Goal: Task Accomplishment & Management: Manage account settings

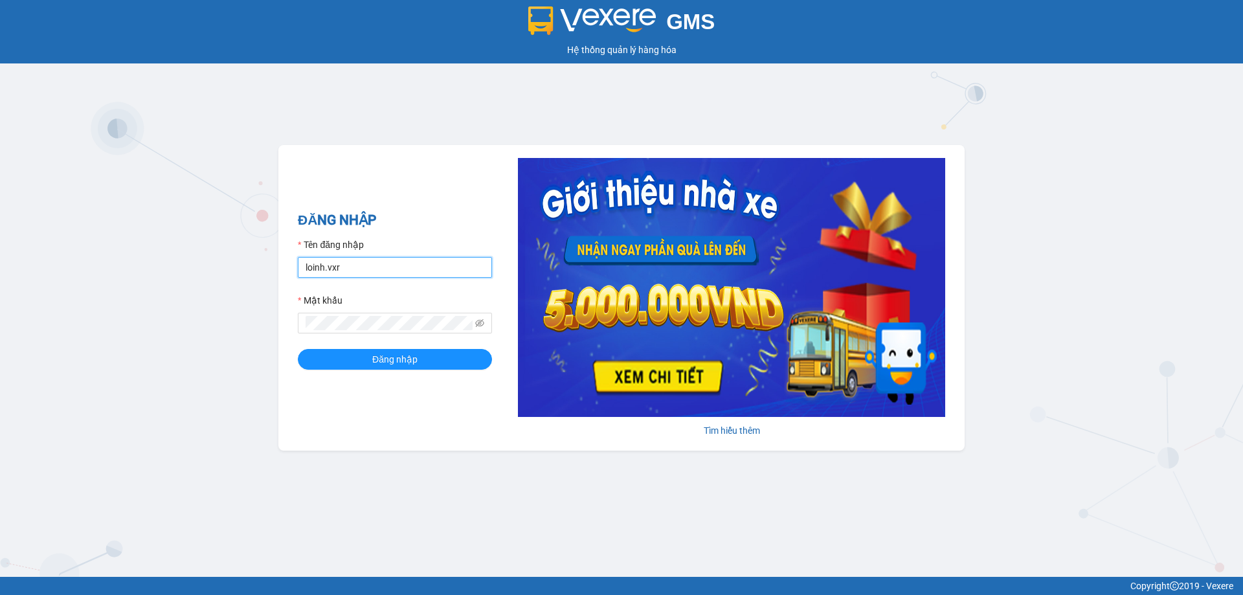
click at [402, 265] on input "loinh.vxr" at bounding box center [395, 267] width 194 height 21
type input "admin.thanhcong"
click at [298, 349] on button "Đăng nhập" at bounding box center [395, 359] width 194 height 21
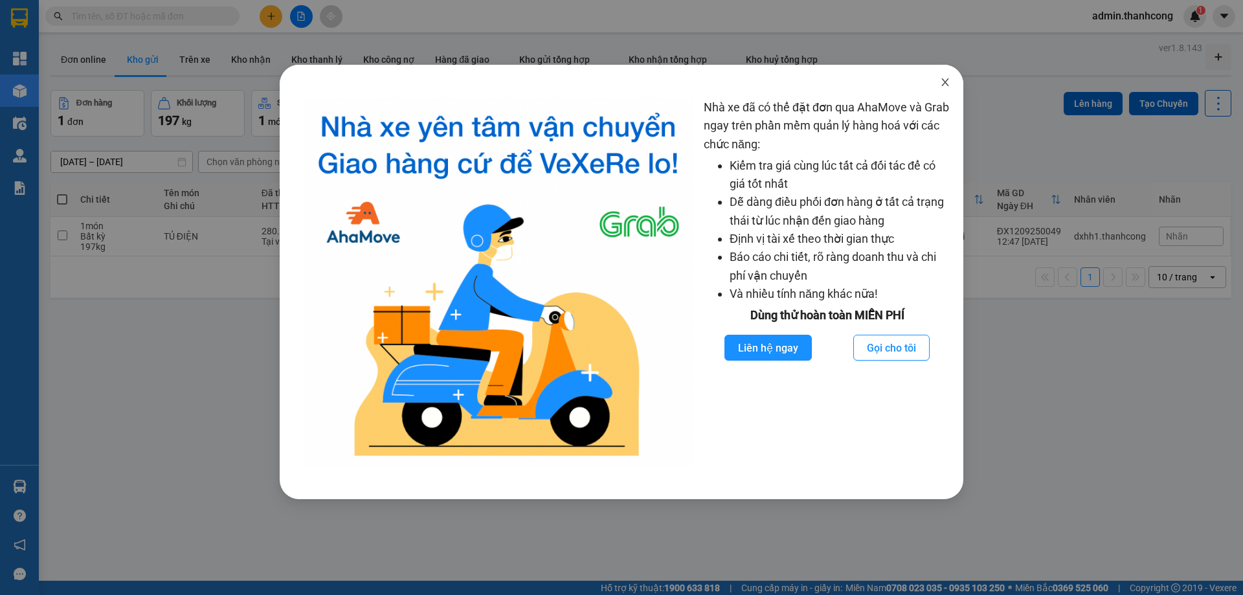
click at [943, 86] on icon "close" at bounding box center [945, 82] width 10 height 10
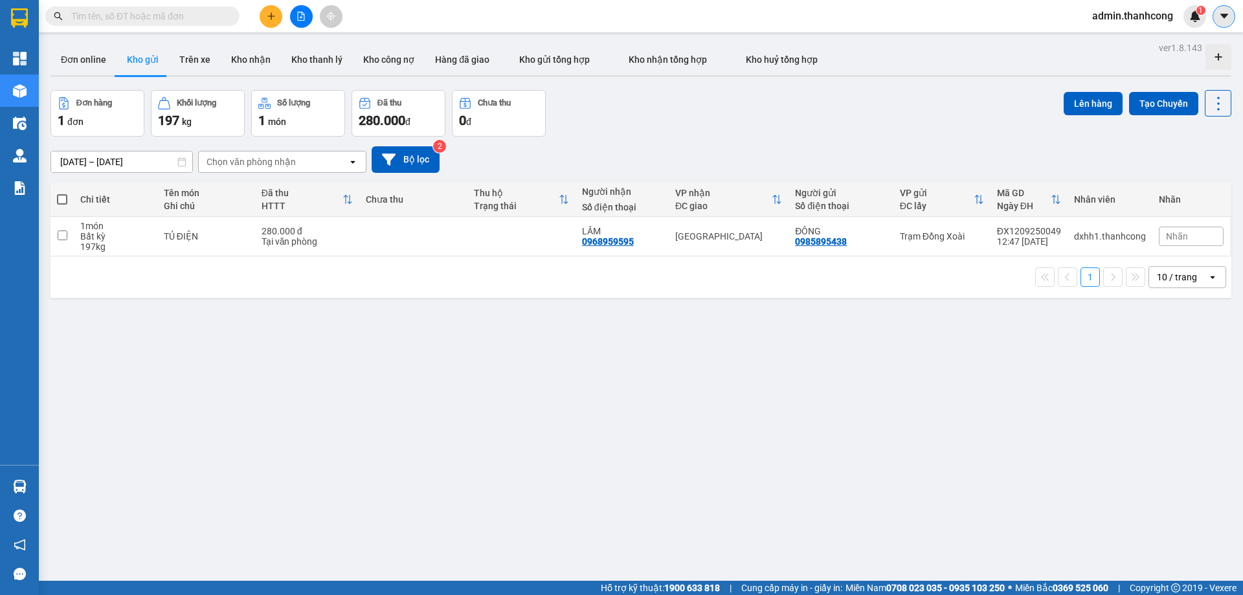
click at [1228, 10] on icon "caret-down" at bounding box center [1224, 16] width 12 height 12
click at [1178, 58] on div "Cấu hình nhà xe" at bounding box center [1178, 48] width 97 height 25
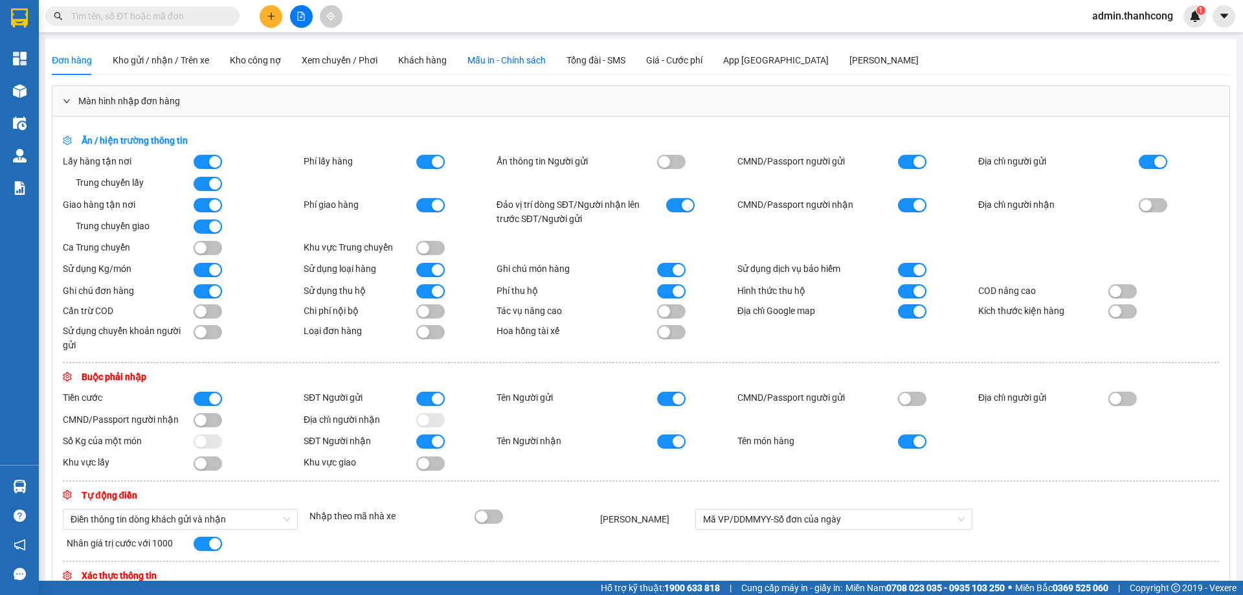
click at [474, 59] on span "Mẫu in - Chính sách" at bounding box center [506, 60] width 78 height 10
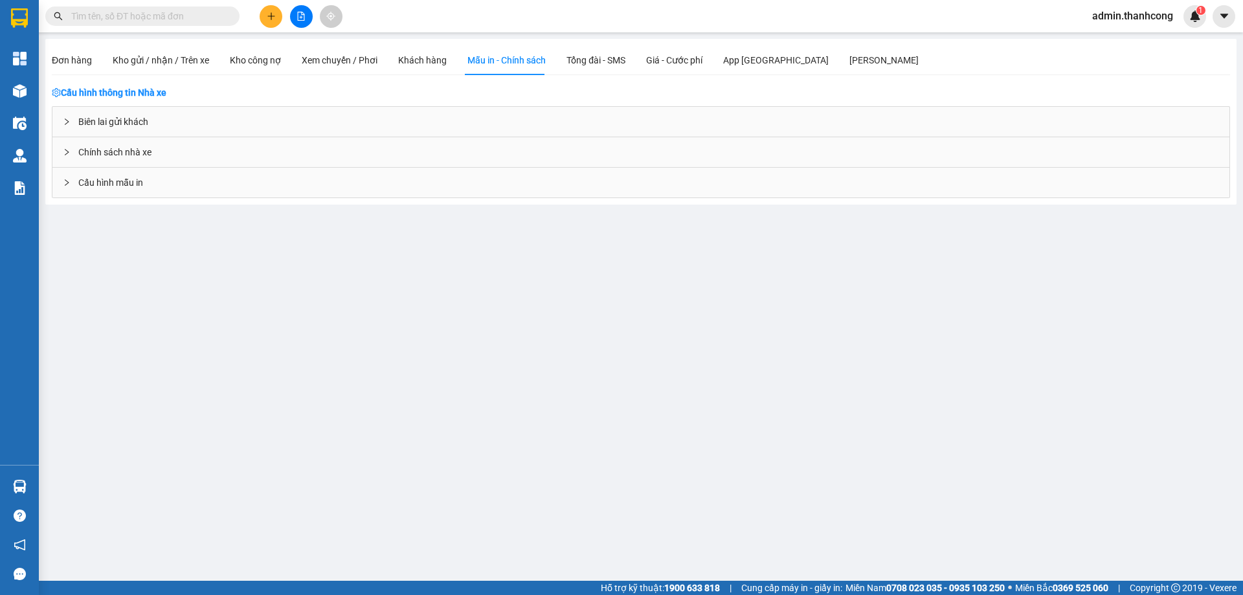
click at [159, 183] on div "Cấu hình mẫu in" at bounding box center [640, 183] width 1177 height 30
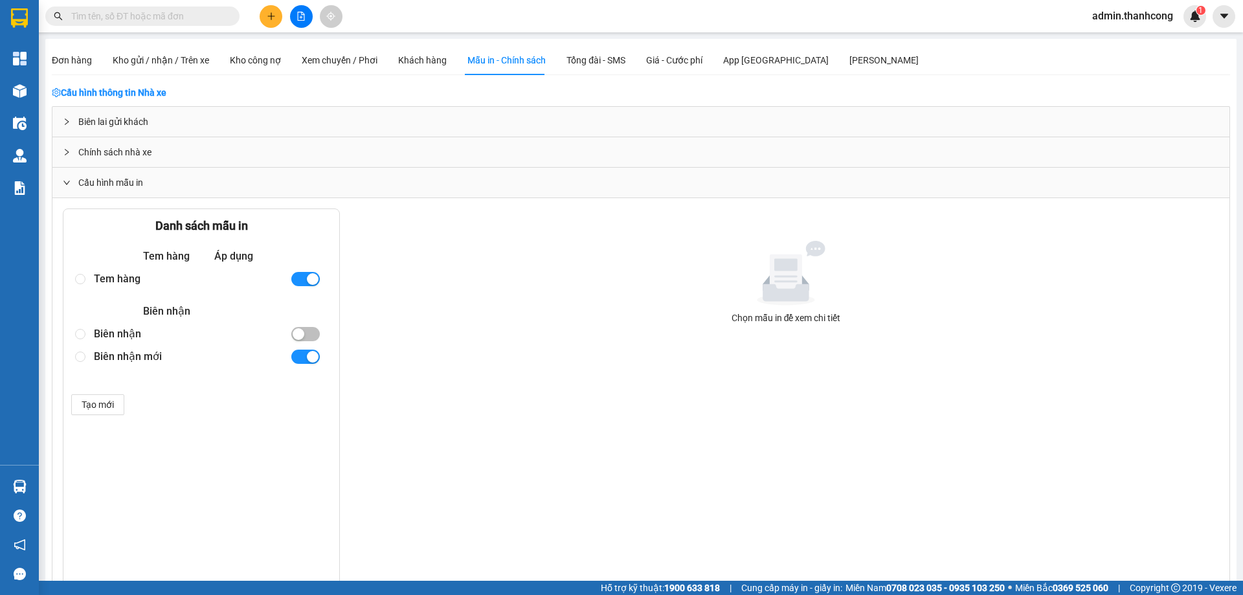
click at [170, 114] on div "Biên lai gửi khách" at bounding box center [640, 122] width 1177 height 30
click at [172, 119] on div "Biên lai gửi khách" at bounding box center [640, 122] width 1177 height 30
click at [141, 282] on div "Tem hàng" at bounding box center [187, 278] width 186 height 23
radio input "true"
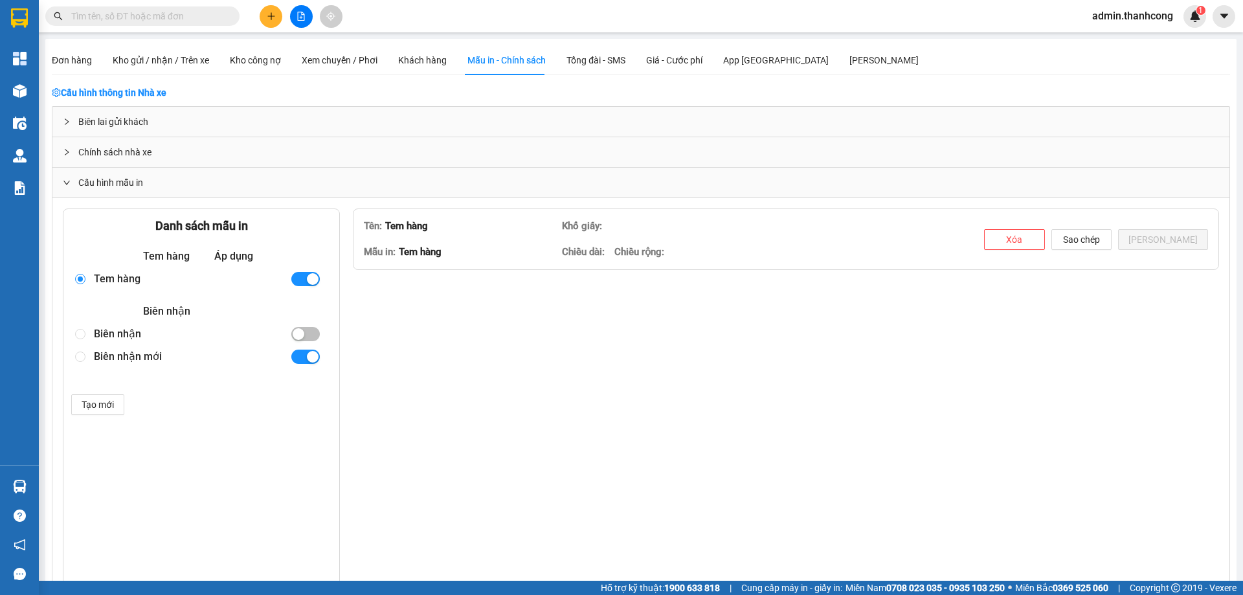
type textarea "<table style="border-collapse: collapse; width: 99.9348%; height: 112px; border…"
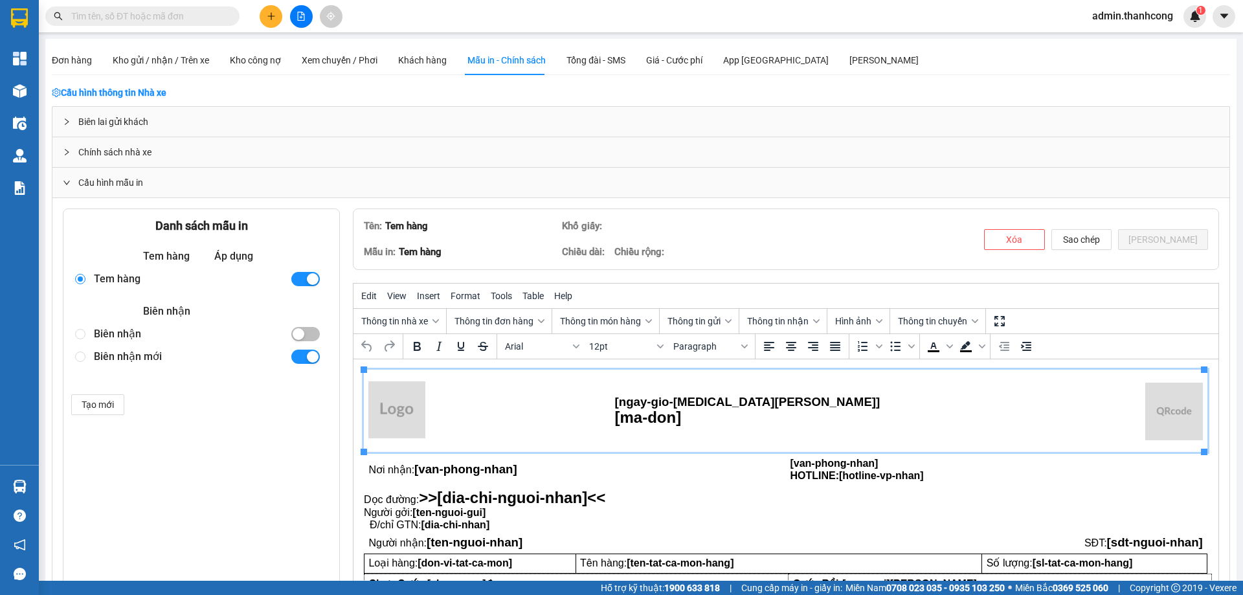
click at [149, 120] on div "Biên lai gửi khách" at bounding box center [640, 122] width 1177 height 30
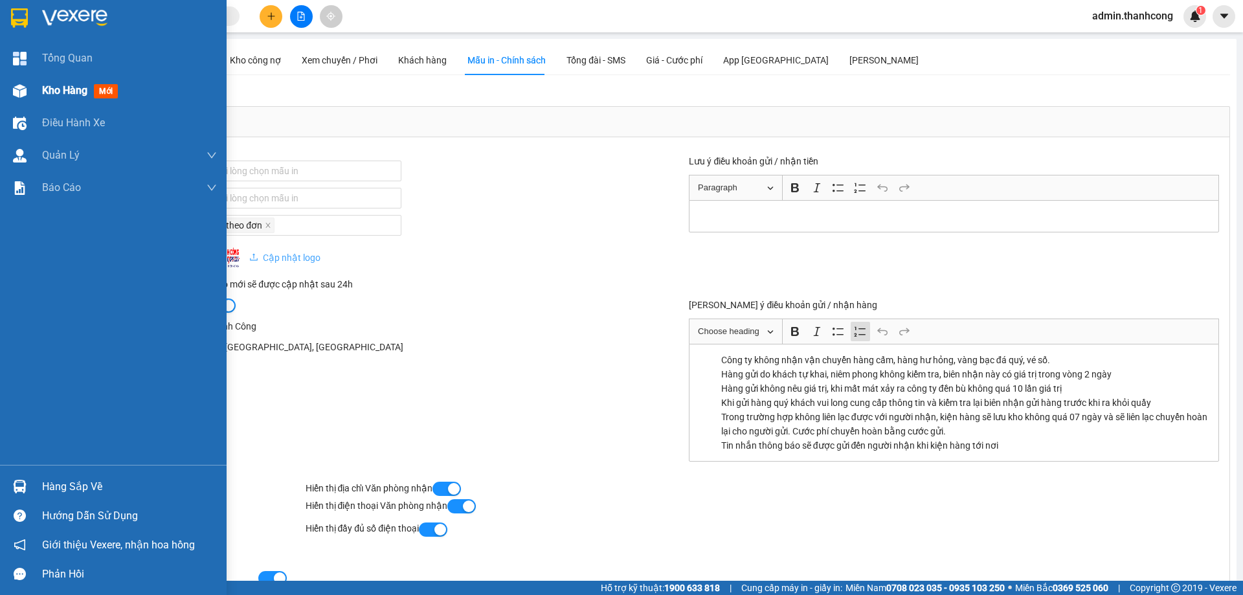
click at [60, 84] on span "Kho hàng" at bounding box center [64, 90] width 45 height 12
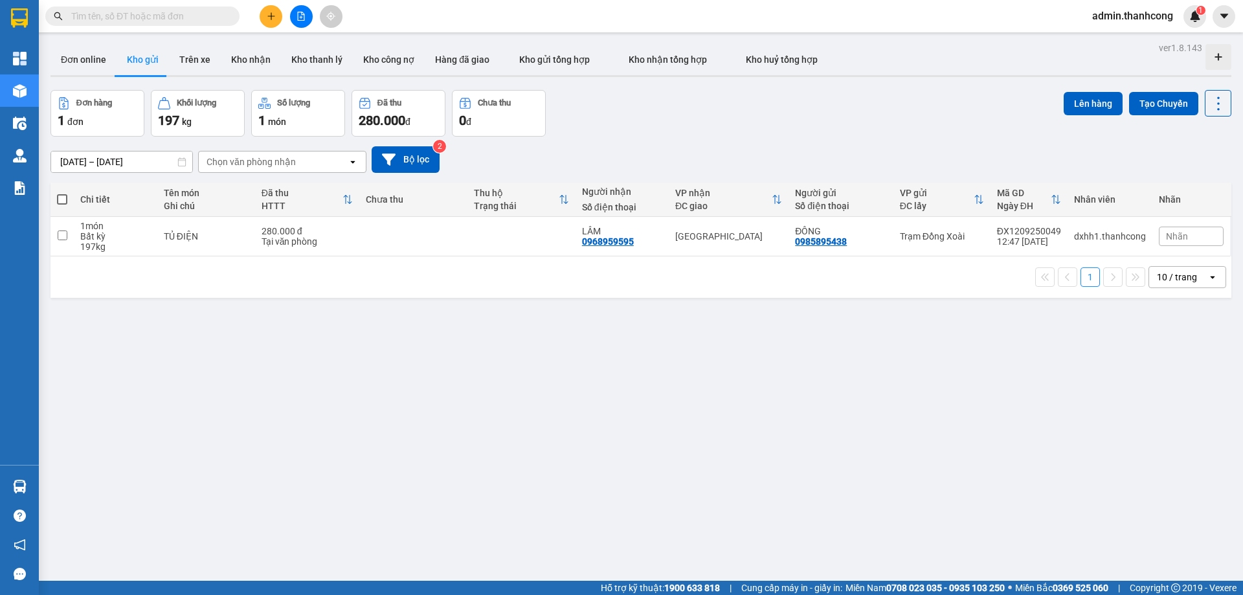
click at [1120, 16] on span "admin.thanhcong" at bounding box center [1133, 16] width 102 height 16
click at [1106, 43] on span "Đăng xuất" at bounding box center [1137, 40] width 75 height 14
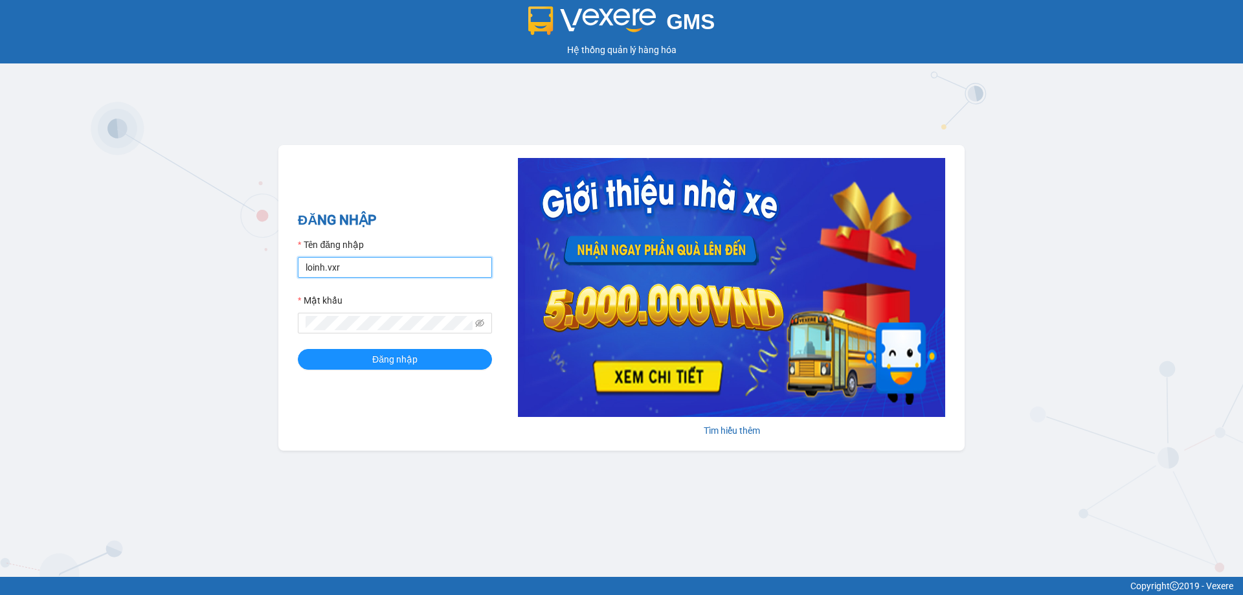
click at [408, 264] on input "loinh.vxr" at bounding box center [395, 267] width 194 height 21
type input "admin.thanhcong"
click at [298, 349] on button "Đăng nhập" at bounding box center [395, 359] width 194 height 21
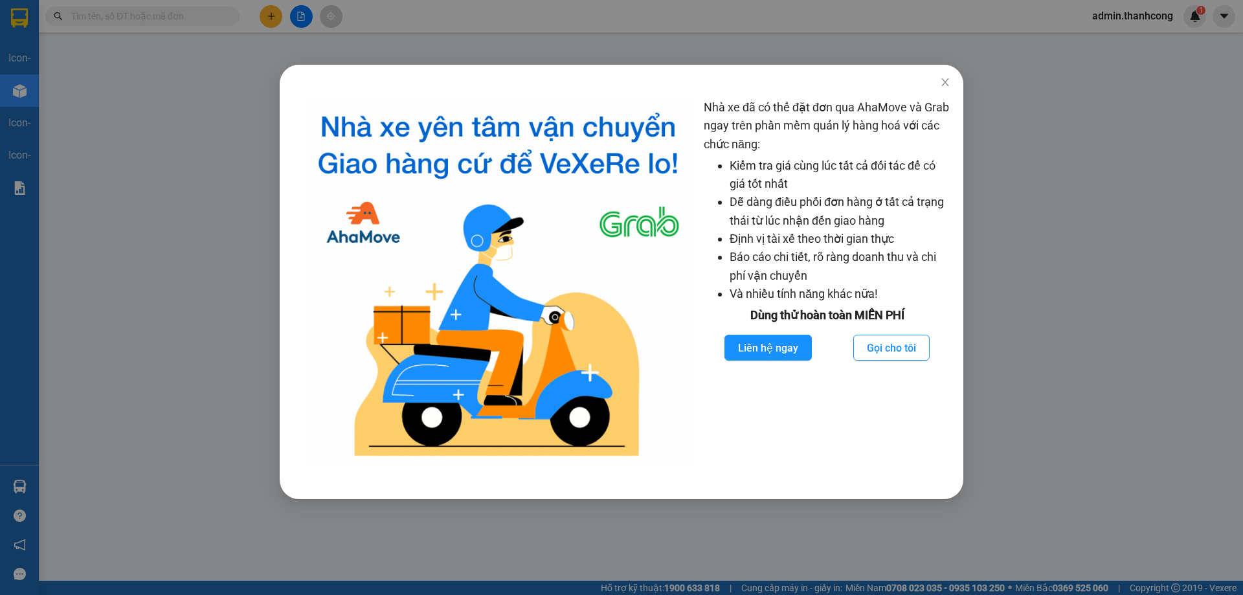
click at [1053, 101] on div "Nhà xe đã có thể đặt đơn qua AhaMove và Grab ngay trên phần mềm quản lý hàng ho…" at bounding box center [621, 297] width 1243 height 595
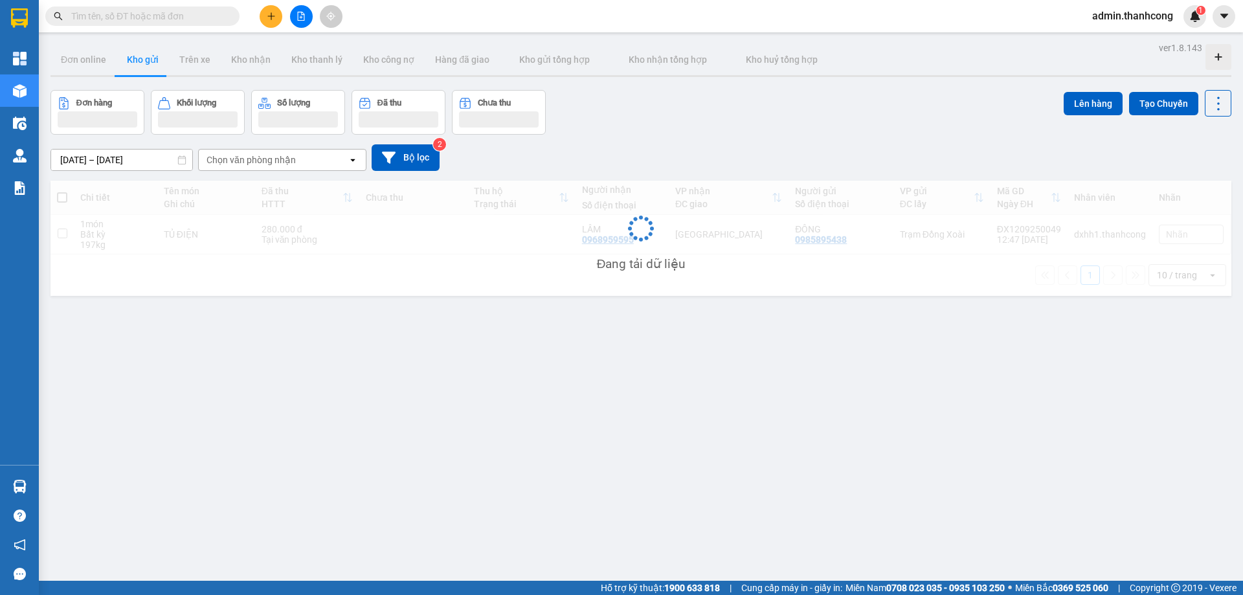
click at [1149, 18] on span "admin.thanhcong" at bounding box center [1133, 16] width 102 height 16
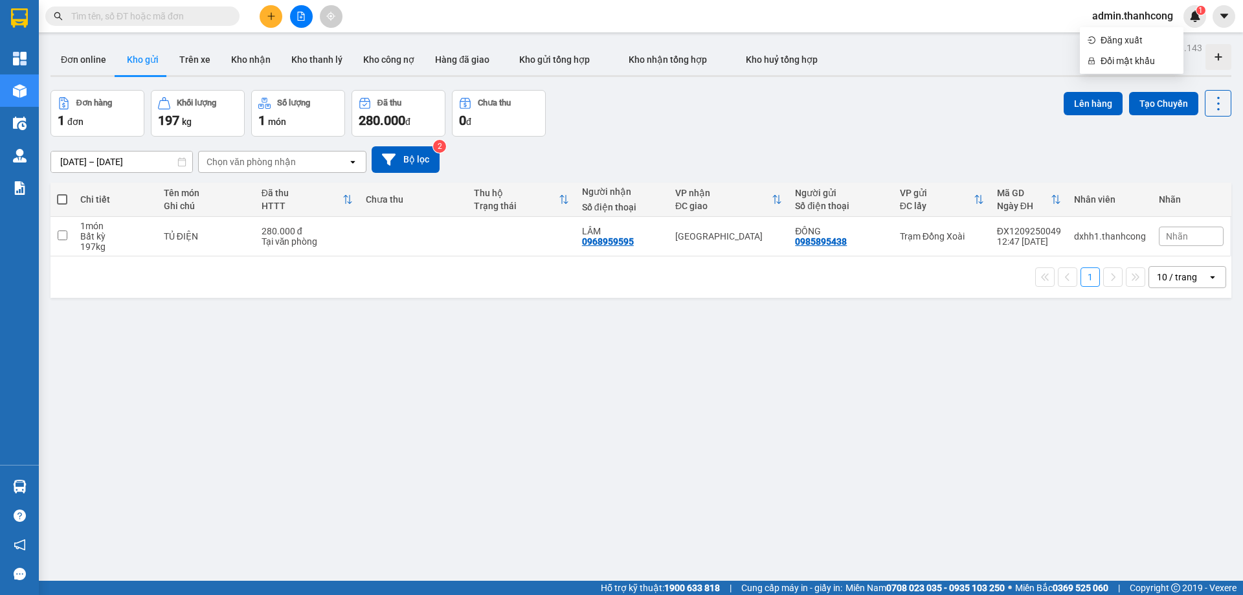
click at [1239, 22] on div "admin.thanhcong 1" at bounding box center [1162, 16] width 161 height 23
click at [1228, 22] on button at bounding box center [1223, 16] width 23 height 23
click at [1176, 54] on div "Cấu hình nhà xe" at bounding box center [1189, 48] width 65 height 14
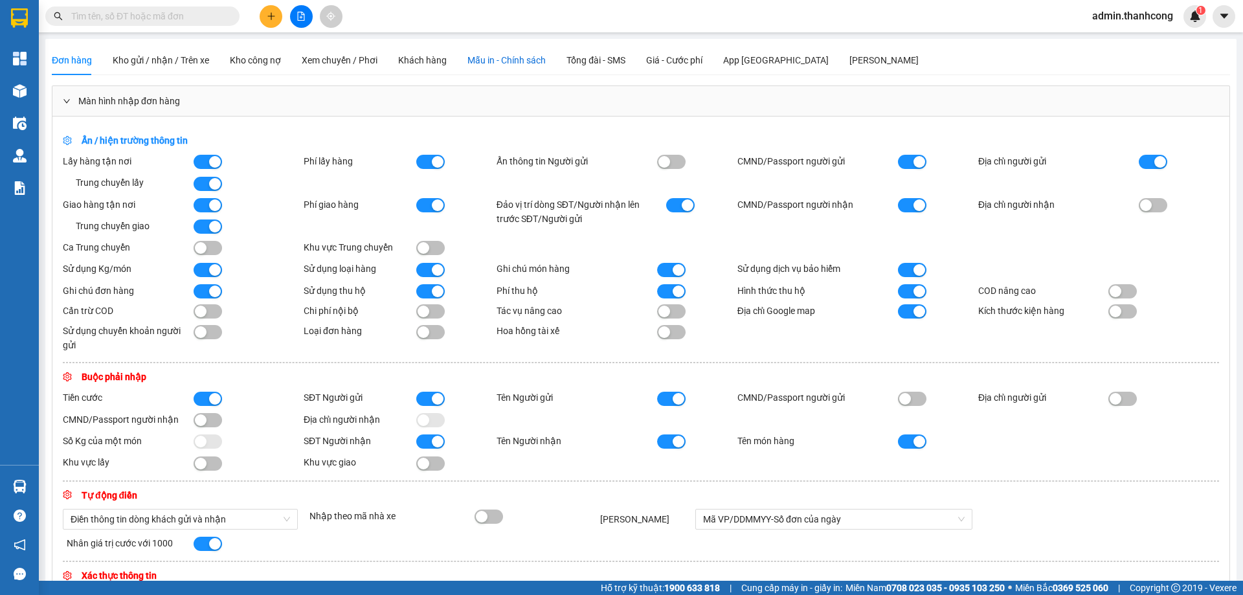
click at [483, 62] on span "Mẫu in - Chính sách" at bounding box center [506, 60] width 78 height 10
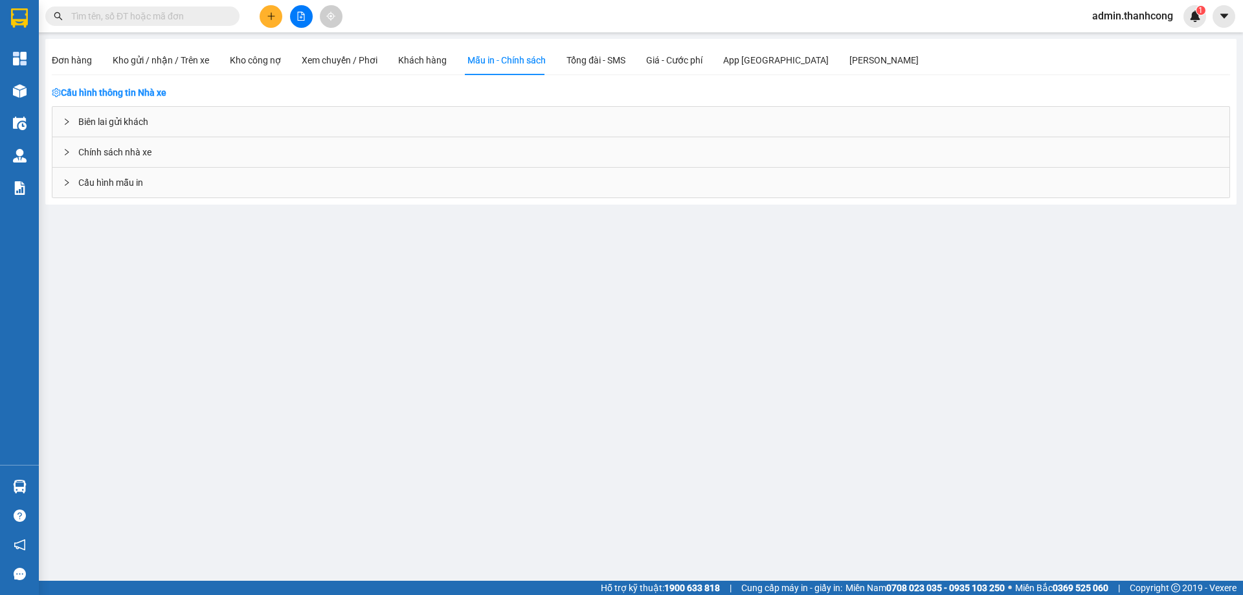
click at [153, 127] on div "Biên lai gửi khách" at bounding box center [640, 122] width 1177 height 30
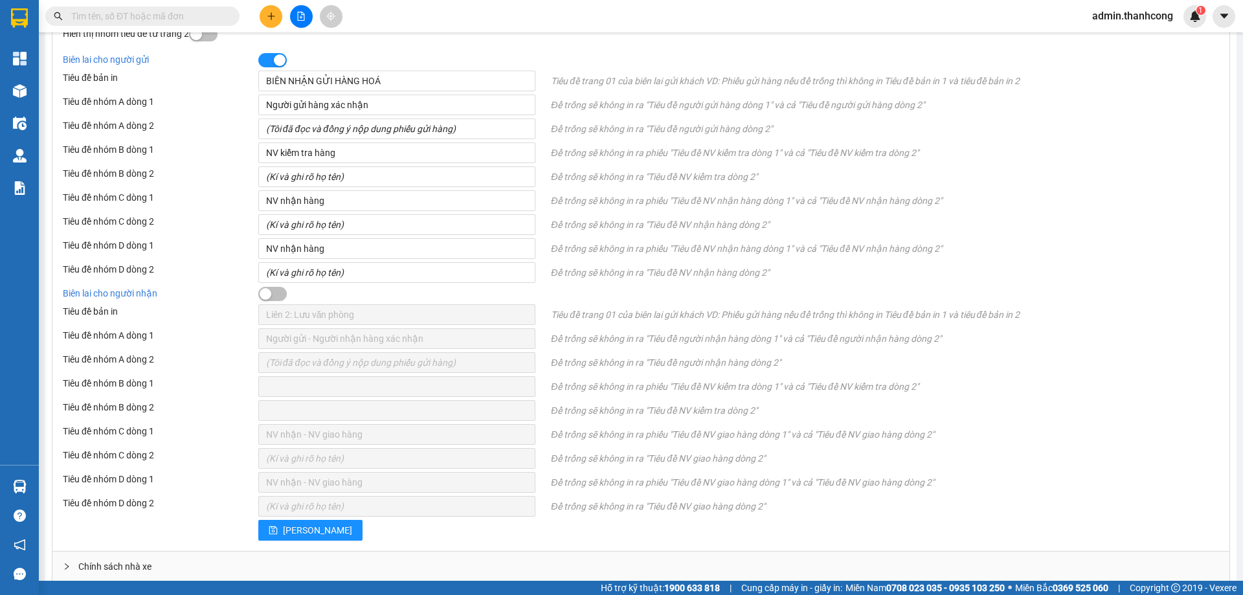
scroll to position [564, 0]
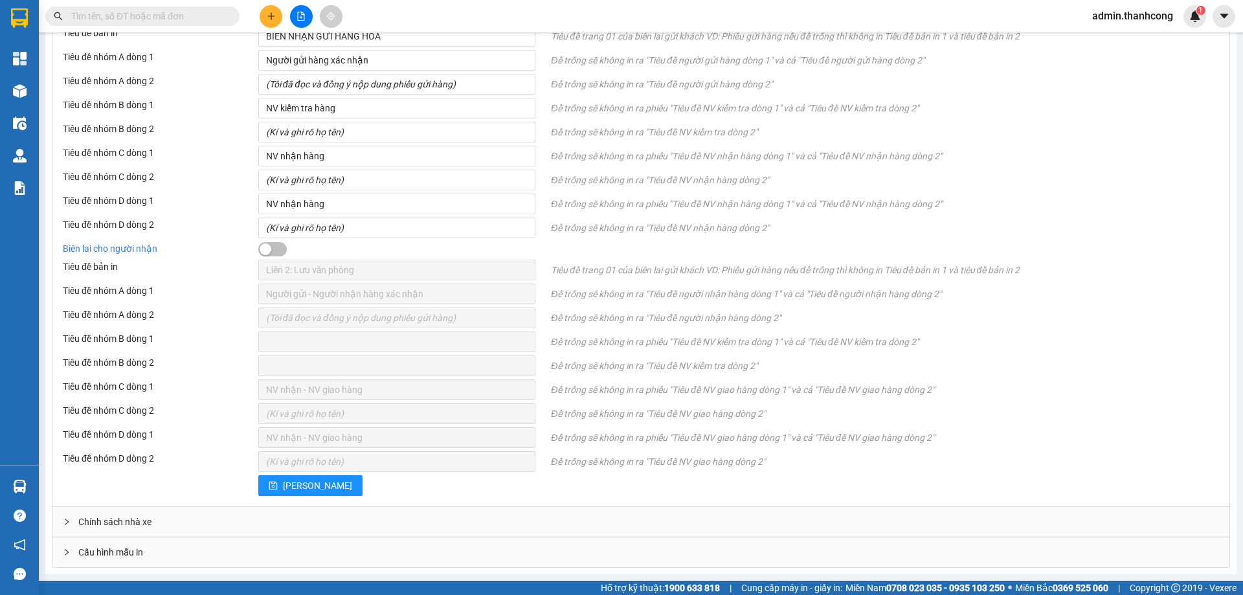
click at [117, 546] on span "Cấu hình mẫu in" at bounding box center [110, 552] width 65 height 14
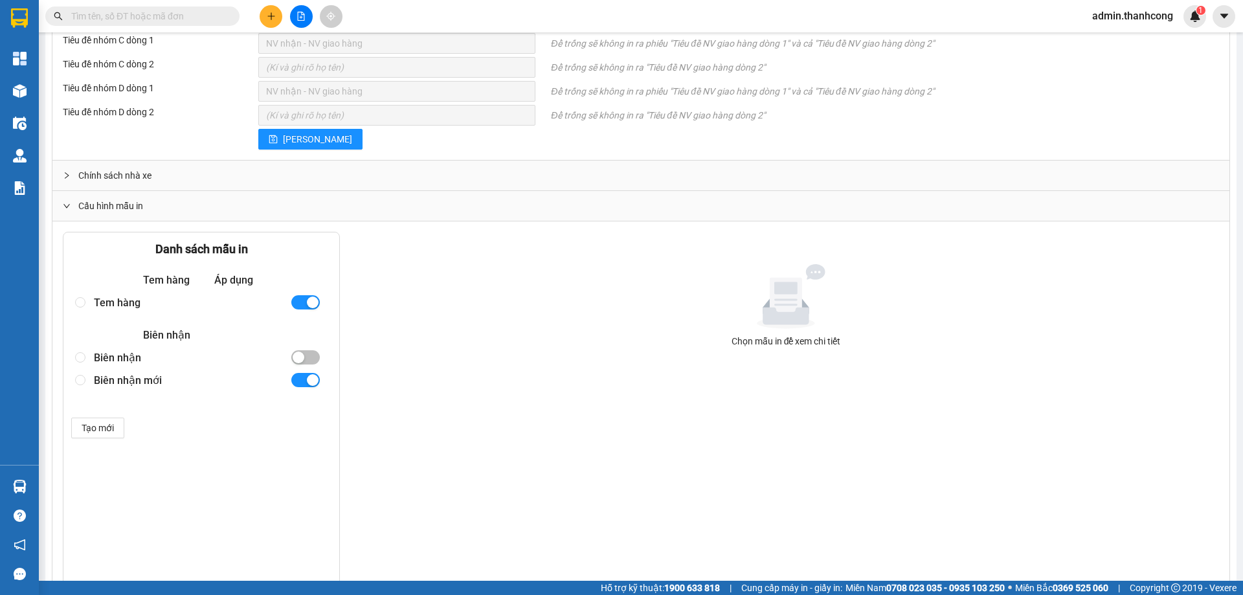
scroll to position [995, 0]
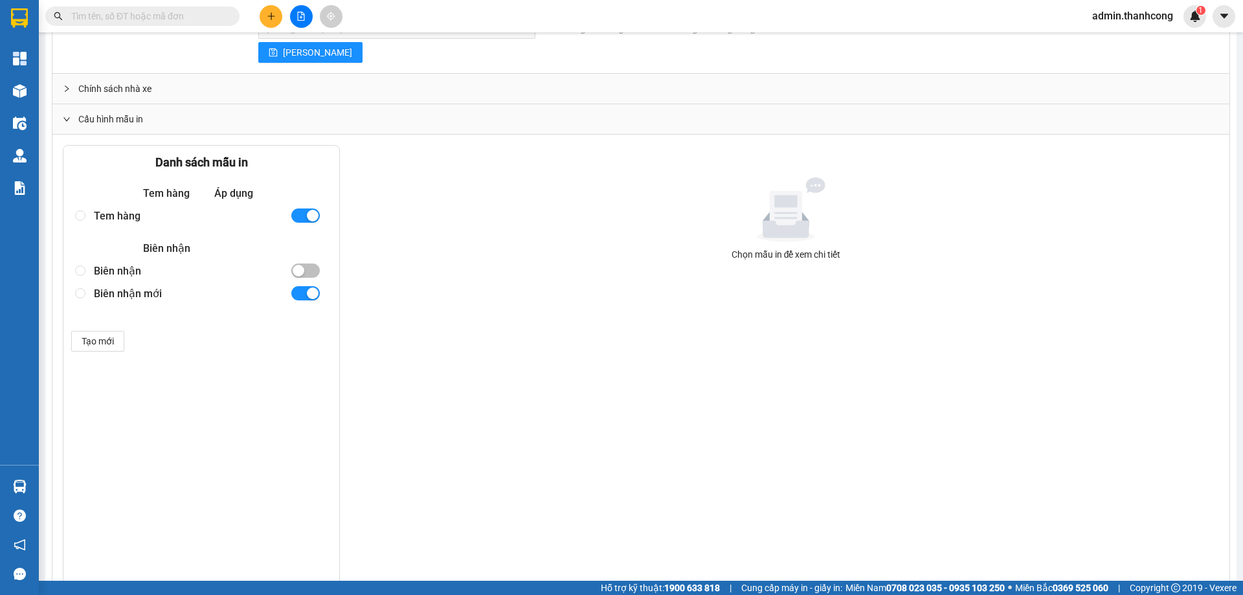
click at [133, 216] on div "Tem hàng" at bounding box center [187, 216] width 186 height 23
radio input "true"
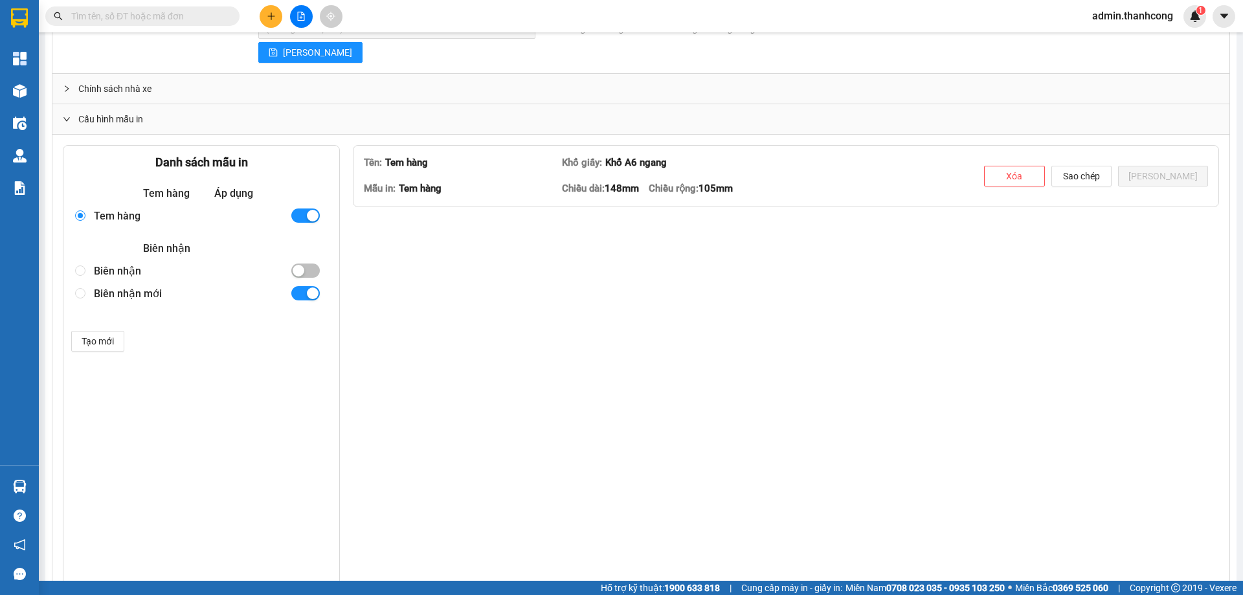
type textarea "<table style="border-collapse: collapse; width: 99.9348%; height: 112px; border…"
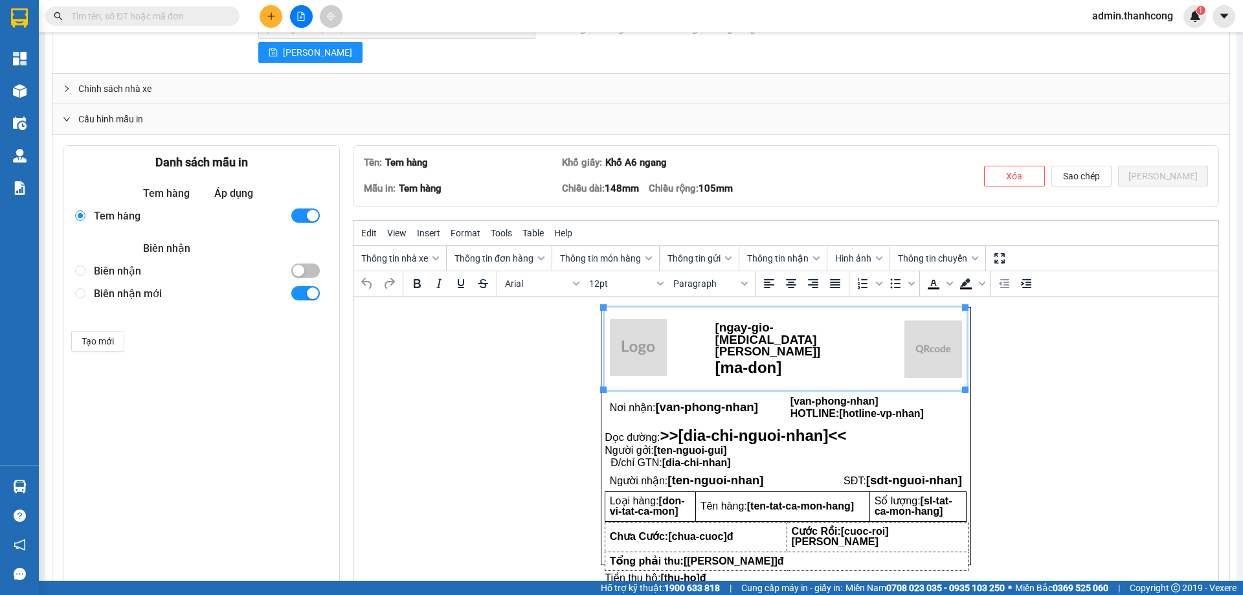
scroll to position [1082, 0]
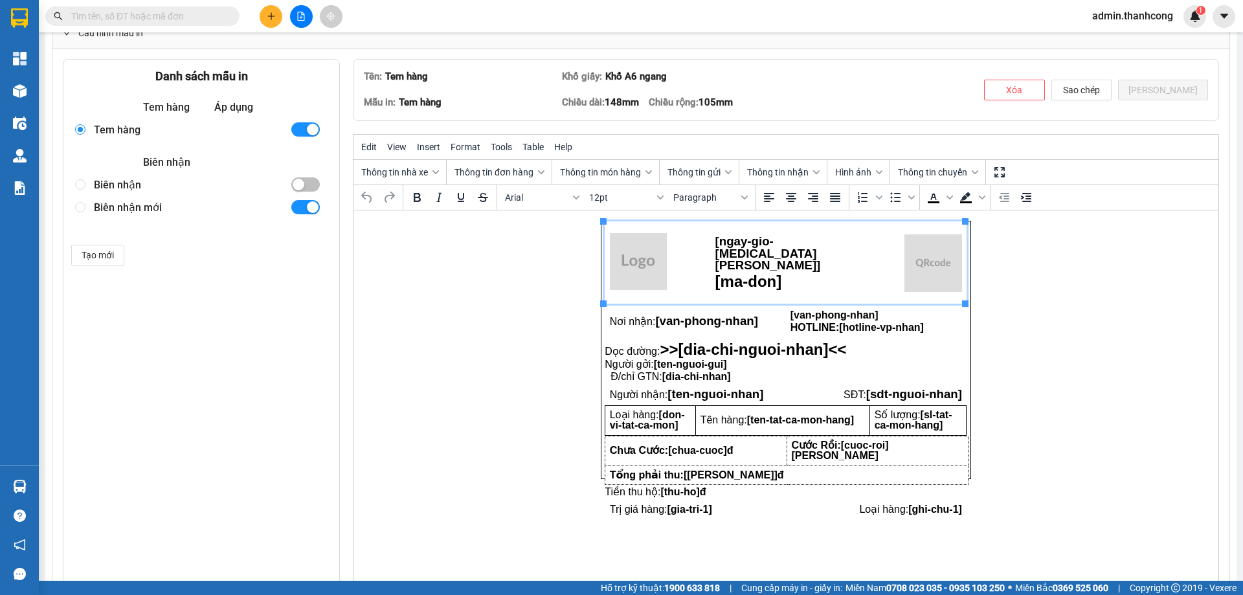
click at [630, 260] on img "Rich Text Area. Press ALT-0 for help." at bounding box center [638, 260] width 57 height 57
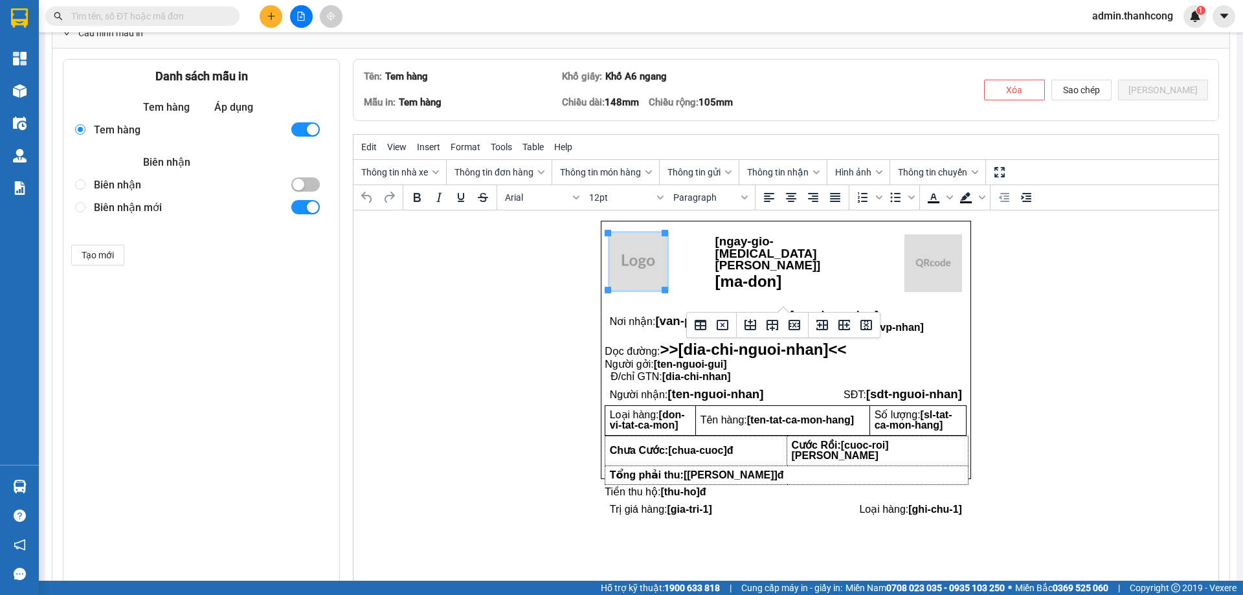
click at [645, 255] on img "Rich Text Area. Press ALT-0 for help." at bounding box center [638, 260] width 57 height 57
drag, startPoint x: 664, startPoint y: 230, endPoint x: 688, endPoint y: 232, distance: 24.0
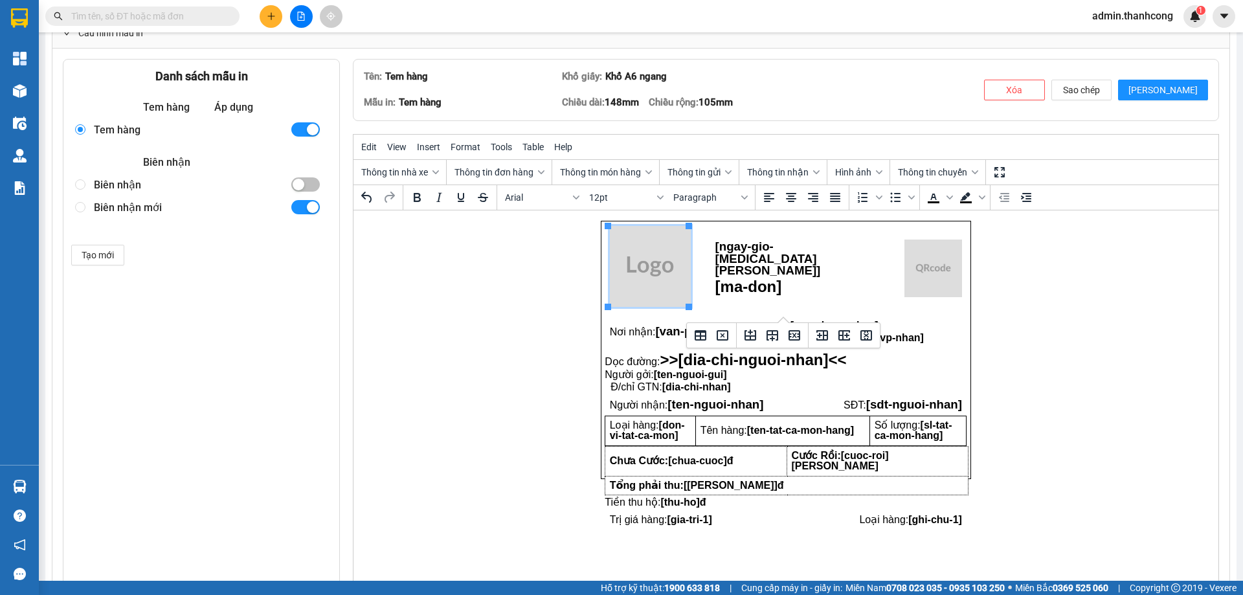
click at [668, 256] on img "Rich Text Area. Press ALT-0 for help." at bounding box center [650, 265] width 81 height 81
click at [683, 269] on img "Rich Text Area. Press ALT-0 for help." at bounding box center [650, 265] width 81 height 81
click at [524, 152] on span "Table" at bounding box center [532, 147] width 21 height 10
click at [514, 174] on div "Source code" at bounding box center [532, 172] width 49 height 16
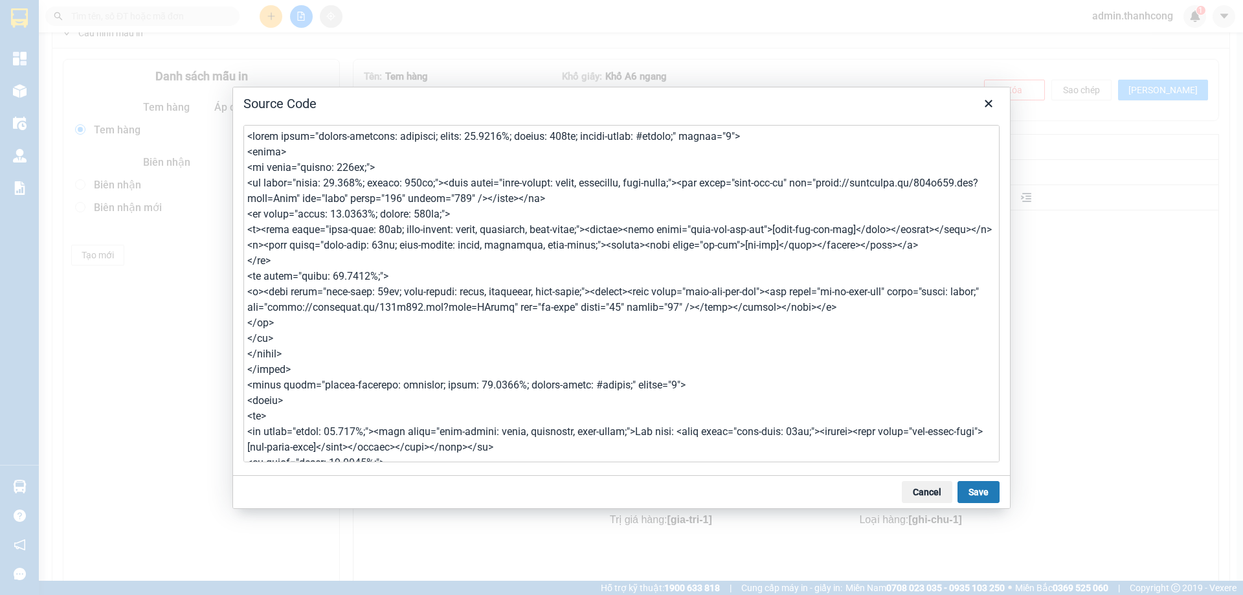
click at [329, 190] on textarea at bounding box center [621, 293] width 756 height 337
click at [723, 183] on textarea at bounding box center [621, 293] width 756 height 337
click at [333, 187] on textarea at bounding box center [621, 293] width 756 height 337
drag, startPoint x: 330, startPoint y: 186, endPoint x: 359, endPoint y: 186, distance: 28.5
click at [359, 186] on textarea at bounding box center [621, 293] width 756 height 337
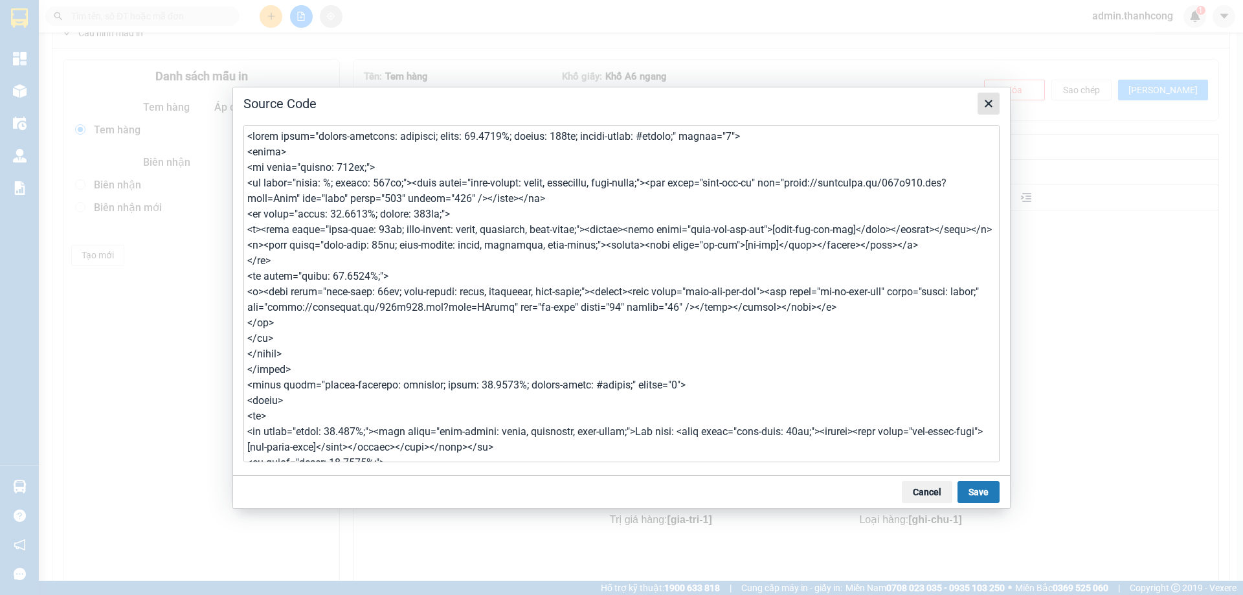
type textarea "<table style="border-collapse: collapse; width: 99.9348%; height: 112px; border…"
click at [991, 100] on icon "Close" at bounding box center [987, 103] width 7 height 7
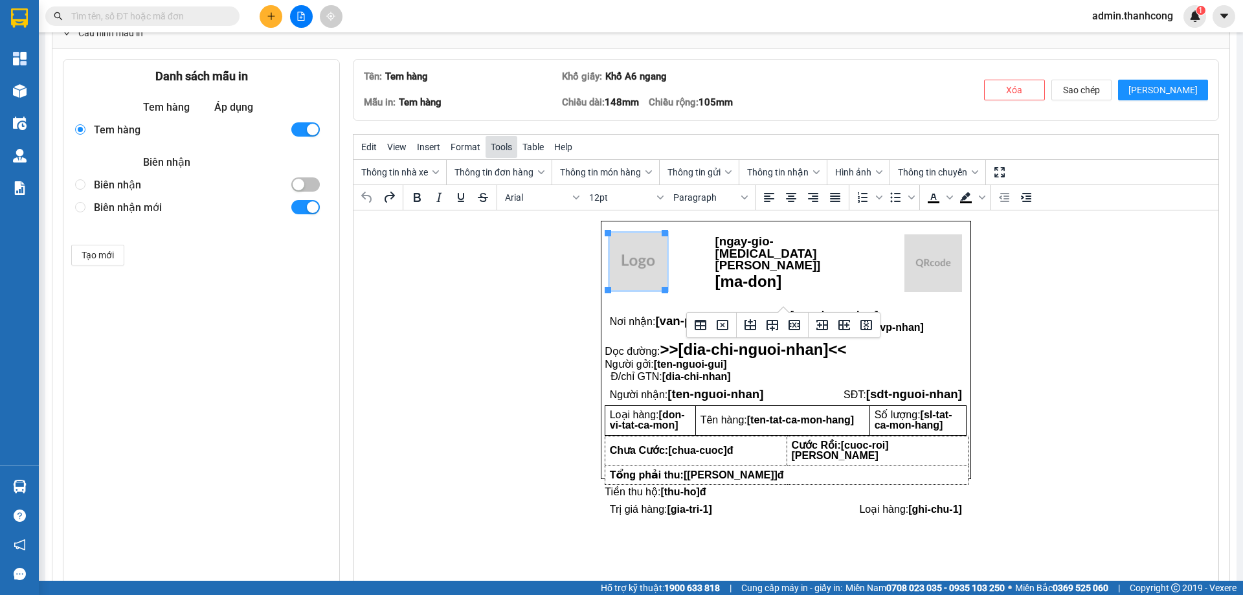
click at [507, 149] on button "Tools" at bounding box center [501, 147] width 32 height 22
click at [529, 175] on div "Source code" at bounding box center [532, 172] width 49 height 16
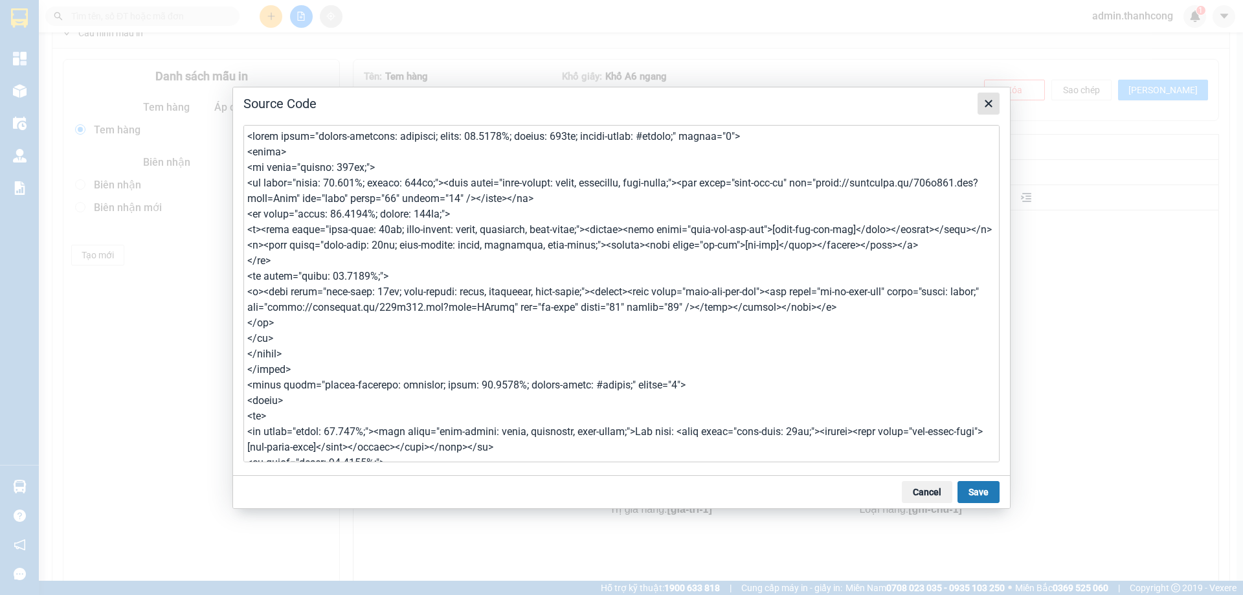
click at [978, 107] on button "Close" at bounding box center [988, 104] width 22 height 22
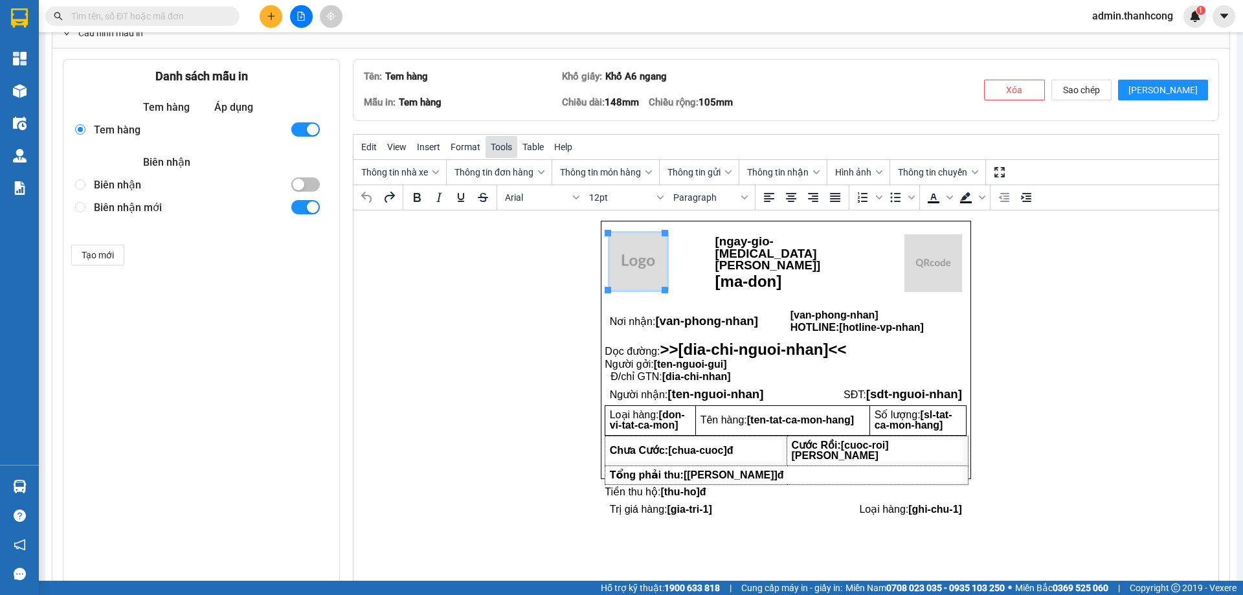
click at [502, 146] on span "Tools" at bounding box center [501, 147] width 21 height 10
click at [513, 174] on div "Source code" at bounding box center [532, 172] width 49 height 16
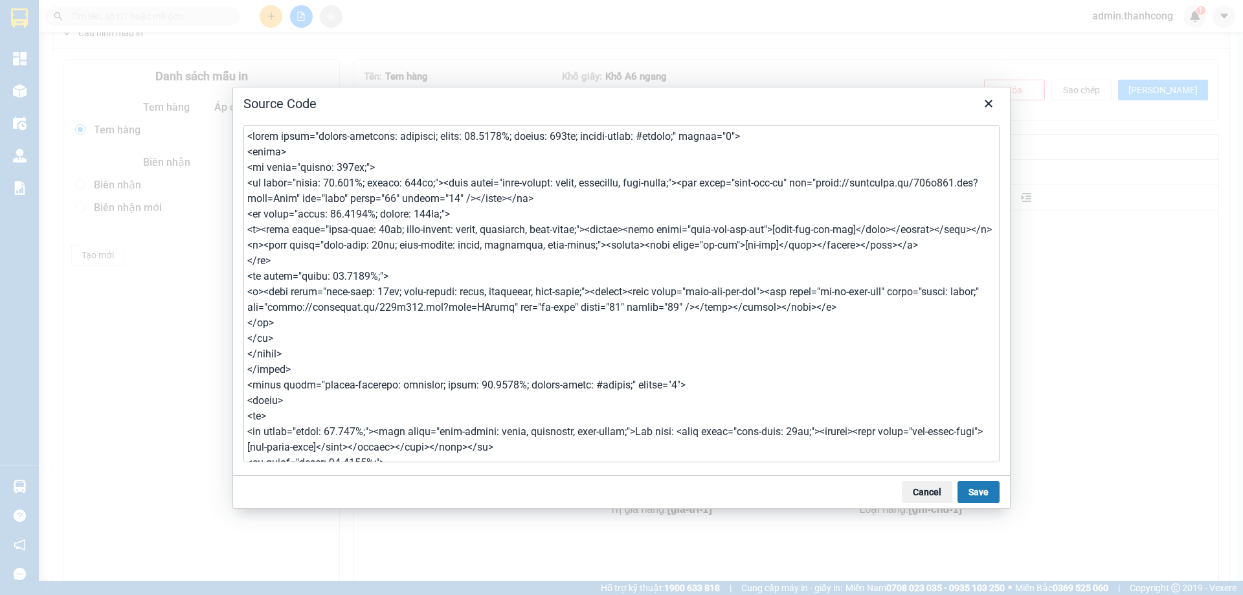
click at [336, 216] on textarea at bounding box center [621, 293] width 756 height 337
click at [340, 219] on textarea at bounding box center [621, 293] width 756 height 337
click at [340, 294] on textarea at bounding box center [621, 293] width 756 height 337
drag, startPoint x: 328, startPoint y: 292, endPoint x: 364, endPoint y: 292, distance: 35.6
click at [364, 292] on textarea at bounding box center [621, 293] width 756 height 337
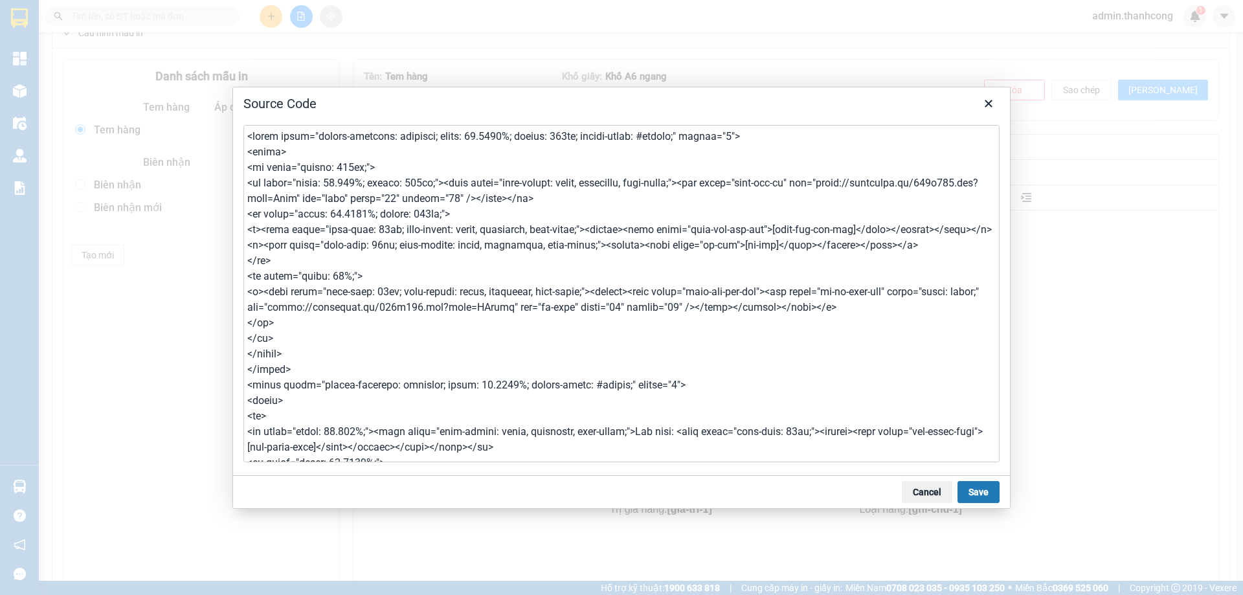
click at [339, 181] on textarea at bounding box center [621, 293] width 756 height 337
drag, startPoint x: 331, startPoint y: 186, endPoint x: 357, endPoint y: 185, distance: 25.9
click at [357, 185] on textarea at bounding box center [621, 293] width 756 height 337
drag, startPoint x: 335, startPoint y: 214, endPoint x: 361, endPoint y: 214, distance: 26.5
click at [361, 214] on textarea at bounding box center [621, 293] width 756 height 337
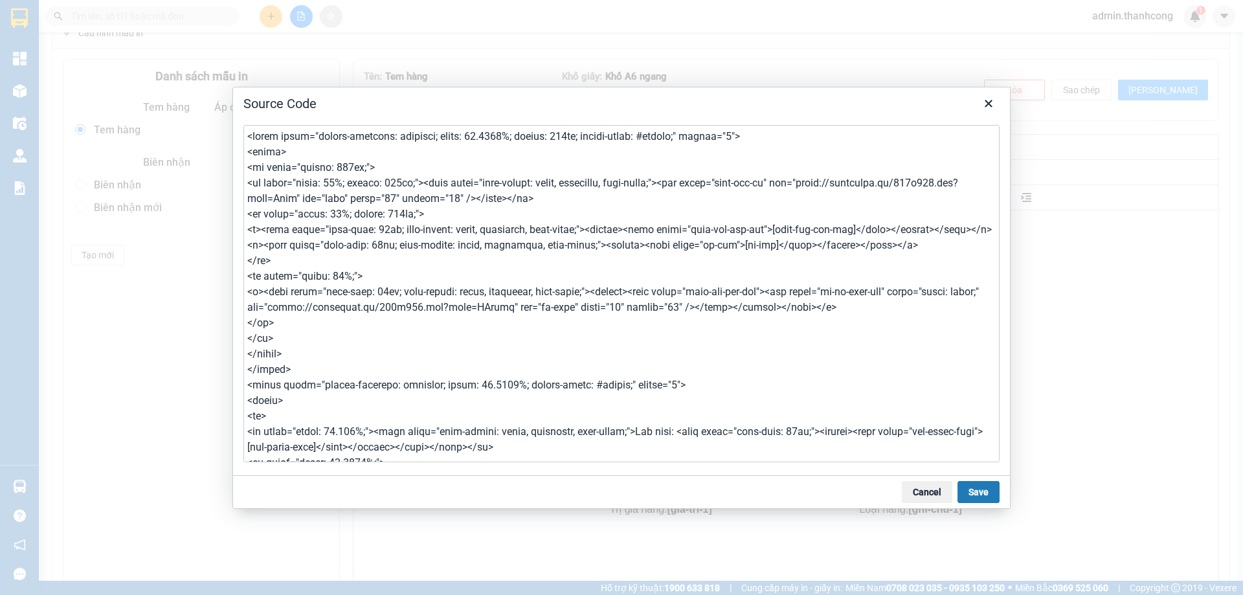
click at [340, 289] on textarea at bounding box center [621, 293] width 756 height 337
click at [336, 179] on textarea at bounding box center [621, 293] width 756 height 337
drag, startPoint x: 386, startPoint y: 181, endPoint x: 406, endPoint y: 182, distance: 20.1
click at [406, 182] on textarea at bounding box center [621, 293] width 756 height 337
click at [340, 182] on textarea at bounding box center [621, 293] width 756 height 337
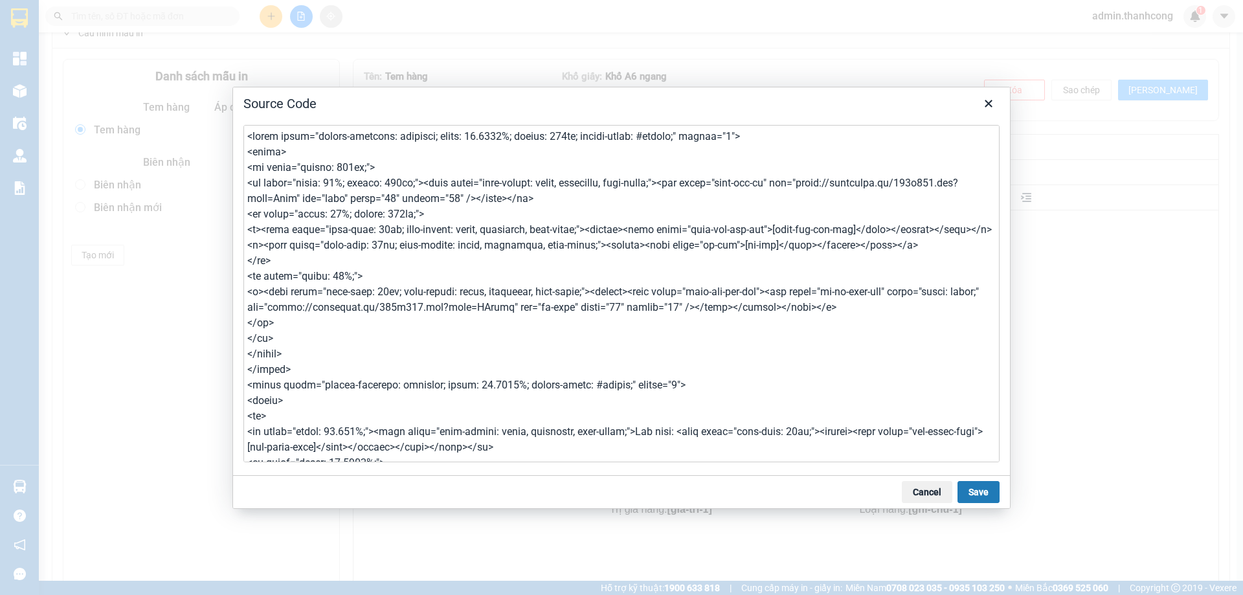
click at [338, 208] on textarea at bounding box center [621, 293] width 756 height 337
click at [344, 276] on textarea at bounding box center [621, 293] width 756 height 337
click at [335, 189] on textarea at bounding box center [621, 293] width 756 height 337
type textarea "<table style="border-collapse: collapse; width: 99.9348%; height: 112px; border…"
drag, startPoint x: 994, startPoint y: 489, endPoint x: 639, endPoint y: 261, distance: 421.2
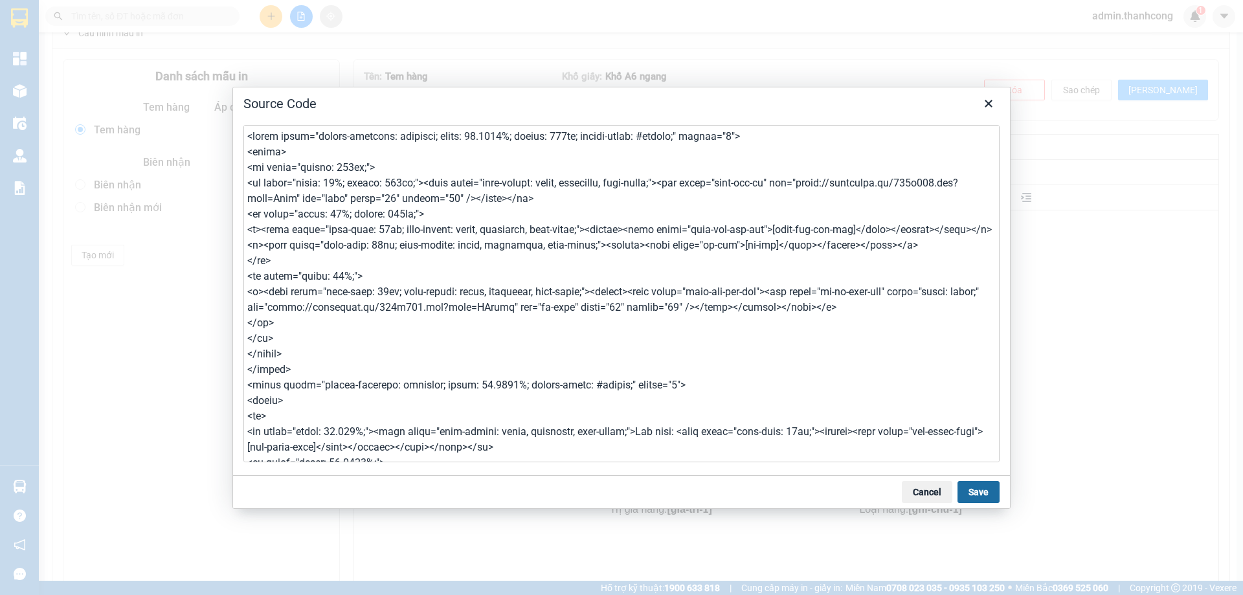
click at [994, 489] on button "Save" at bounding box center [978, 492] width 42 height 22
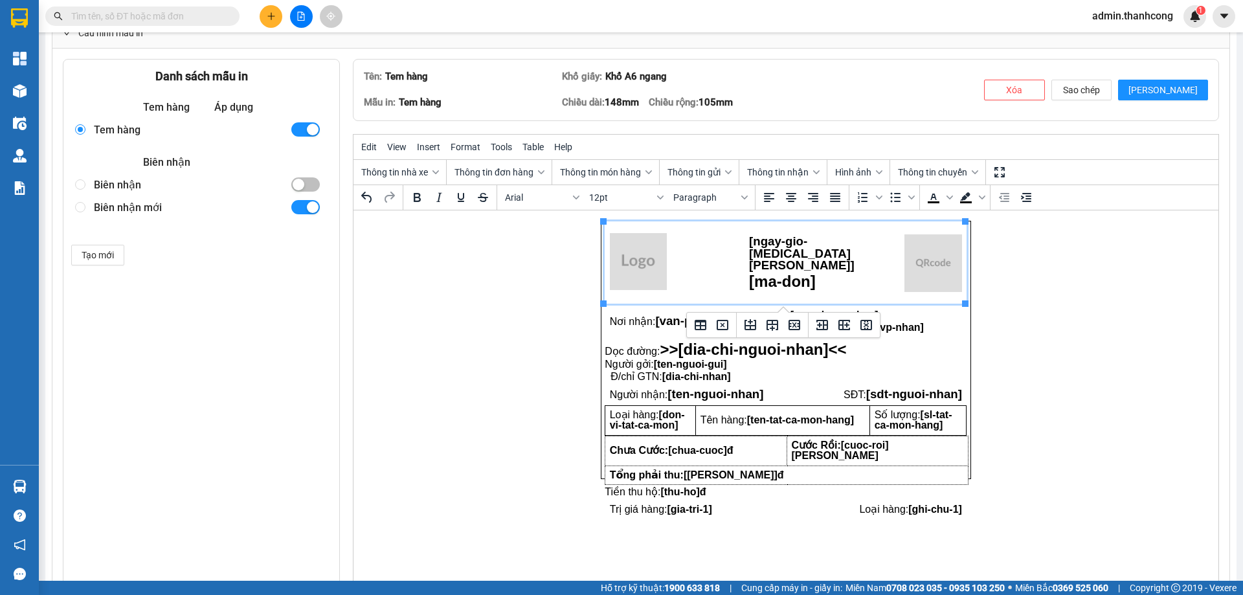
click at [659, 264] on img "Rich Text Area. Press ALT-0 for help." at bounding box center [638, 260] width 57 height 57
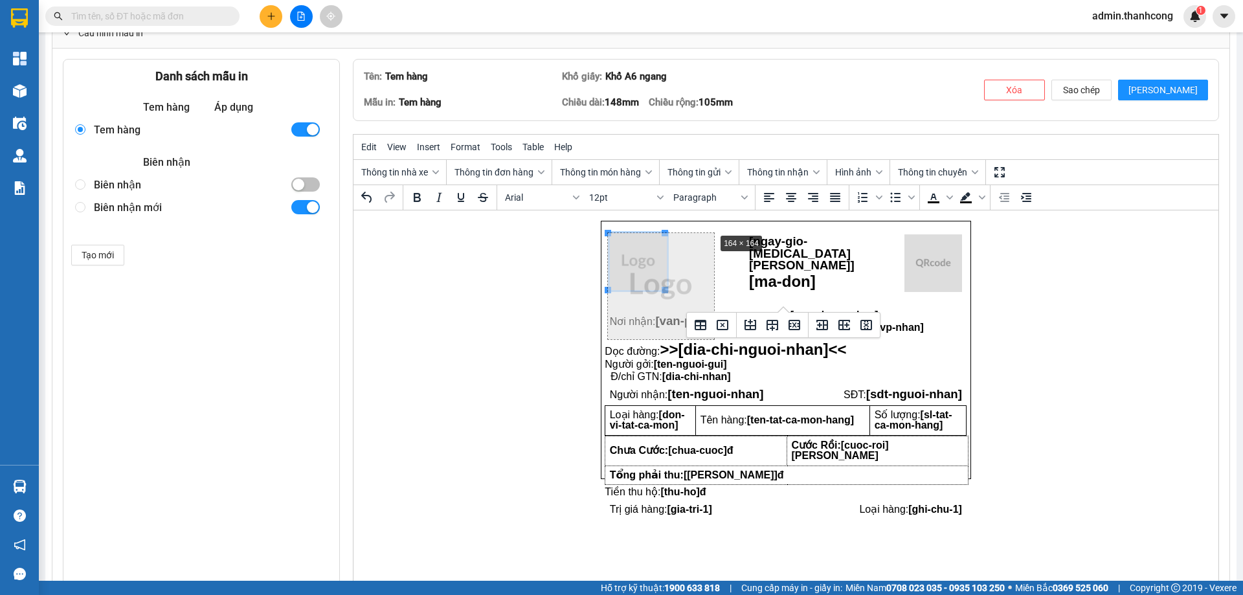
drag, startPoint x: 663, startPoint y: 230, endPoint x: 712, endPoint y: 230, distance: 49.2
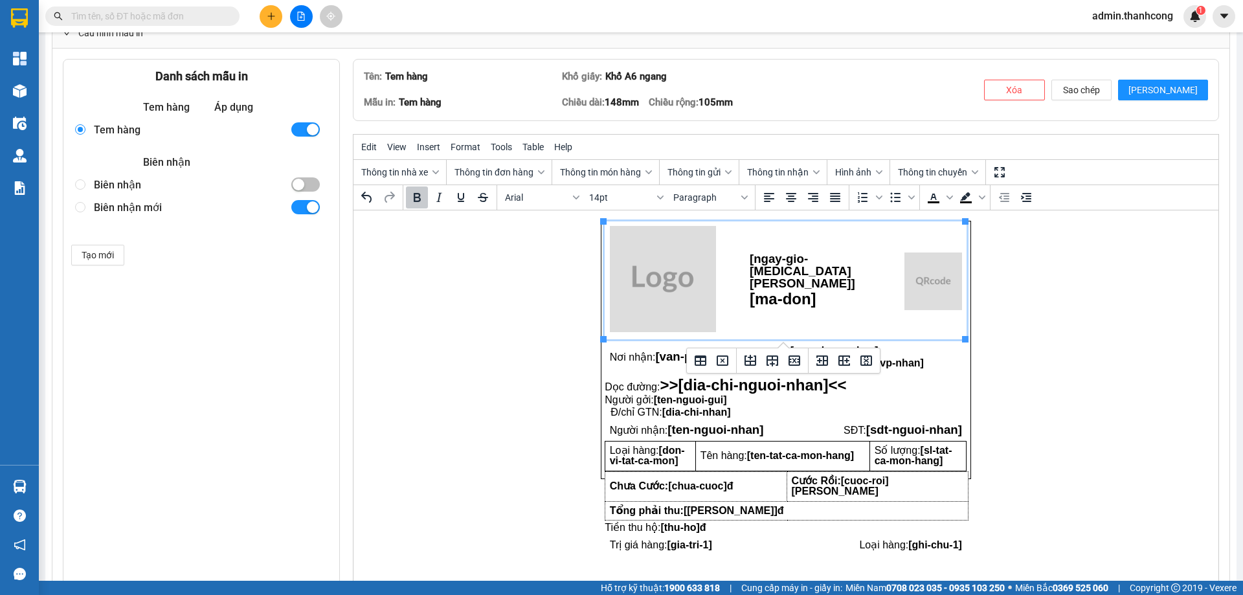
click at [801, 267] on span "[ngay-gio-[MEDICAL_DATA][PERSON_NAME]]" at bounding box center [801, 270] width 105 height 38
click at [811, 303] on td "[ngay-giotao-don] [ma-don]" at bounding box center [802, 279] width 109 height 117
click at [880, 300] on td "Rich Text Area. Press ALT-0 for help." at bounding box center [911, 279] width 109 height 117
click at [724, 367] on icon "Delete table" at bounding box center [723, 361] width 16 height 16
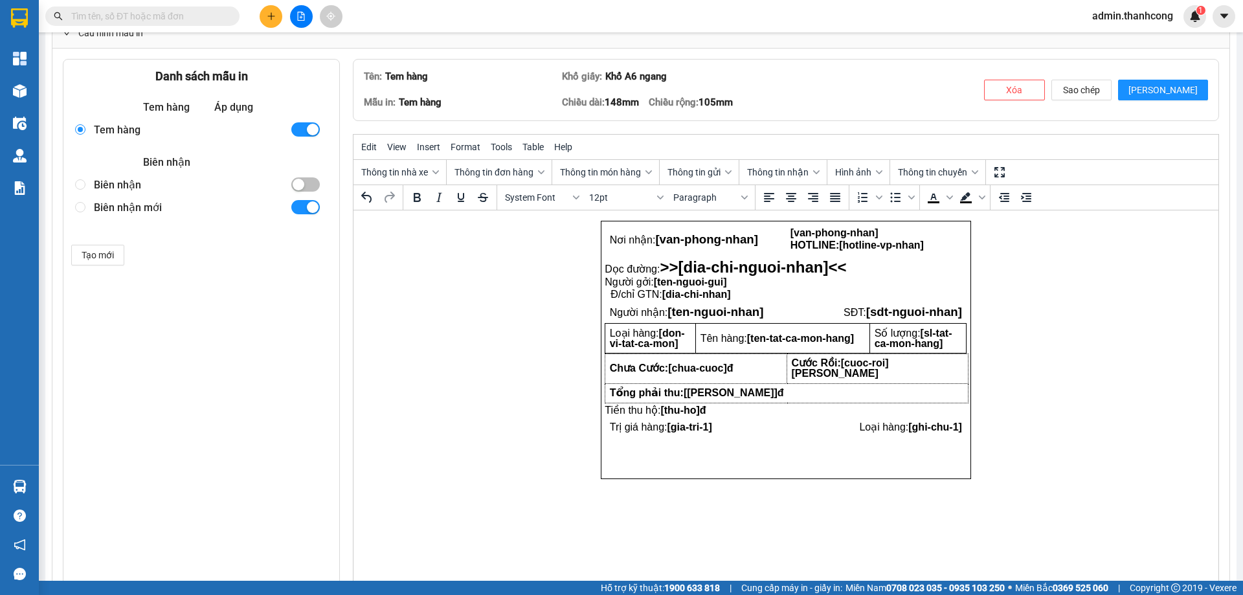
click at [1065, 263] on html "Nơi nhận: [van-phong-nhan] [van-phong-nhan] HOTLINE: [hotline-vp-nhan] Dọc đườn…" at bounding box center [785, 349] width 865 height 279
click at [605, 238] on td "Nơi nhận: [van-phong-nhan]" at bounding box center [695, 239] width 181 height 36
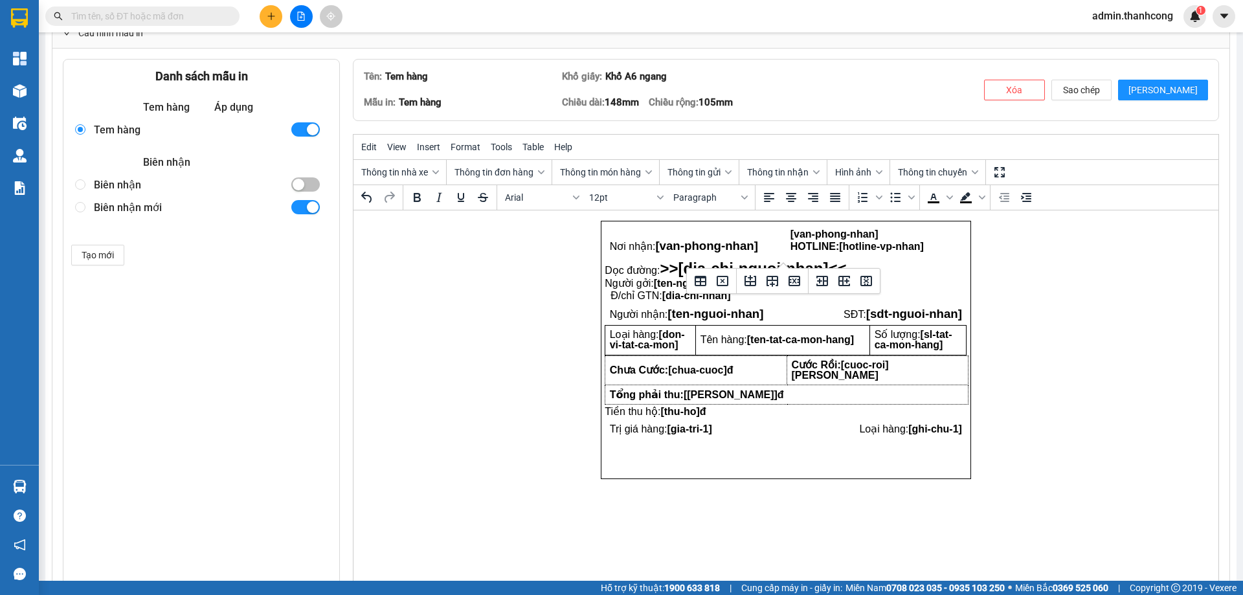
click at [1010, 250] on html "Nơi nhận: [van-phong-nhan] [van-phong-nhan] HOTLINE: [hotline-vp-nhan] Dọc đườn…" at bounding box center [785, 349] width 865 height 279
click at [697, 228] on p "Rich Text Area. Press ALT-0 for help." at bounding box center [696, 232] width 172 height 10
click at [755, 282] on icon "Insert row before" at bounding box center [750, 280] width 12 height 11
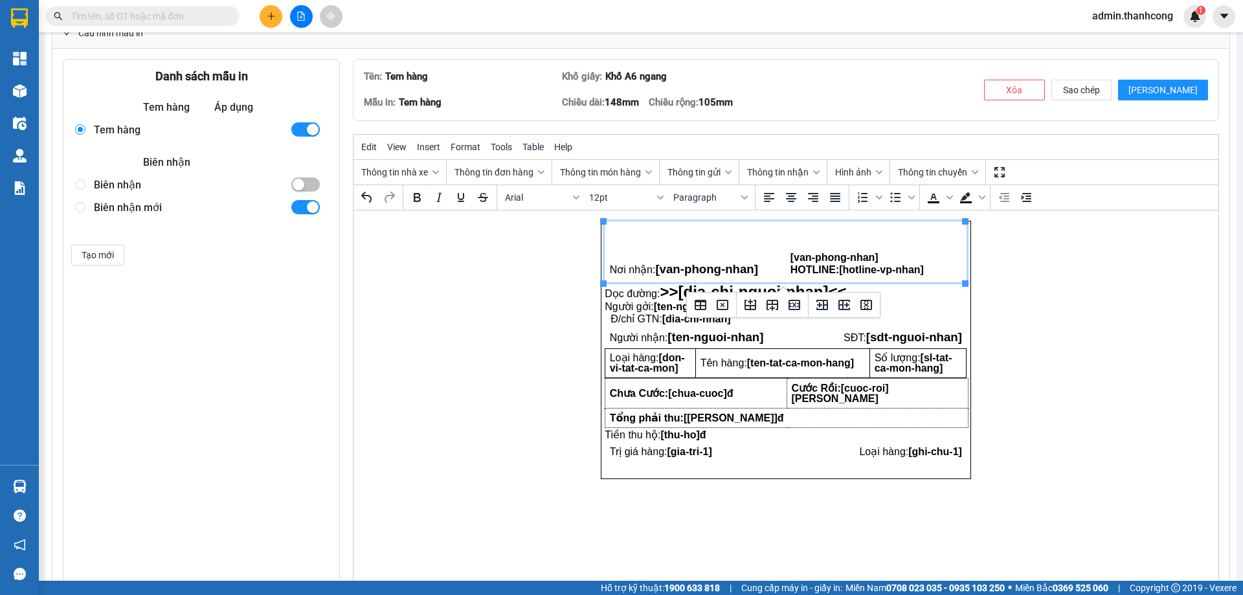
click at [1037, 243] on html "Nơi nhận: [van-phong-nhan] [van-phong-nhan] HOTLINE: [hotline-vp-nhan] Dọc đườn…" at bounding box center [785, 349] width 865 height 279
click at [683, 258] on p "Rich Text Area. Press ALT-0 for help." at bounding box center [696, 255] width 172 height 10
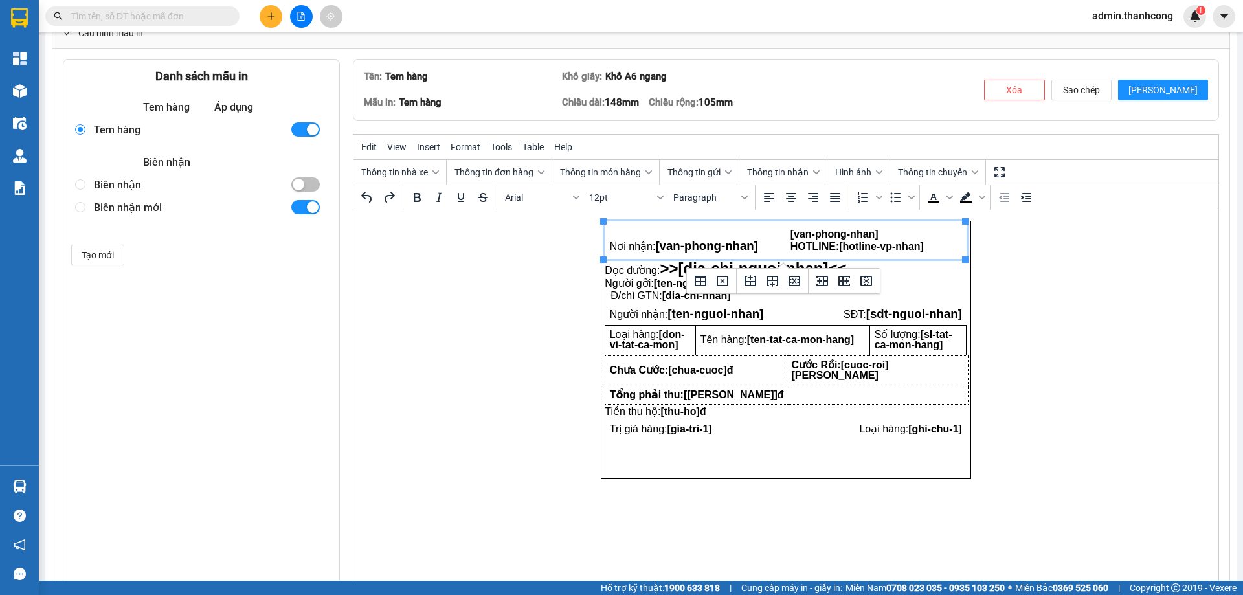
click at [1079, 283] on html "Nơi nhận: [van-phong-nhan] [van-phong-nhan] HOTLINE: [hotline-vp-nhan] Dọc đườn…" at bounding box center [785, 349] width 865 height 279
click at [828, 230] on span "[van-phong-nhan]" at bounding box center [834, 233] width 88 height 11
click at [748, 280] on icon "Insert row before" at bounding box center [750, 281] width 16 height 16
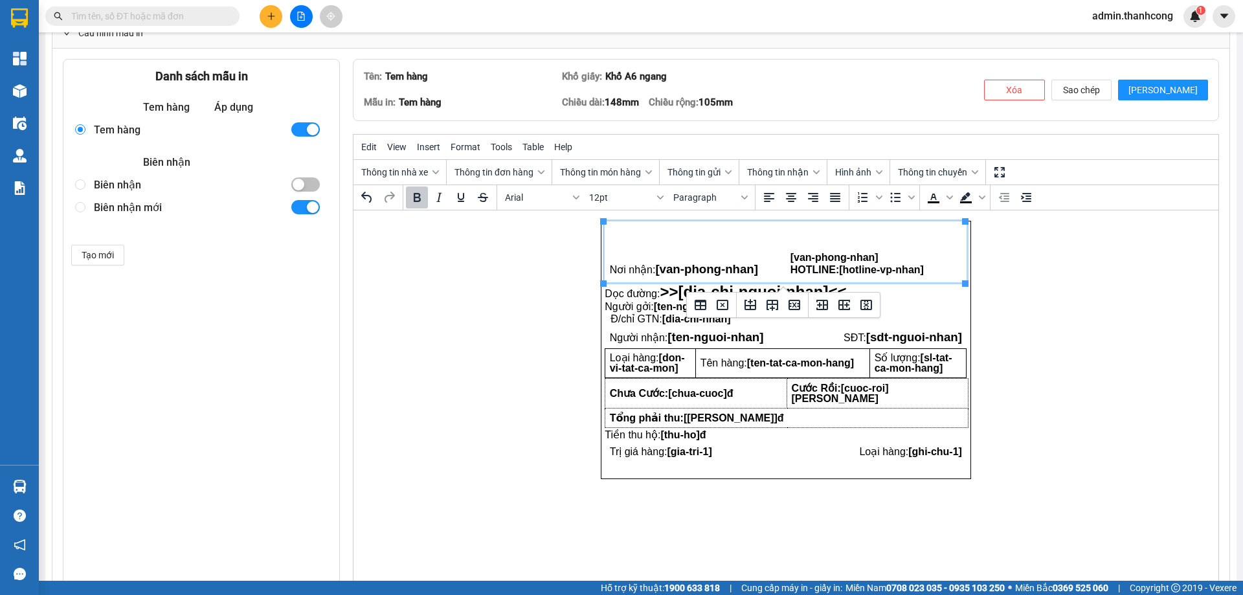
click at [1080, 257] on html "Nơi nhận: [van-phong-nhan] [van-phong-nhan] HOTLINE: [hotline-vp-nhan] Dọc đườn…" at bounding box center [785, 349] width 865 height 279
click at [843, 294] on span "[dia-chi-nguoi-nhan]<<" at bounding box center [762, 290] width 168 height 17
click at [858, 340] on span "SĐT: [sdt-nguoi-nhan]" at bounding box center [902, 336] width 118 height 11
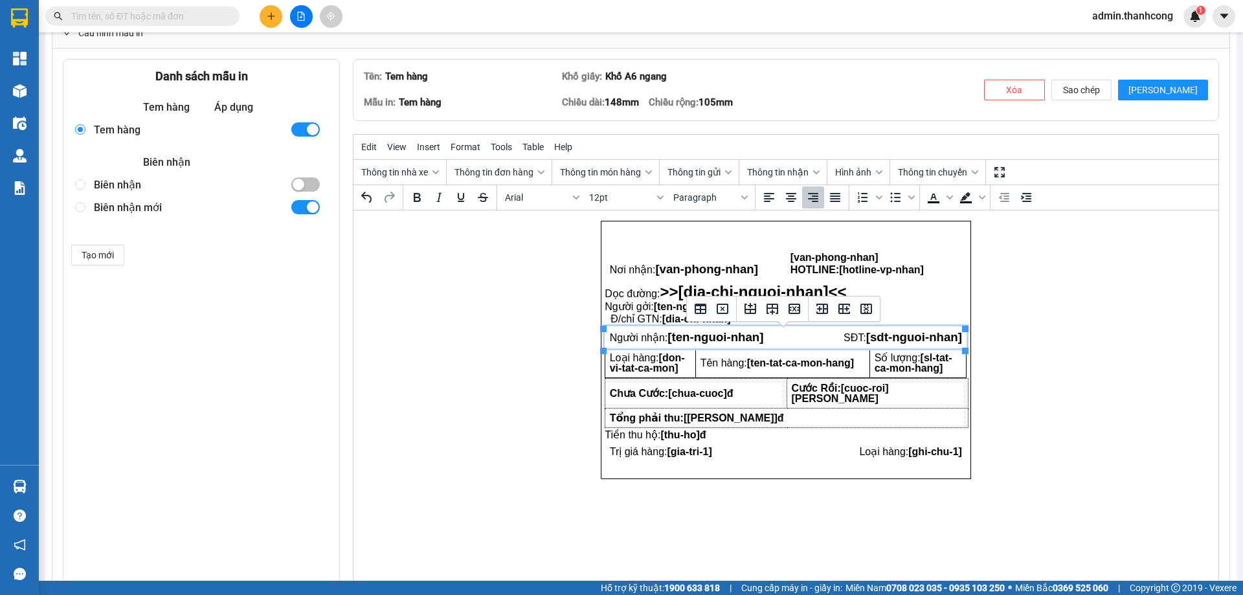
click at [777, 374] on td "Tên hàng: [ten-tat-ca-mon-hang]" at bounding box center [783, 363] width 174 height 30
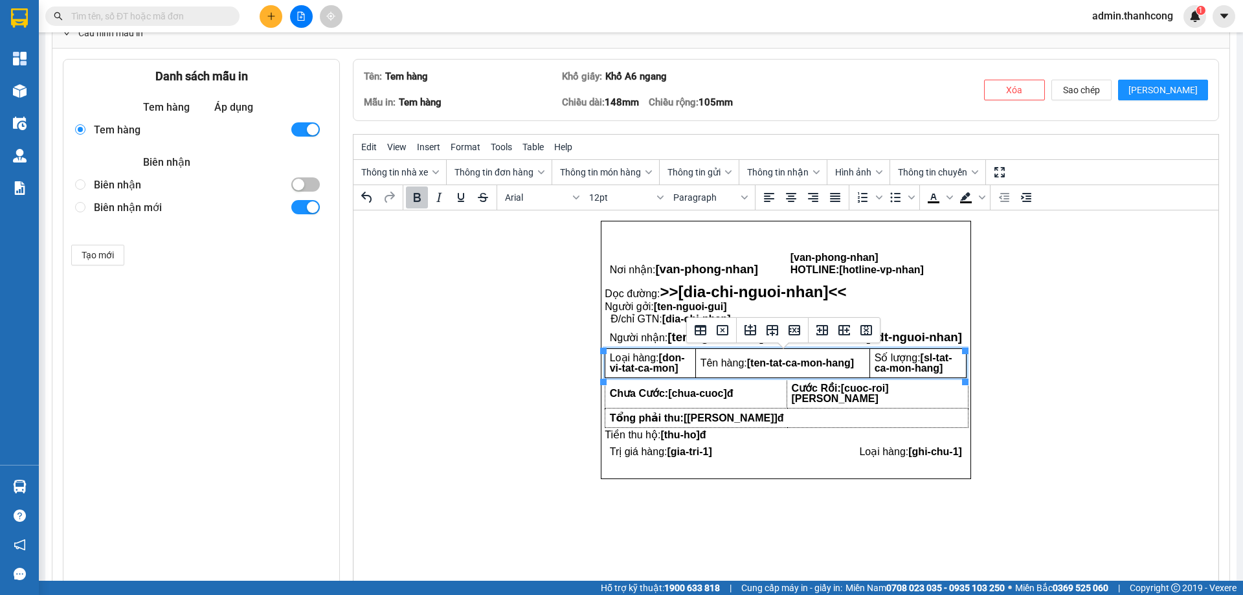
click at [746, 394] on td "Chưa Cước: [chua-cuoc]đ" at bounding box center [696, 393] width 182 height 30
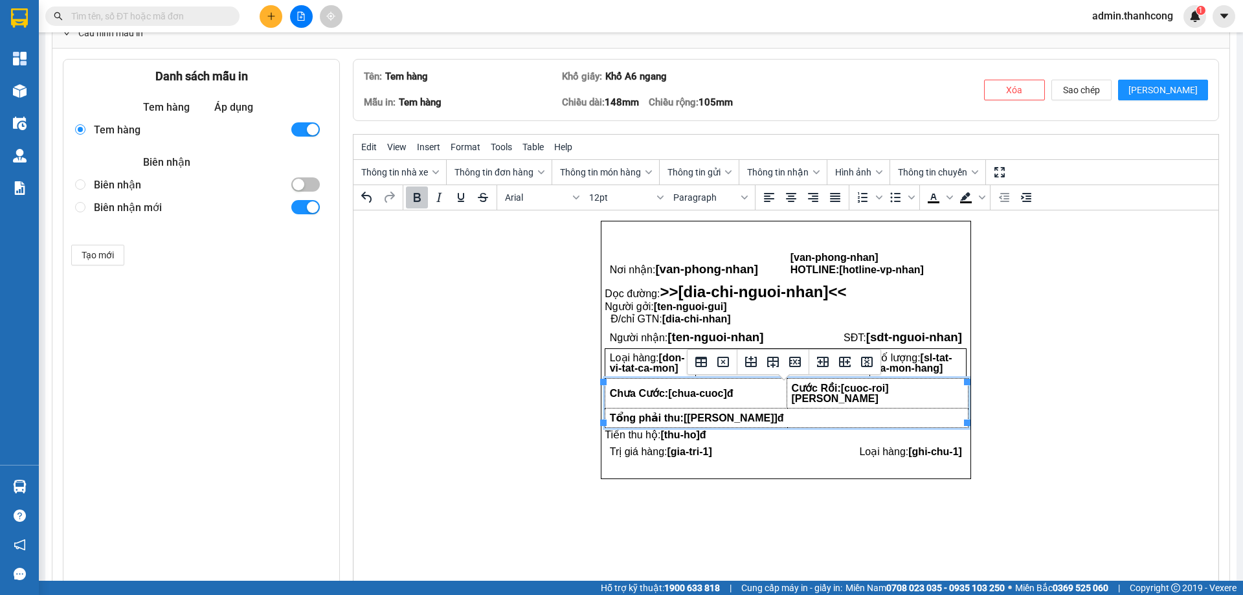
click at [749, 429] on p "Tiền thu hộ: [thu-ho]đ" at bounding box center [786, 434] width 362 height 10
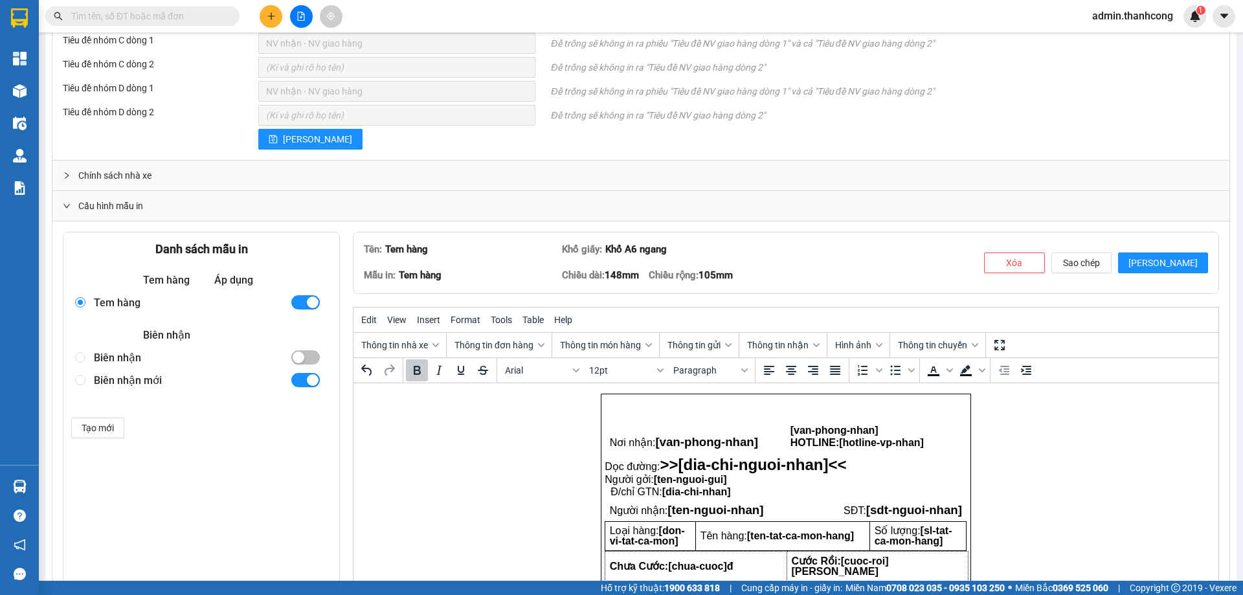
scroll to position [995, 0]
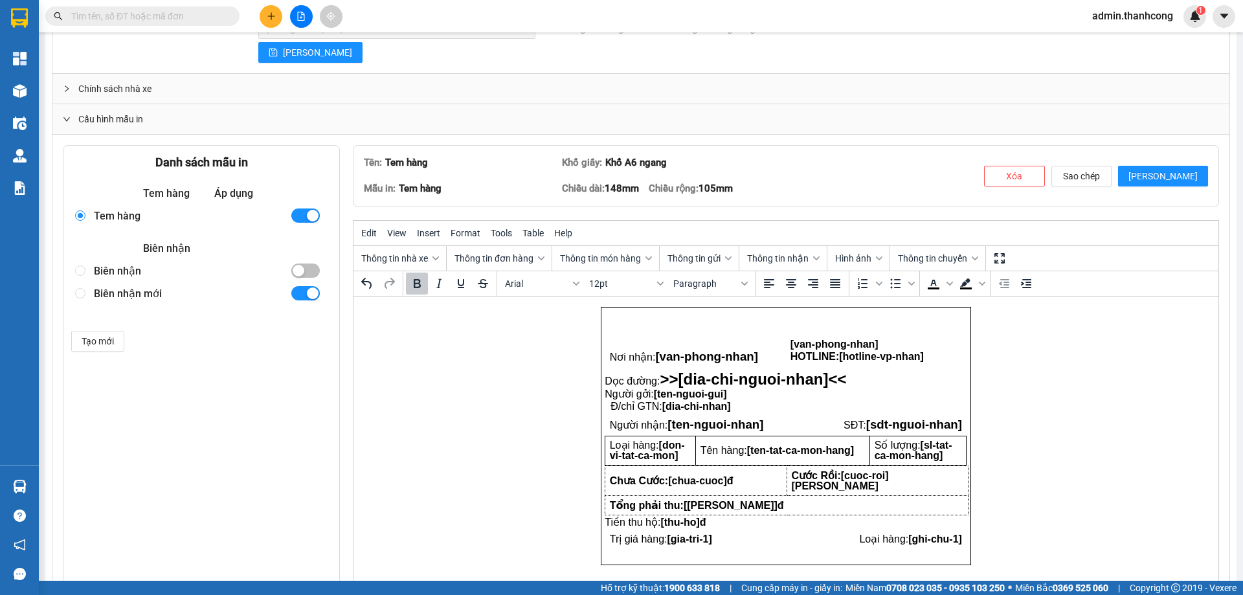
click at [774, 326] on td "Rich Text Area. Press ALT-0 for help." at bounding box center [695, 319] width 181 height 24
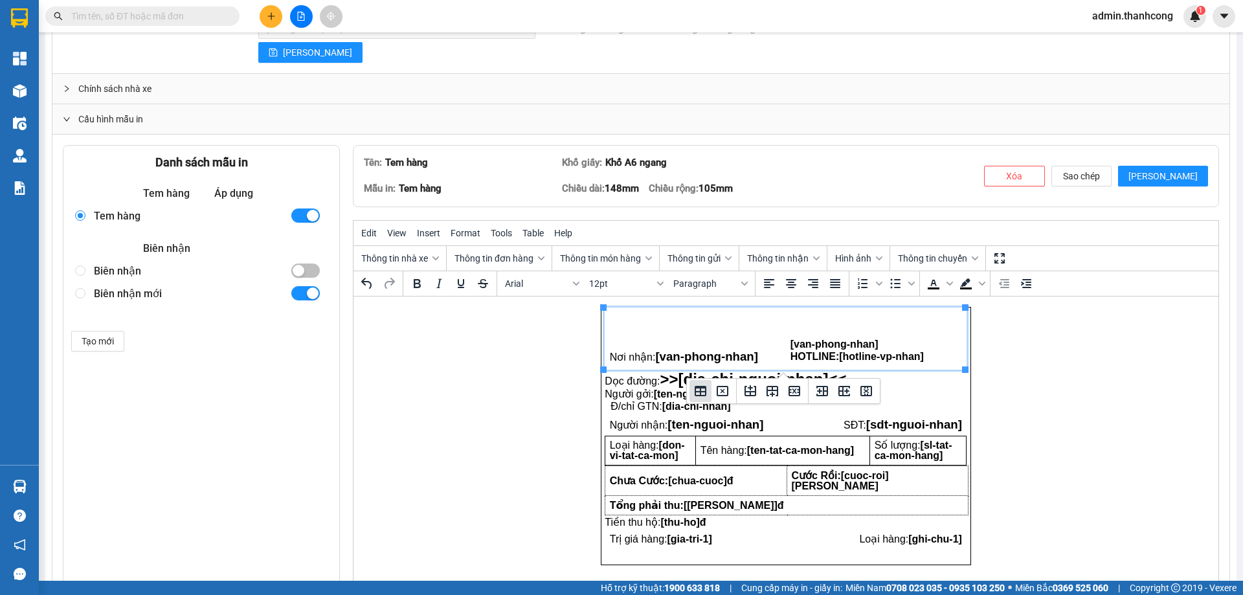
click at [705, 395] on icon "Table properties" at bounding box center [700, 391] width 12 height 10
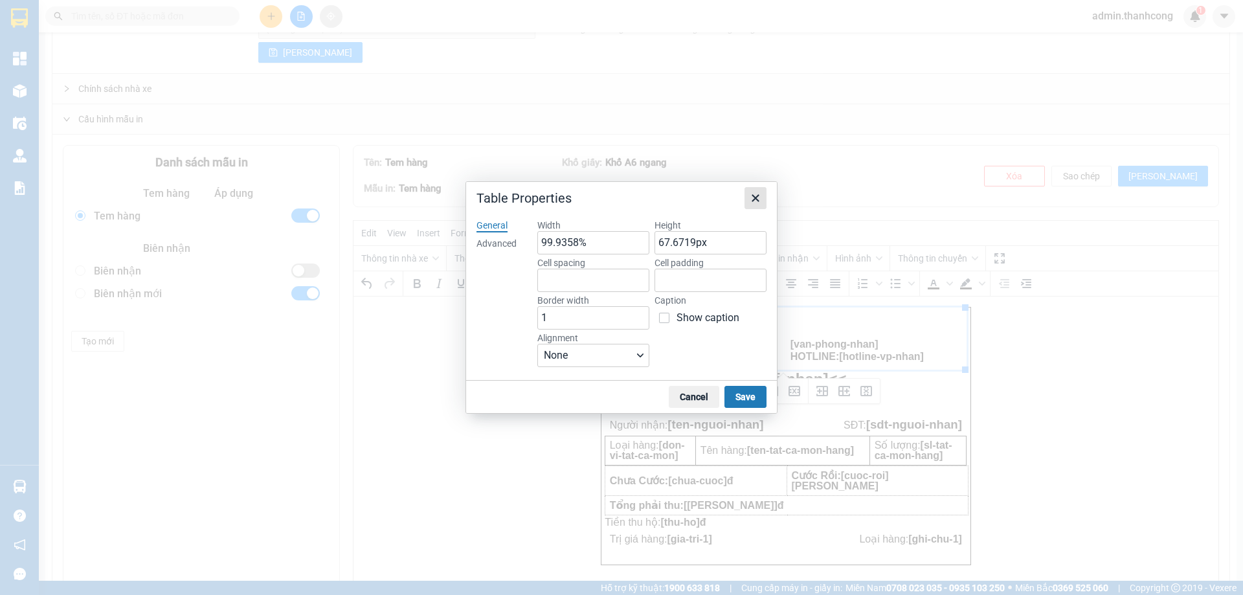
click at [748, 199] on icon "Close" at bounding box center [756, 198] width 16 height 16
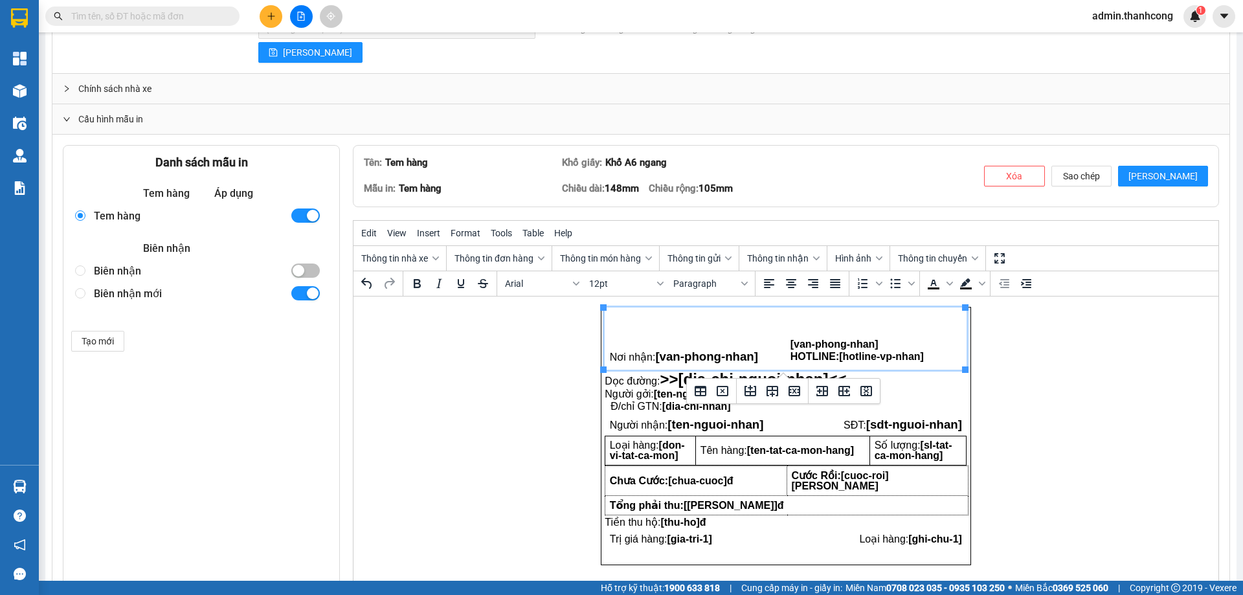
click at [1120, 335] on html "Nơi nhận: [van-phong-nhan] [van-phong-nhan] HOTLINE: [hotline-vp-nhan] Dọc đườn…" at bounding box center [785, 435] width 865 height 279
click at [685, 320] on p "Rich Text Area. Press ALT-0 for help." at bounding box center [696, 319] width 172 height 10
click at [435, 234] on span "Insert" at bounding box center [428, 233] width 23 height 10
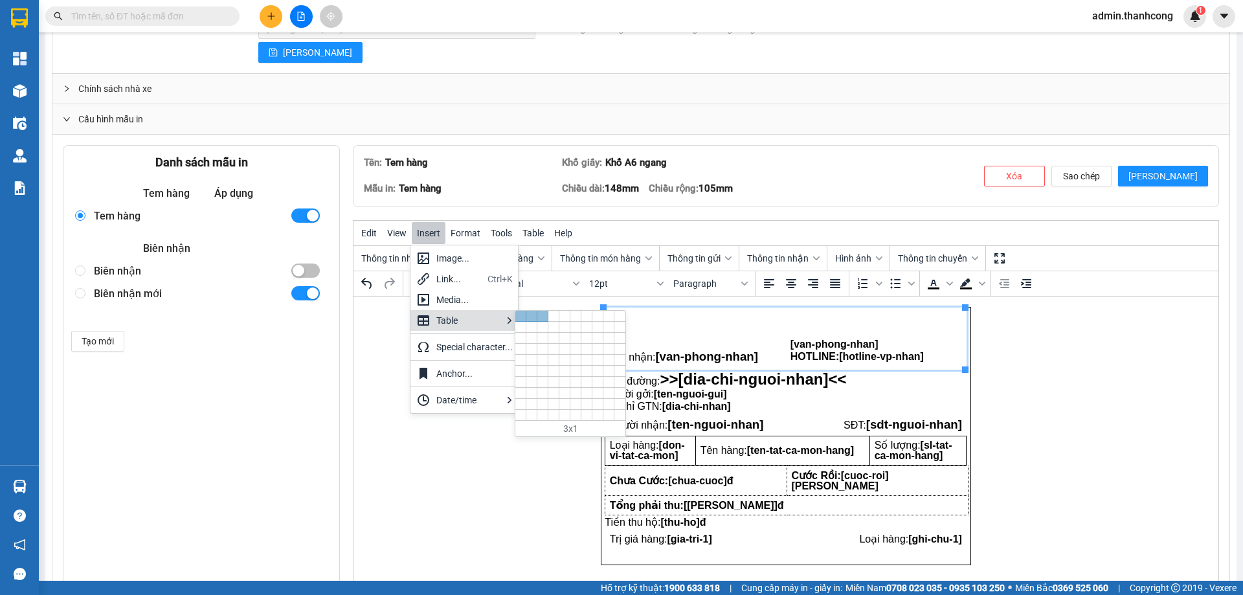
drag, startPoint x: 546, startPoint y: 318, endPoint x: 244, endPoint y: 38, distance: 411.7
click at [546, 318] on div at bounding box center [542, 316] width 11 height 11
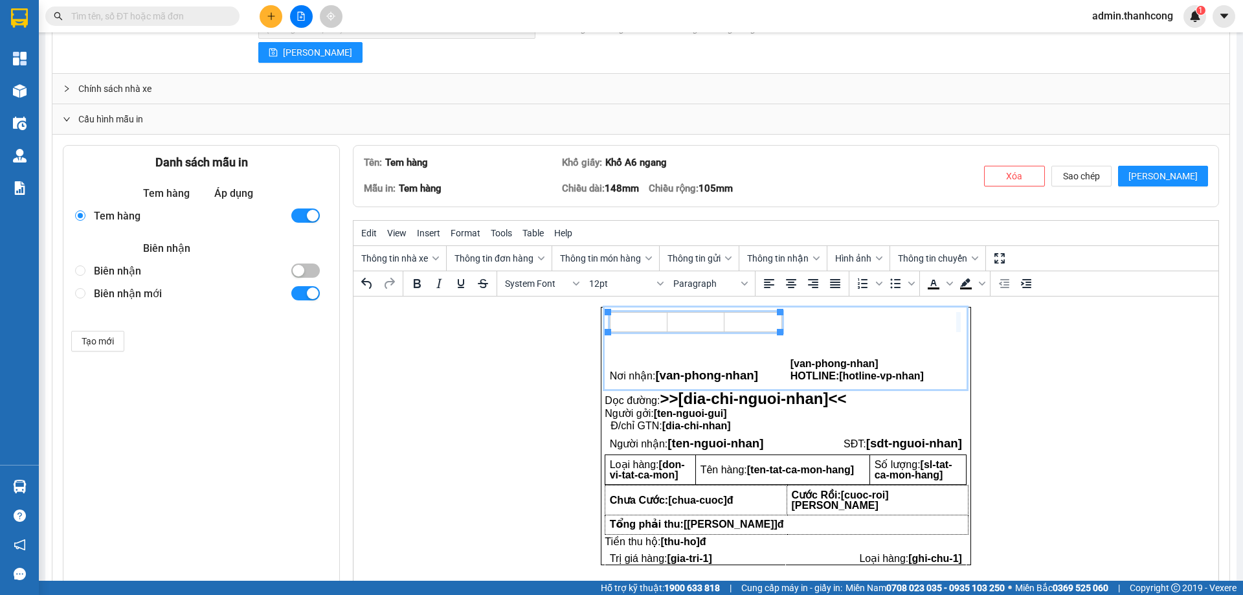
drag, startPoint x: 779, startPoint y: 319, endPoint x: 957, endPoint y: 316, distance: 178.0
click at [1040, 359] on html "Nơi nhận: [van-phong-nhan] [van-phong-nhan] HOTLINE: [hotline-vp-nhan] Dọc đườn…" at bounding box center [785, 435] width 865 height 279
click at [698, 324] on td "Rich Text Area. Press ALT-0 for help." at bounding box center [668, 321] width 117 height 19
drag, startPoint x: 723, startPoint y: 322, endPoint x: 771, endPoint y: 319, distance: 48.6
click at [679, 325] on td "Rich Text Area. Press ALT-0 for help." at bounding box center [692, 321] width 164 height 19
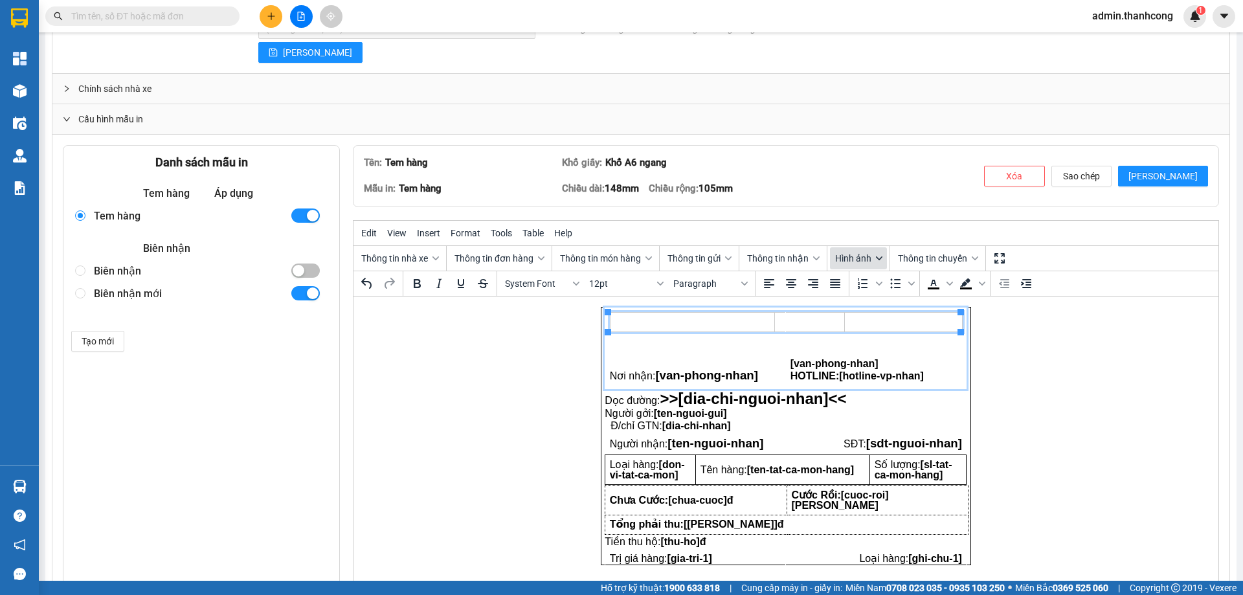
click at [878, 250] on button "Hình ảnh" at bounding box center [858, 258] width 57 height 22
click at [874, 286] on div "Logo nhà xe" at bounding box center [894, 284] width 111 height 16
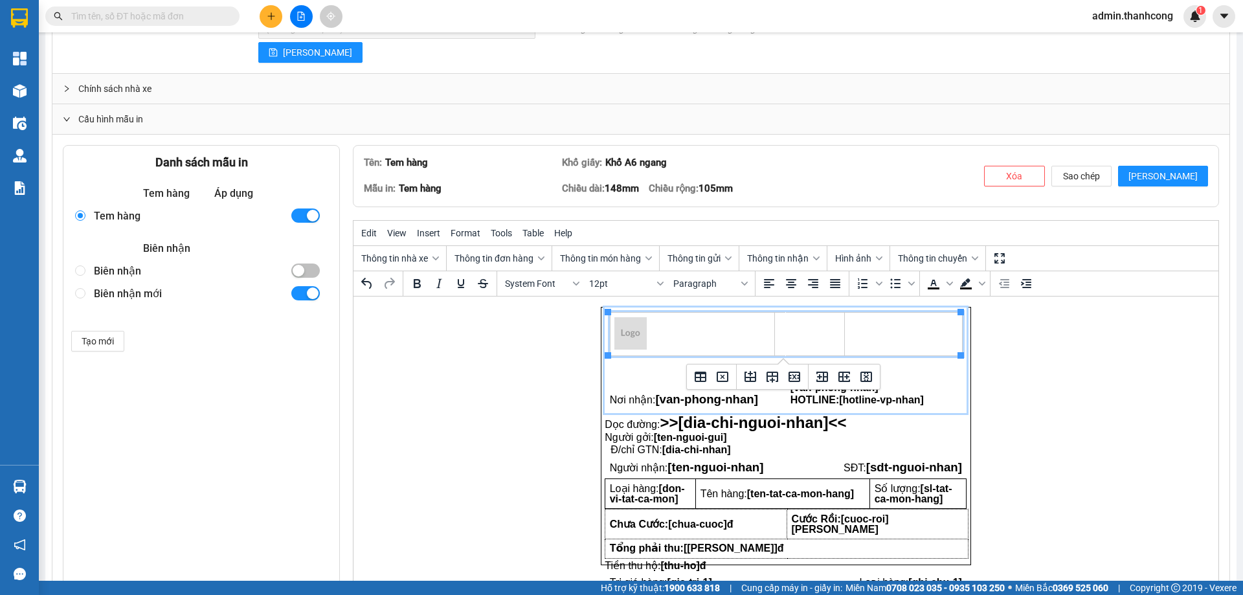
click at [645, 327] on img "Rich Text Area. Press ALT-0 for help." at bounding box center [630, 332] width 32 height 32
click at [638, 327] on img "Rich Text Area. Press ALT-0 for help." at bounding box center [630, 332] width 32 height 32
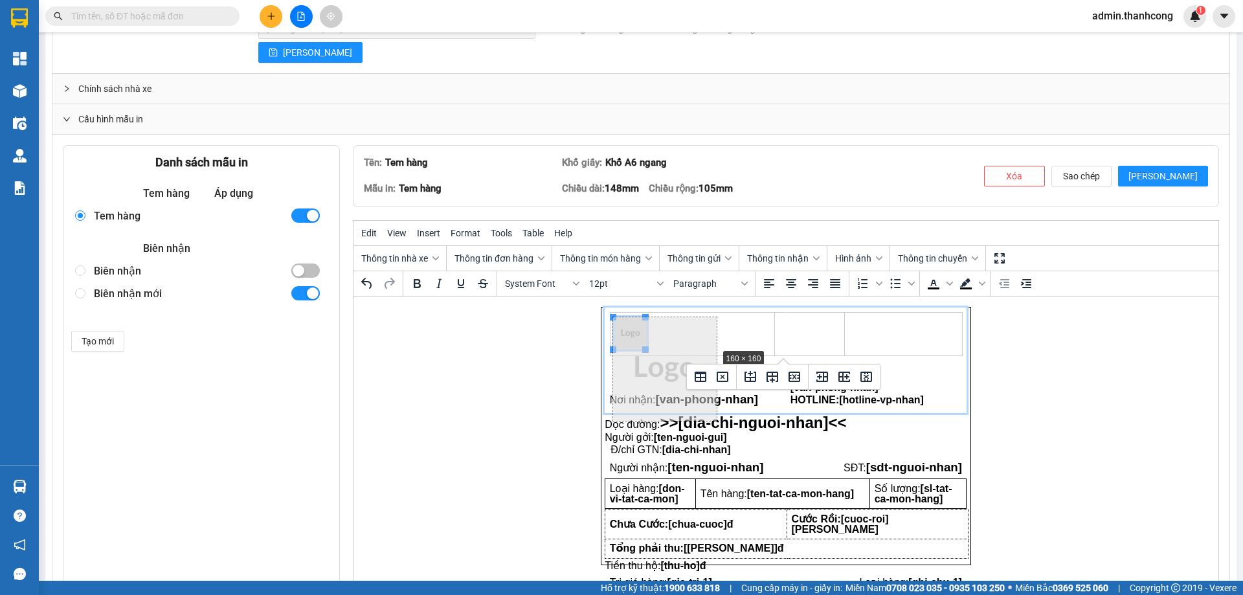
drag, startPoint x: 645, startPoint y: 346, endPoint x: 716, endPoint y: 344, distance: 71.2
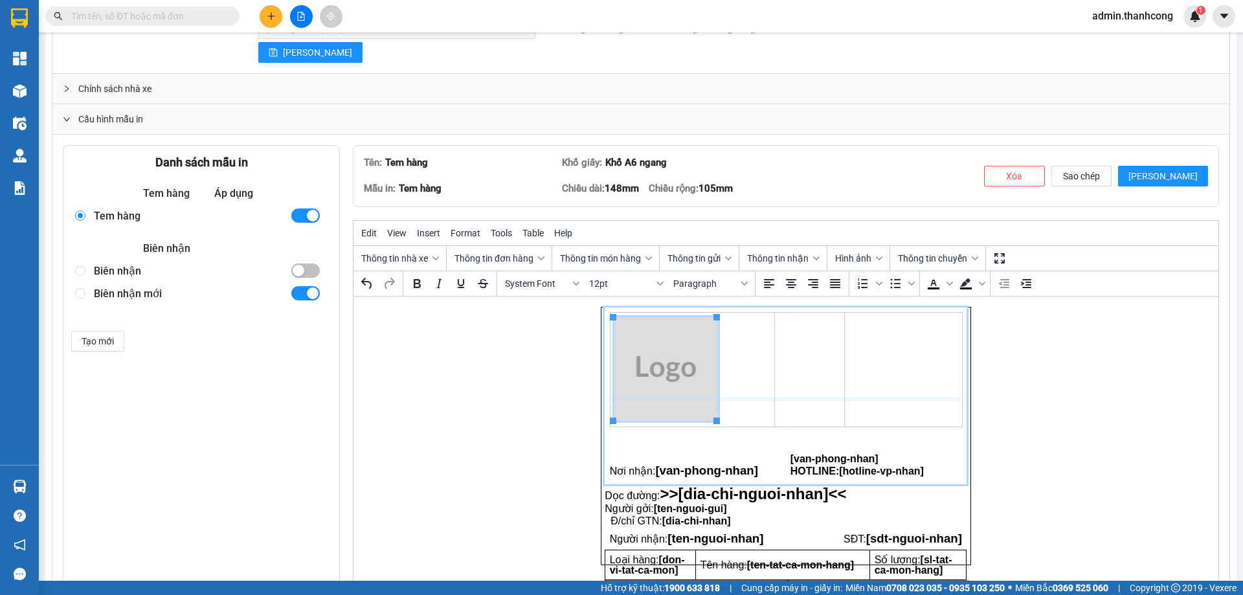
drag, startPoint x: 754, startPoint y: 425, endPoint x: 753, endPoint y: 397, distance: 27.9
drag, startPoint x: 758, startPoint y: 423, endPoint x: 757, endPoint y: 396, distance: 26.5
click at [788, 349] on td "Rich Text Area. Press ALT-0 for help." at bounding box center [876, 376] width 181 height 139
drag, startPoint x: 772, startPoint y: 348, endPoint x: 753, endPoint y: 348, distance: 18.8
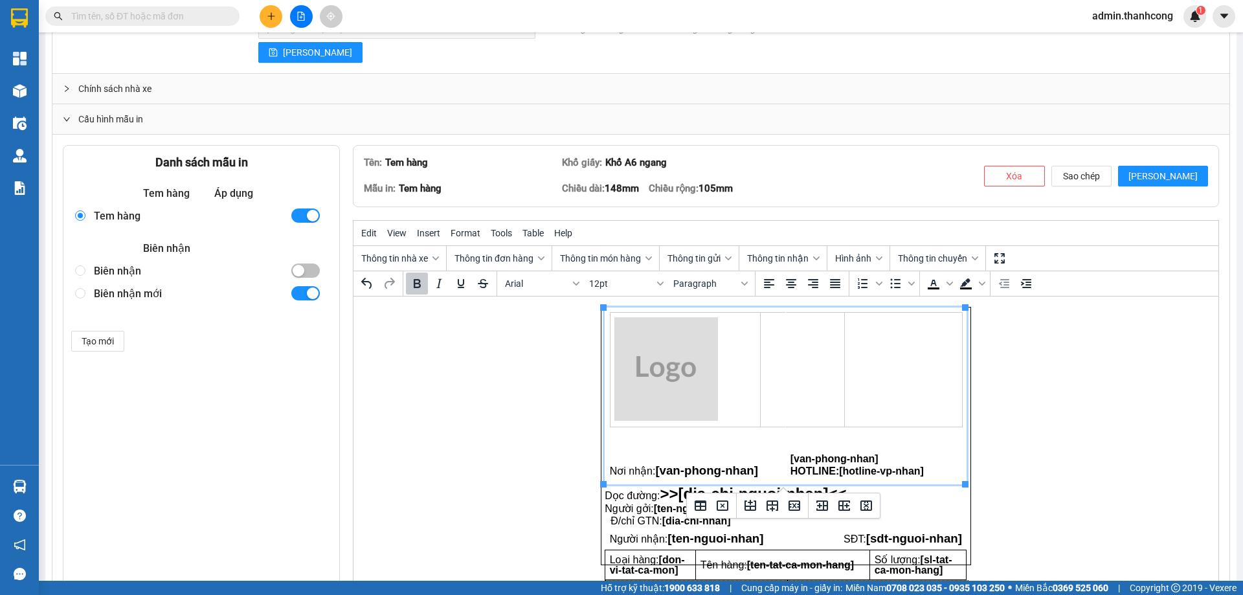
click at [789, 357] on td "Rich Text Area. Press ALT-0 for help." at bounding box center [876, 376] width 181 height 139
click at [530, 263] on span "Thông tin đơn hàng" at bounding box center [493, 258] width 79 height 10
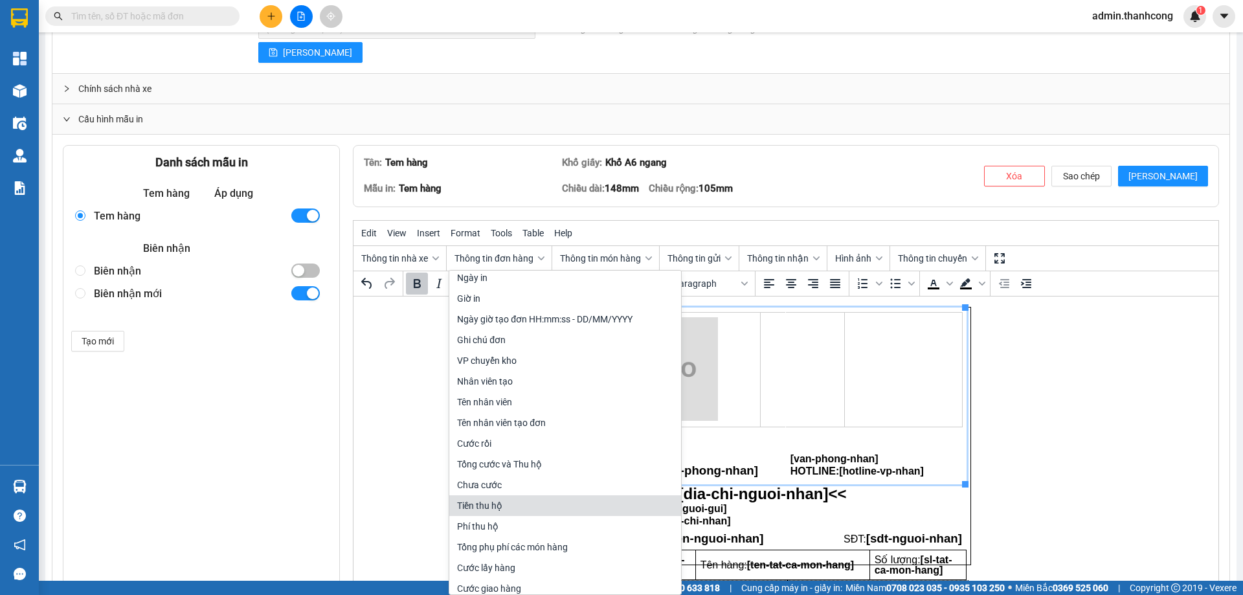
scroll to position [0, 0]
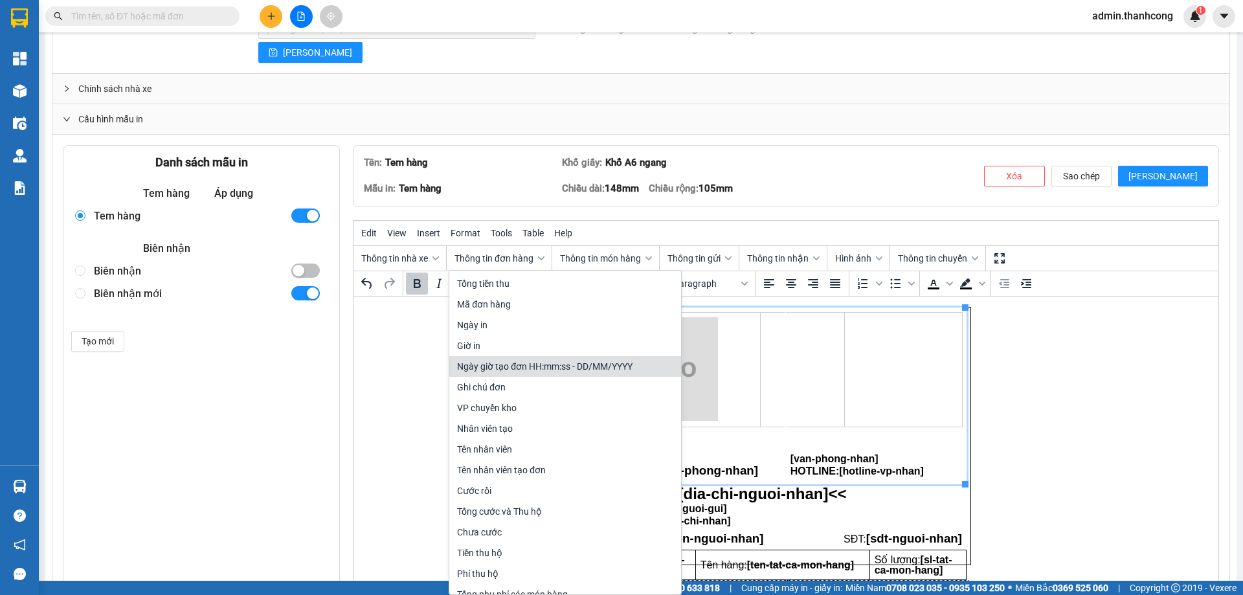
drag, startPoint x: 550, startPoint y: 360, endPoint x: 197, endPoint y: 63, distance: 460.7
click at [550, 360] on div "Ngày giờ tạo đơn HH:mm:ss - DD/MM/YYYY" at bounding box center [566, 367] width 219 height 16
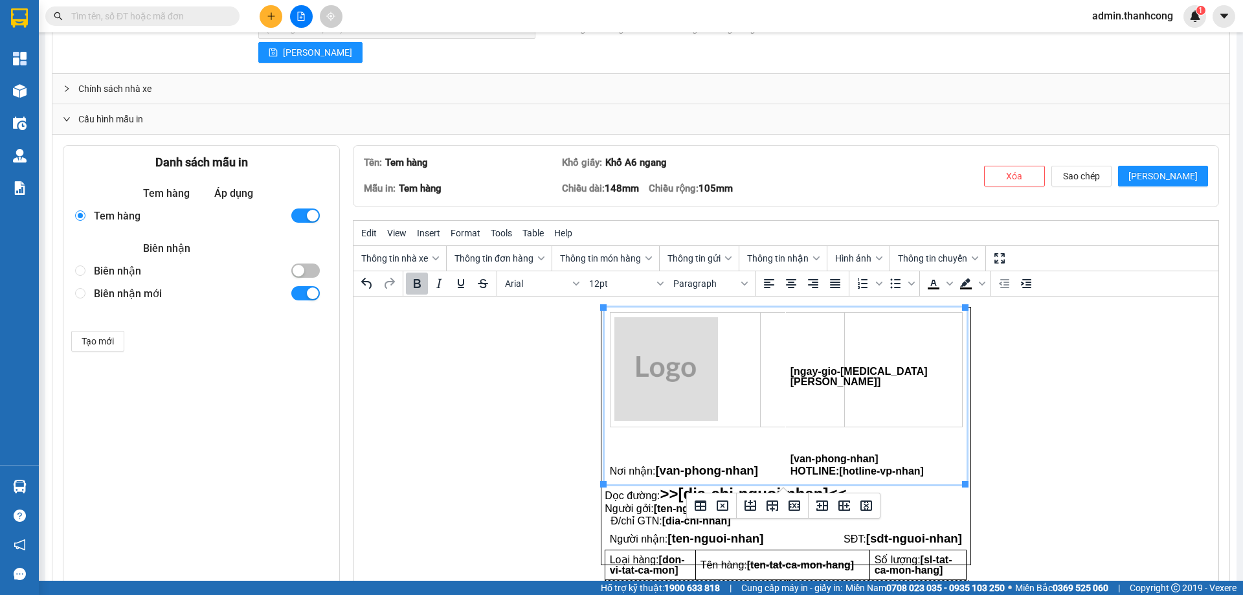
click at [836, 336] on td "[ngay-gio-[MEDICAL_DATA][PERSON_NAME]]" at bounding box center [876, 376] width 181 height 139
click at [778, 335] on td "Rich Text Area. Press ALT-0 for help." at bounding box center [802, 369] width 84 height 115
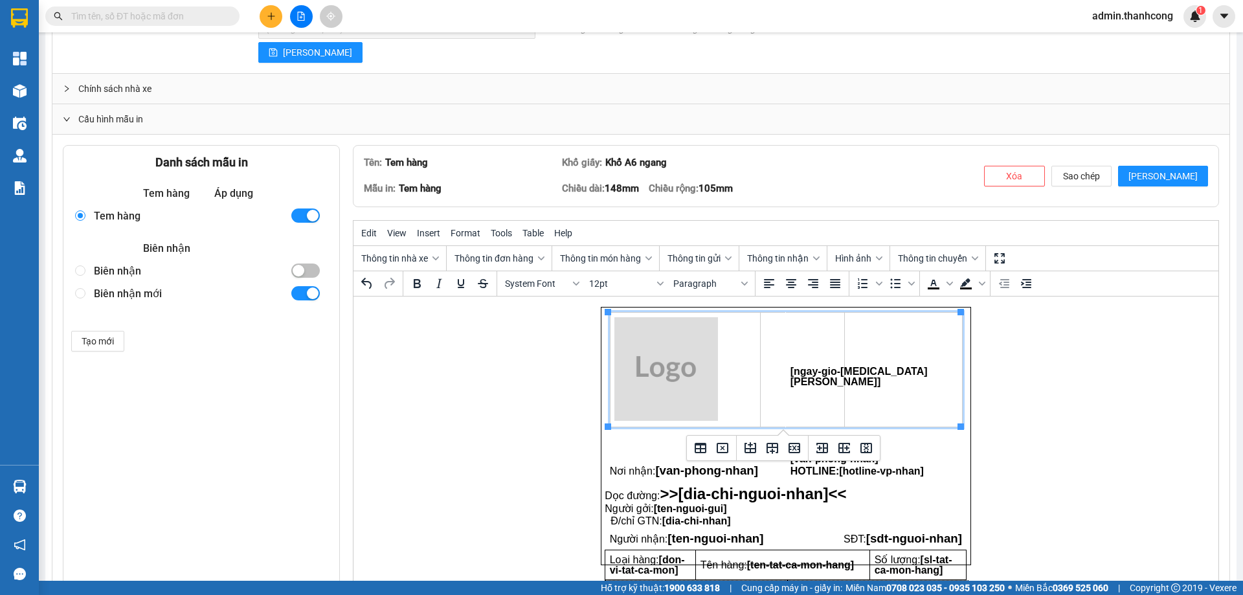
click at [792, 377] on span "[ngay-gio-[MEDICAL_DATA][PERSON_NAME]]" at bounding box center [858, 375] width 137 height 21
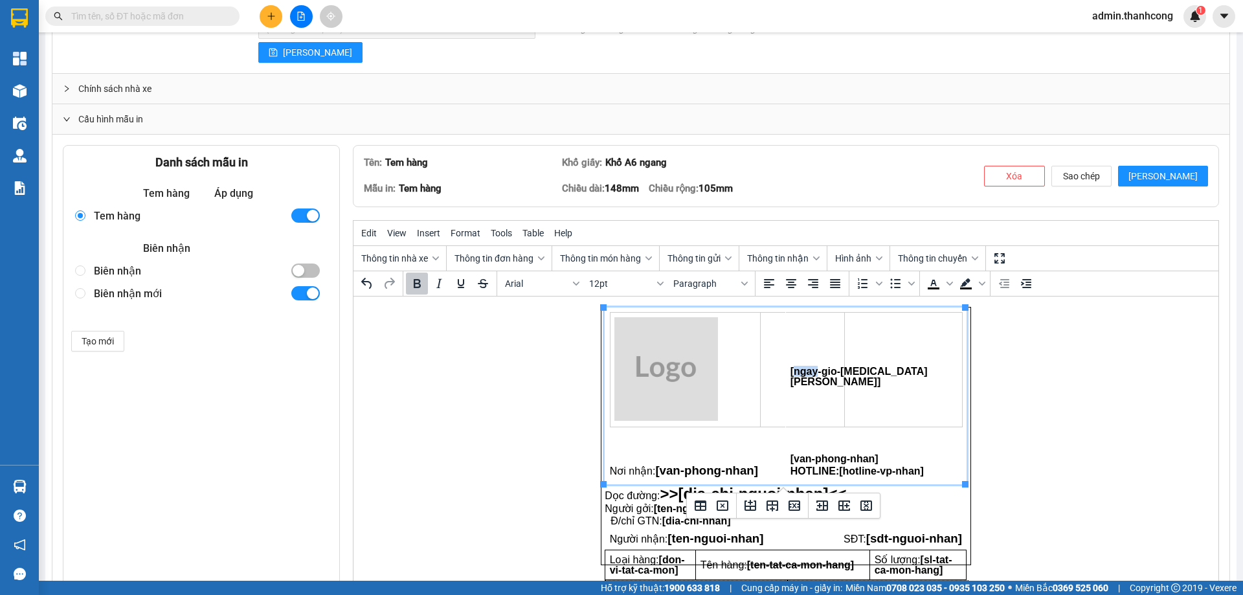
click at [792, 377] on span "[ngay-gio-[MEDICAL_DATA][PERSON_NAME]]" at bounding box center [858, 375] width 137 height 21
click at [771, 333] on td "Rich Text Area. Press ALT-0 for help." at bounding box center [802, 369] width 84 height 115
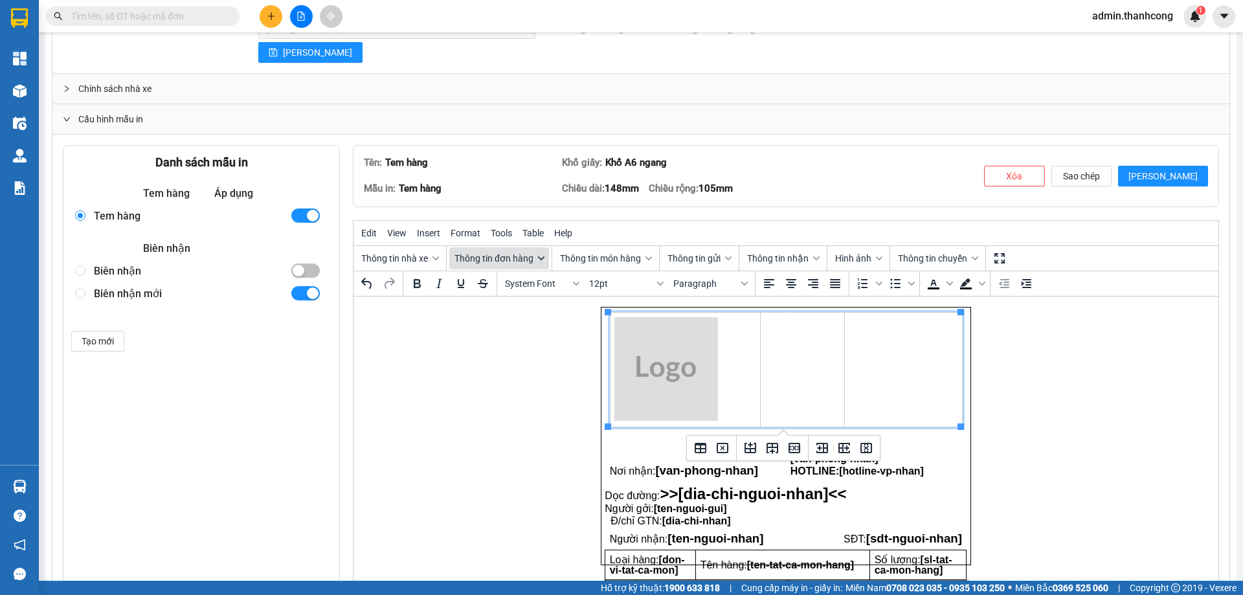
click at [514, 263] on span "Thông tin đơn hàng" at bounding box center [493, 258] width 79 height 10
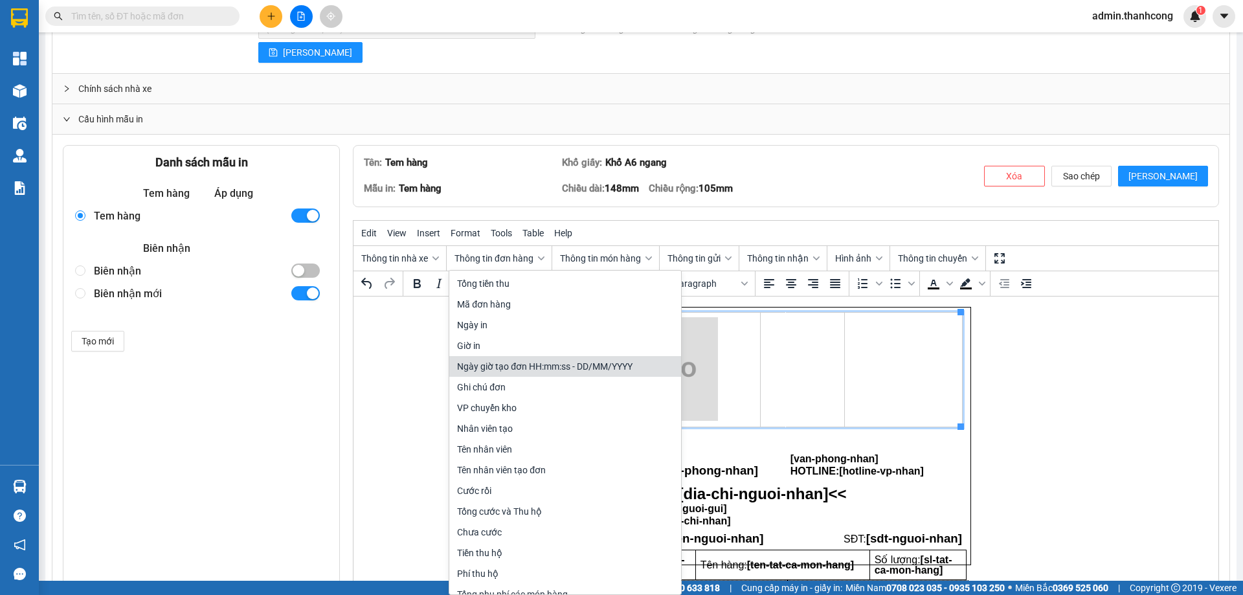
click at [498, 366] on div "Ngày giờ tạo đơn HH:mm:ss - DD/MM/YYYY" at bounding box center [566, 367] width 219 height 16
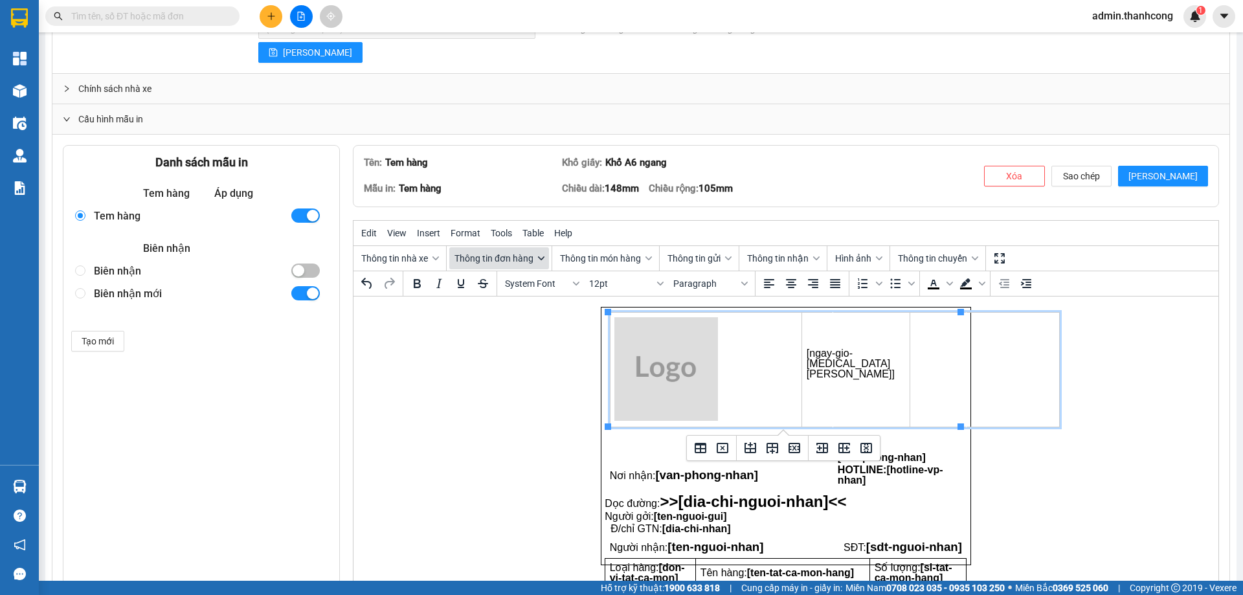
click at [516, 250] on button "Thông tin đơn hàng" at bounding box center [499, 258] width 100 height 22
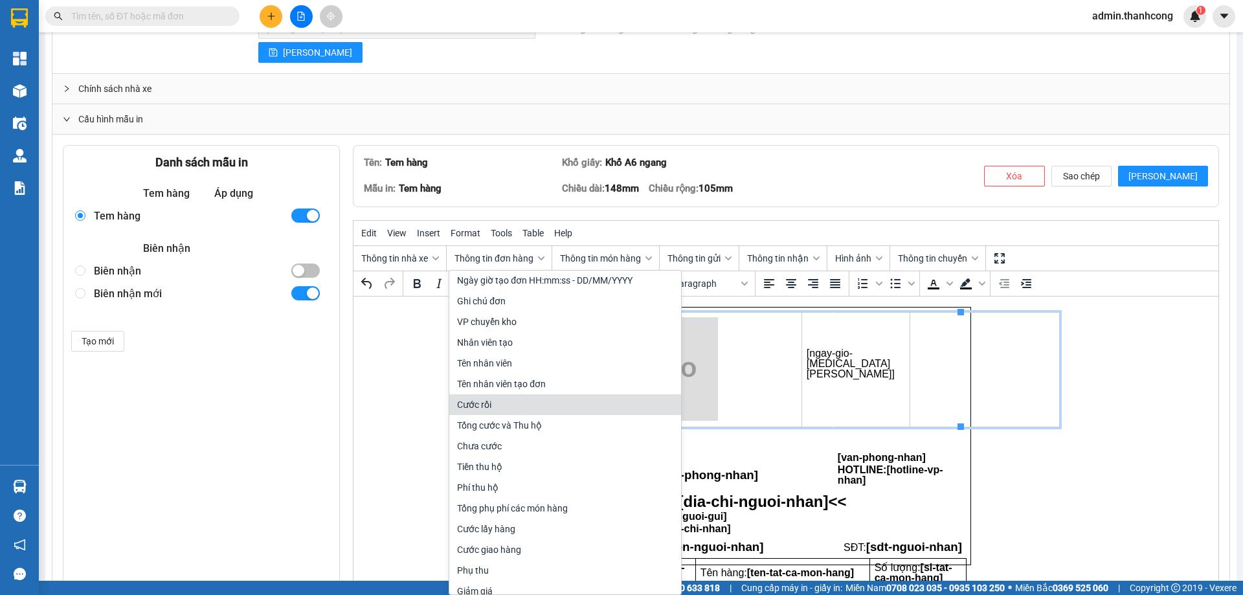
scroll to position [173, 0]
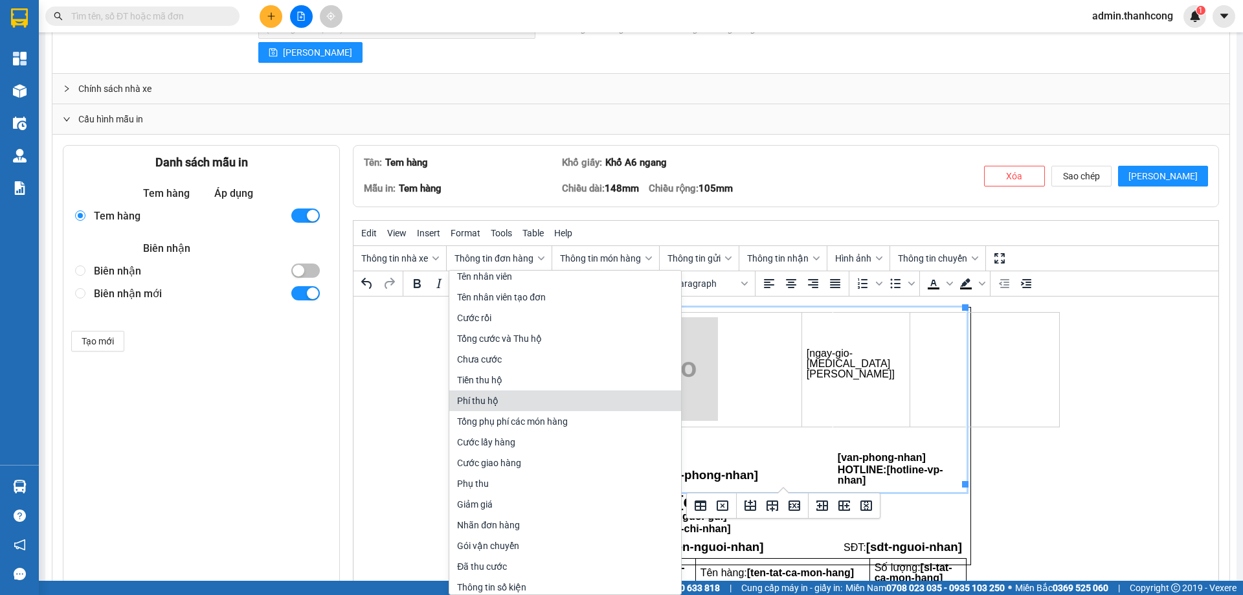
click at [838, 376] on p "Rich Text Area. Press ALT-0 for help." at bounding box center [900, 376] width 124 height 10
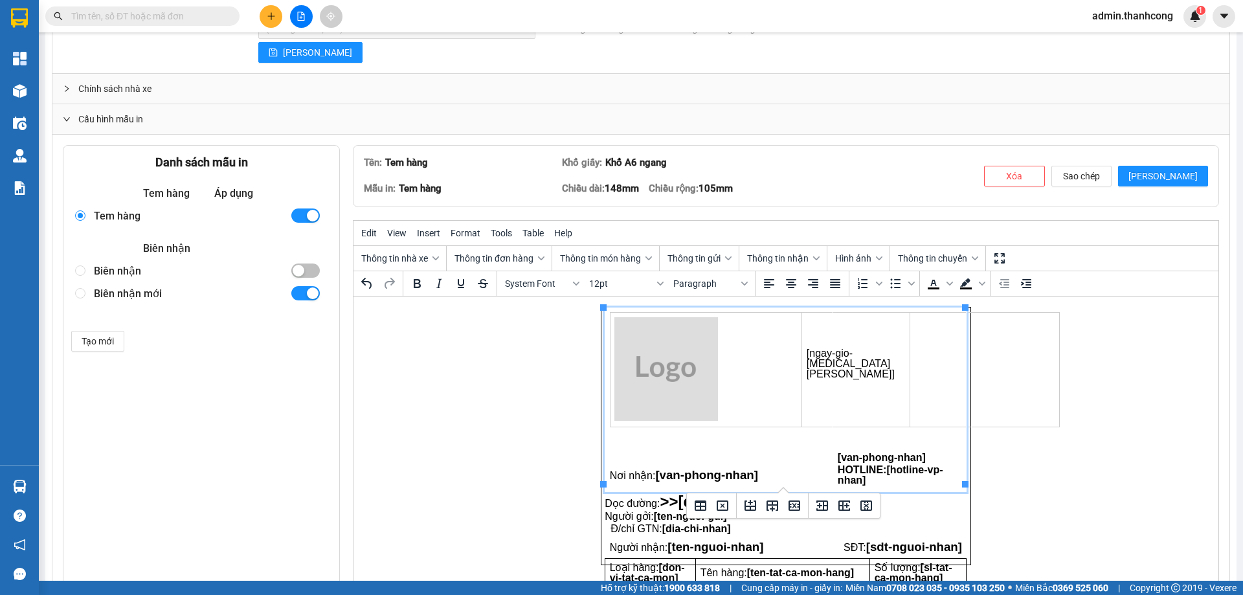
click at [833, 370] on td "Rich Text Area. Press ALT-0 for help." at bounding box center [899, 376] width 133 height 139
click at [833, 367] on td "Rich Text Area. Press ALT-0 for help." at bounding box center [899, 376] width 133 height 139
click at [833, 366] on td "Rich Text Area. Press ALT-0 for help." at bounding box center [899, 376] width 133 height 139
click at [1046, 355] on html "[ngay-gio-tao-don] Nơi nhận: [van-phong-nhan] [van-phong-nhan] HOTLINE: [hotlin…" at bounding box center [785, 435] width 865 height 279
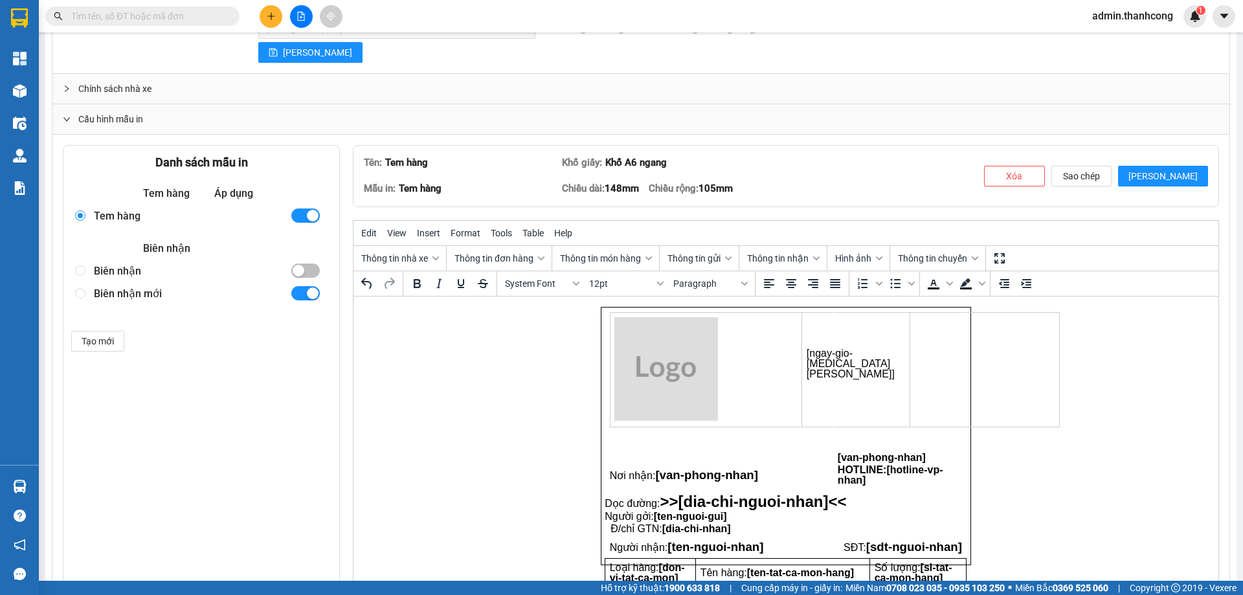
click at [838, 372] on p "Rich Text Area. Press ALT-0 for help." at bounding box center [900, 376] width 124 height 10
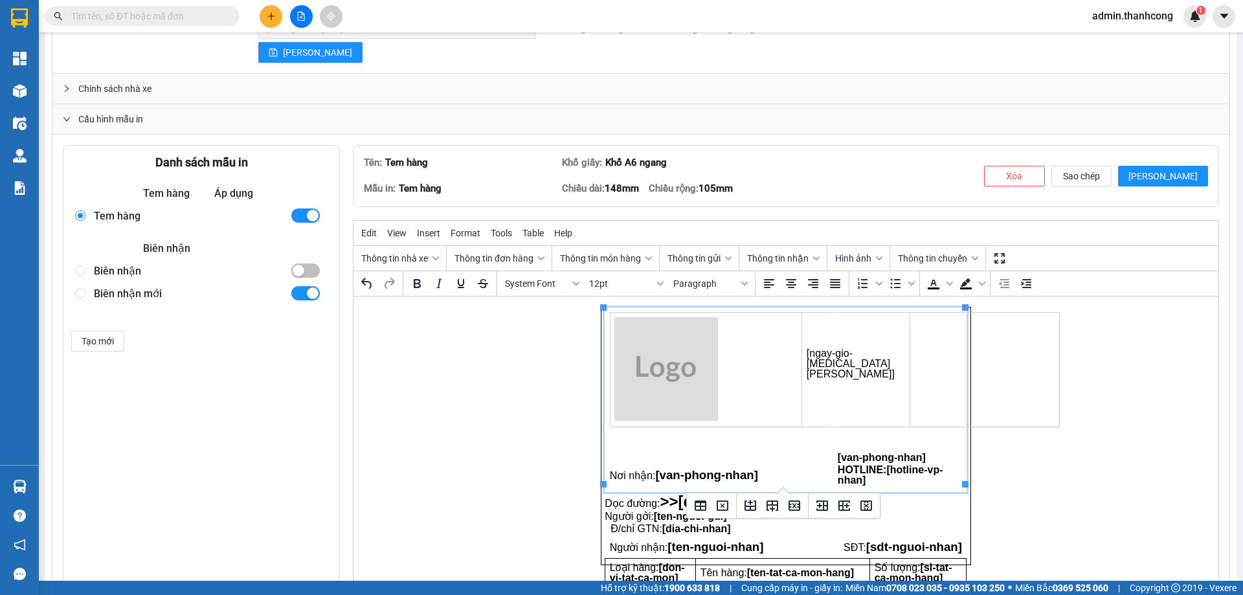
click at [833, 373] on td "Rich Text Area. Press ALT-0 for help." at bounding box center [899, 376] width 133 height 139
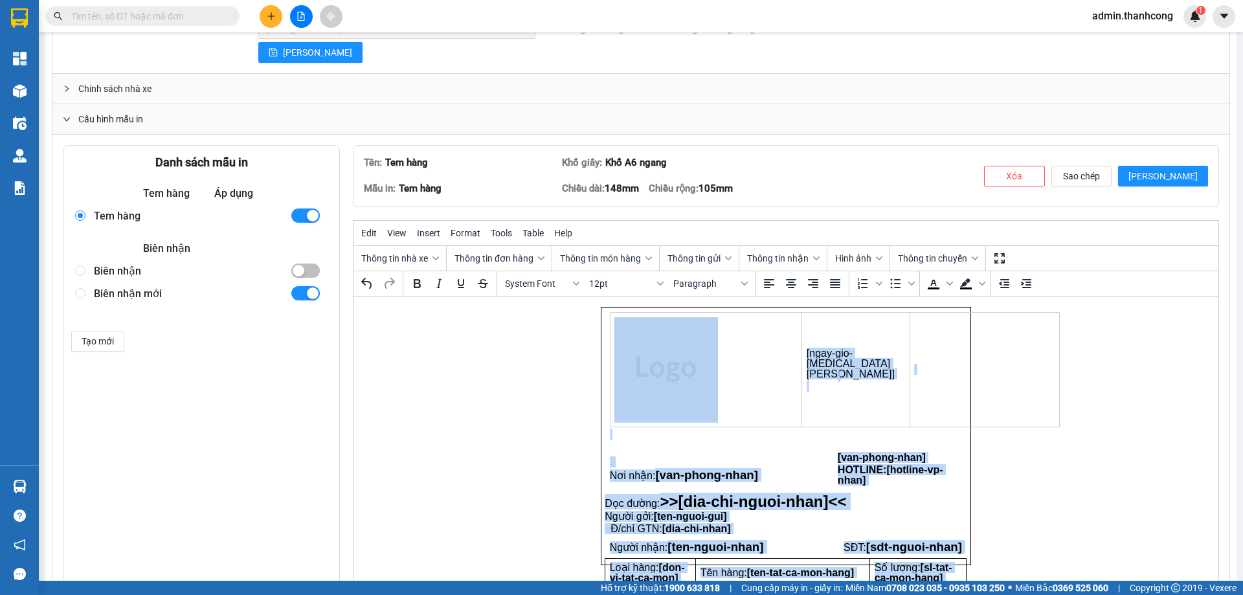
click at [833, 370] on td "Rich Text Area. Press ALT-0 for help." at bounding box center [899, 376] width 133 height 139
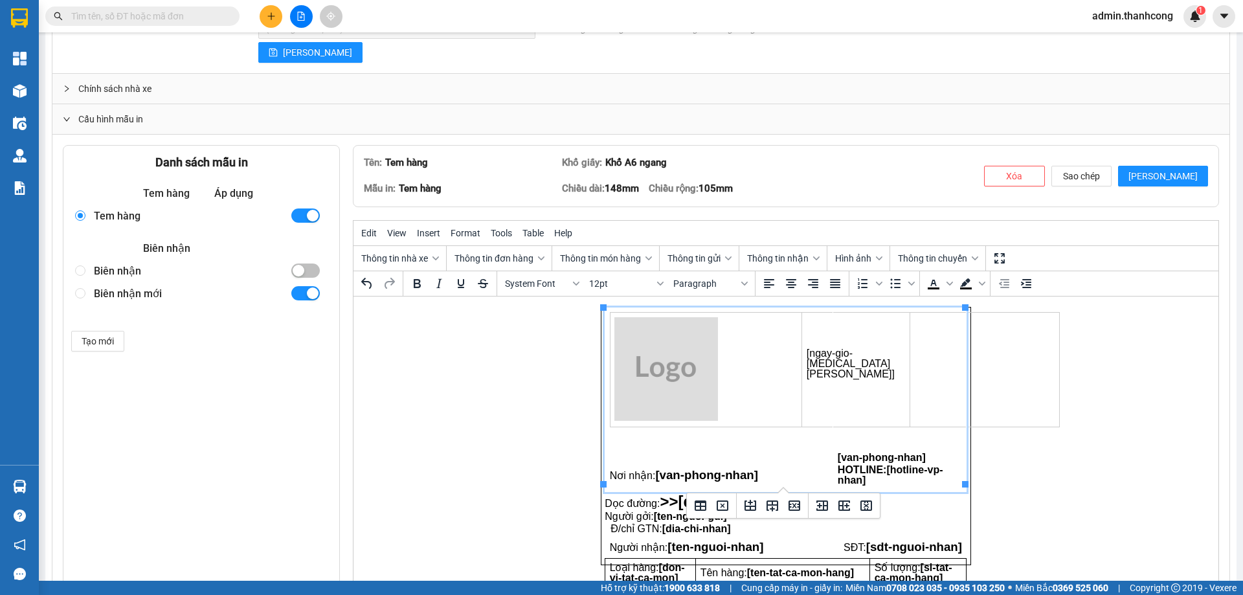
click at [806, 360] on span "[ngay-gio-[MEDICAL_DATA][PERSON_NAME]]" at bounding box center [850, 363] width 88 height 32
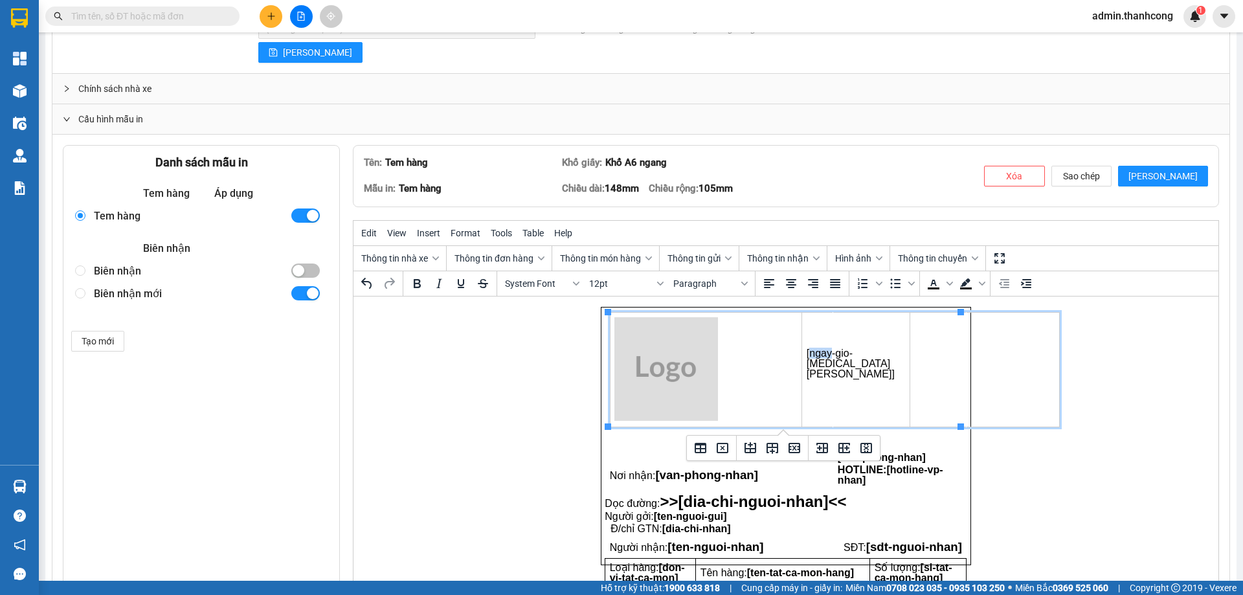
click at [806, 360] on span "[ngay-gio-[MEDICAL_DATA][PERSON_NAME]]" at bounding box center [850, 363] width 88 height 32
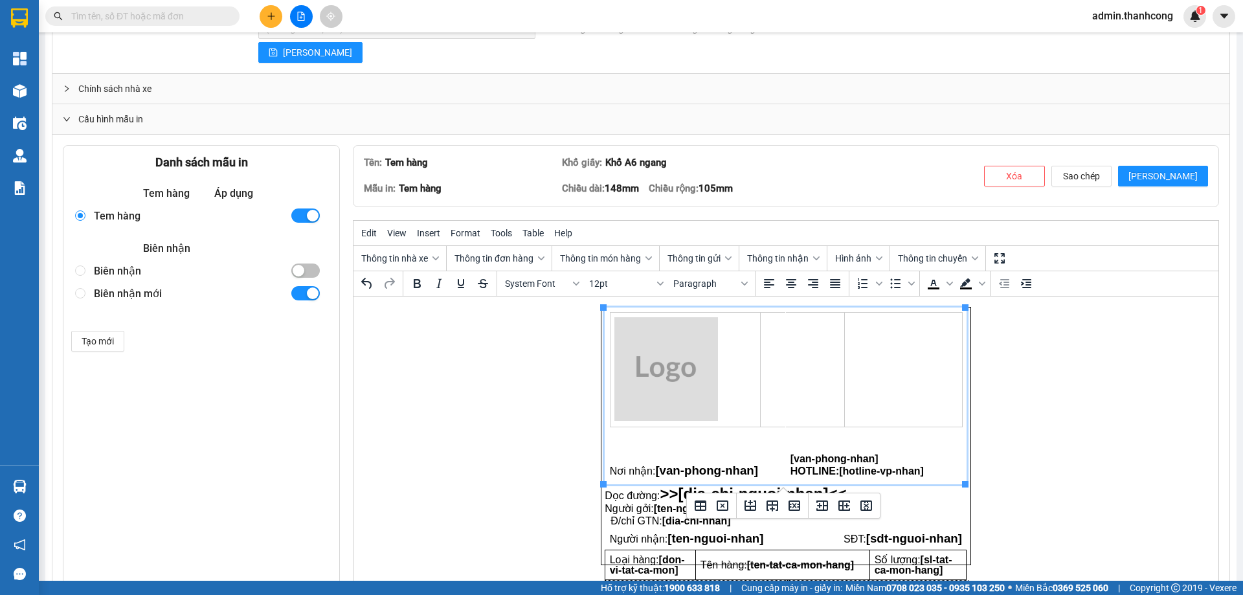
click at [762, 333] on td "Rich Text Area. Press ALT-0 for help." at bounding box center [802, 369] width 84 height 115
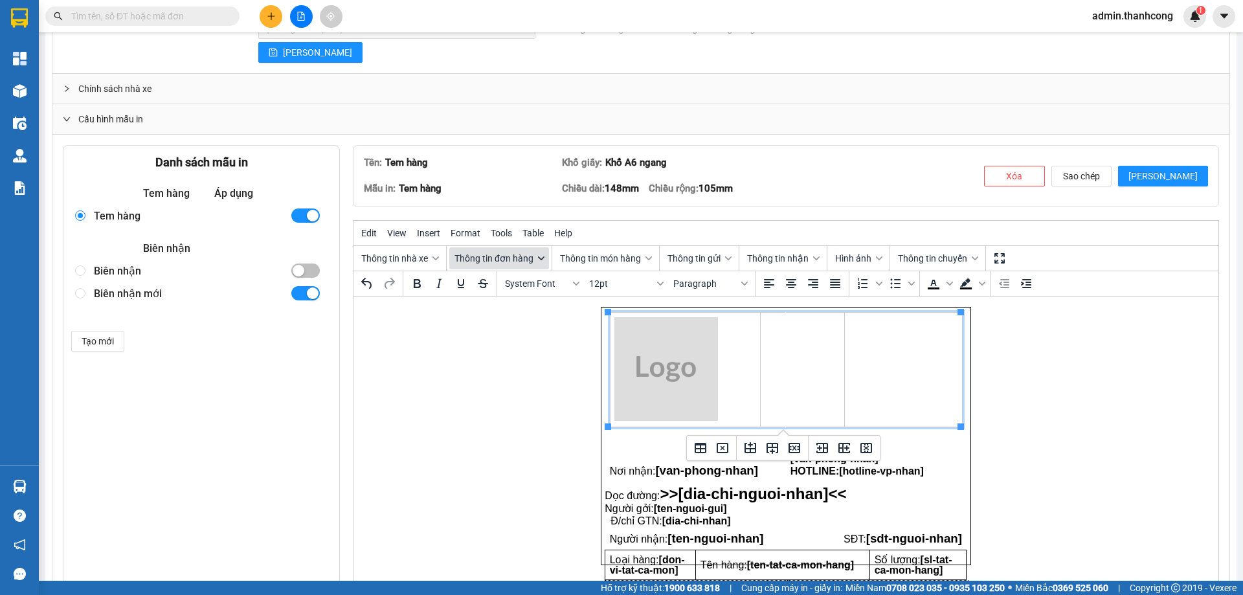
click at [538, 265] on button "Thông tin đơn hàng" at bounding box center [499, 258] width 100 height 22
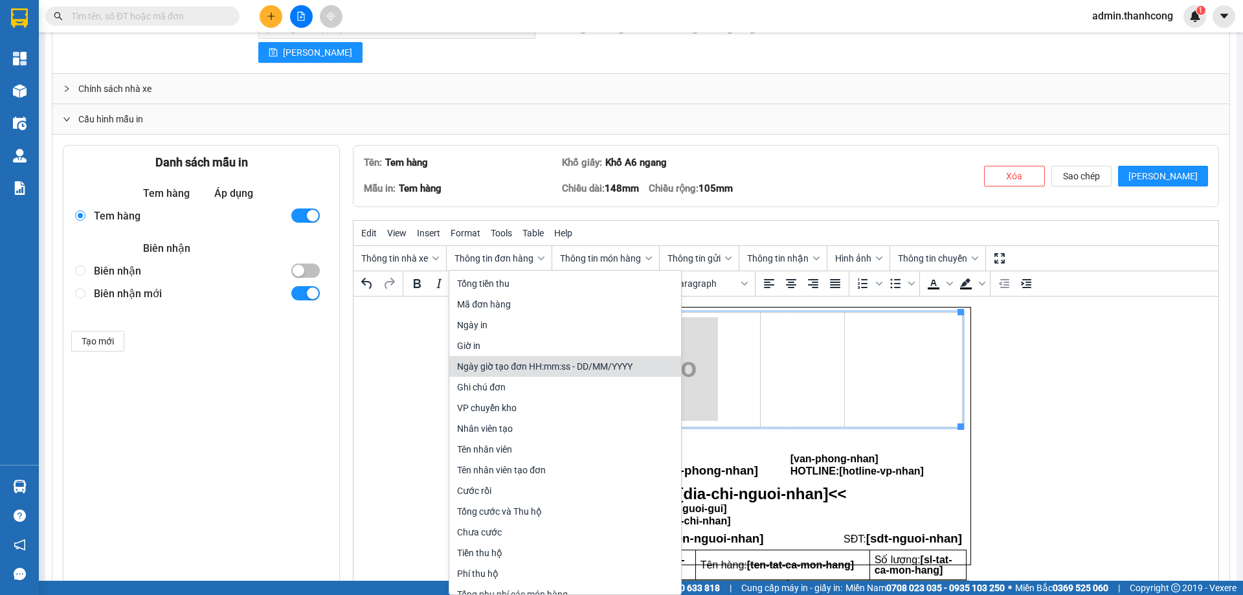
drag, startPoint x: 193, startPoint y: 71, endPoint x: 517, endPoint y: 362, distance: 435.9
click at [517, 362] on div "Ngày giờ tạo đơn HH:mm:ss - DD/MM/YYYY" at bounding box center [566, 367] width 219 height 16
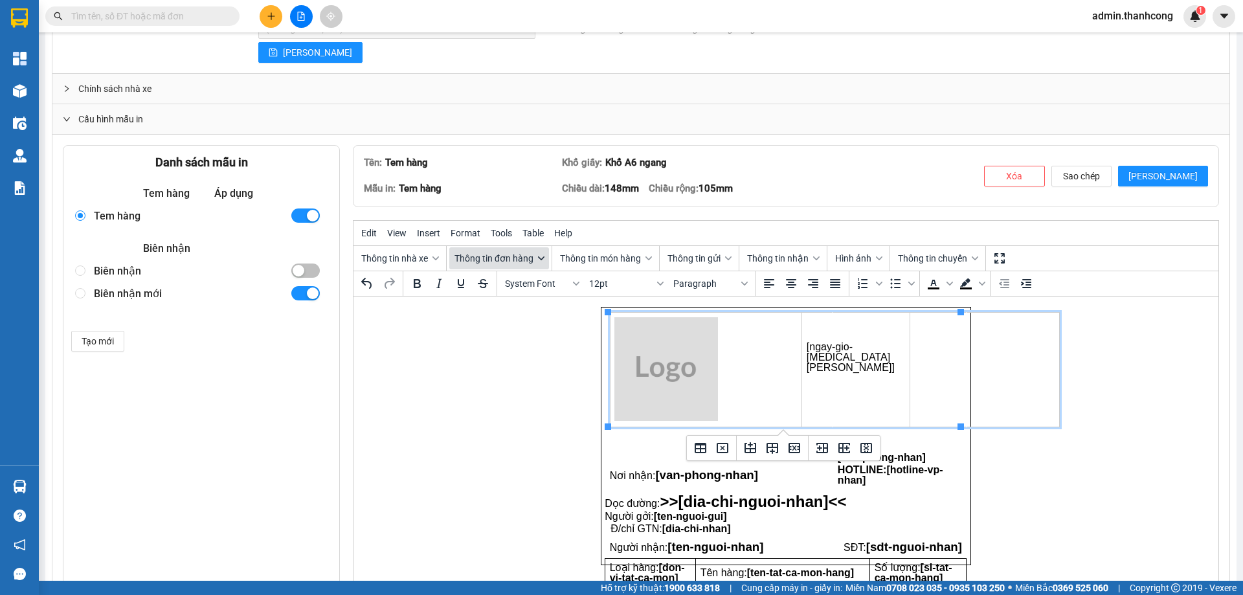
click at [522, 268] on button "Thông tin đơn hàng" at bounding box center [499, 258] width 100 height 22
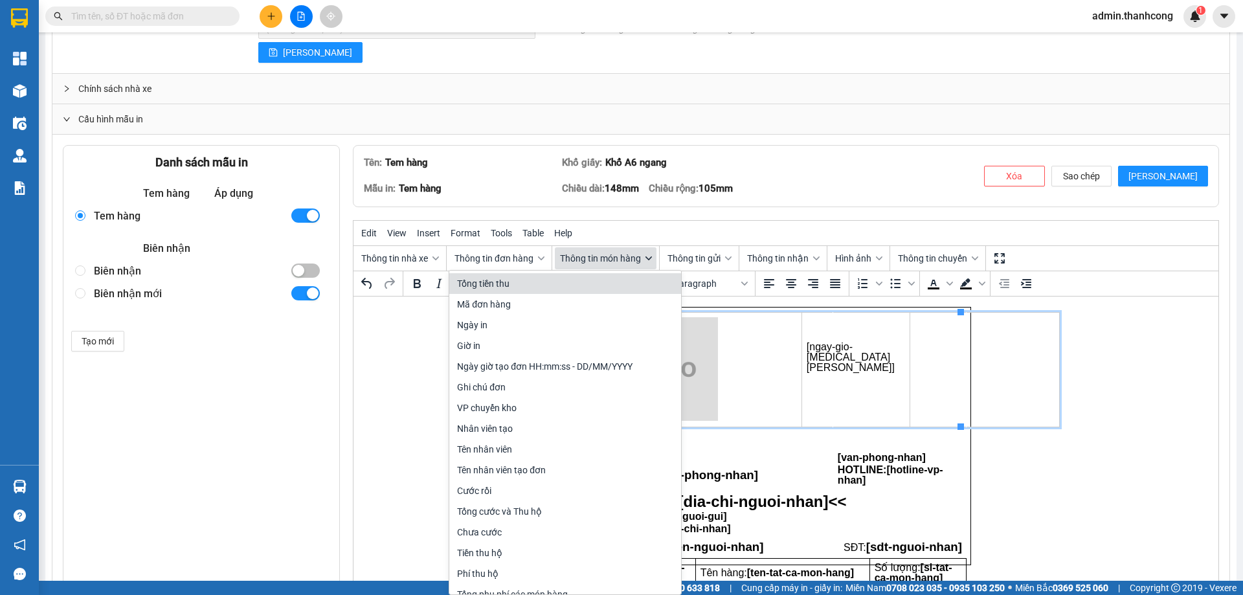
click at [622, 263] on span "Thông tin món hàng" at bounding box center [600, 258] width 81 height 10
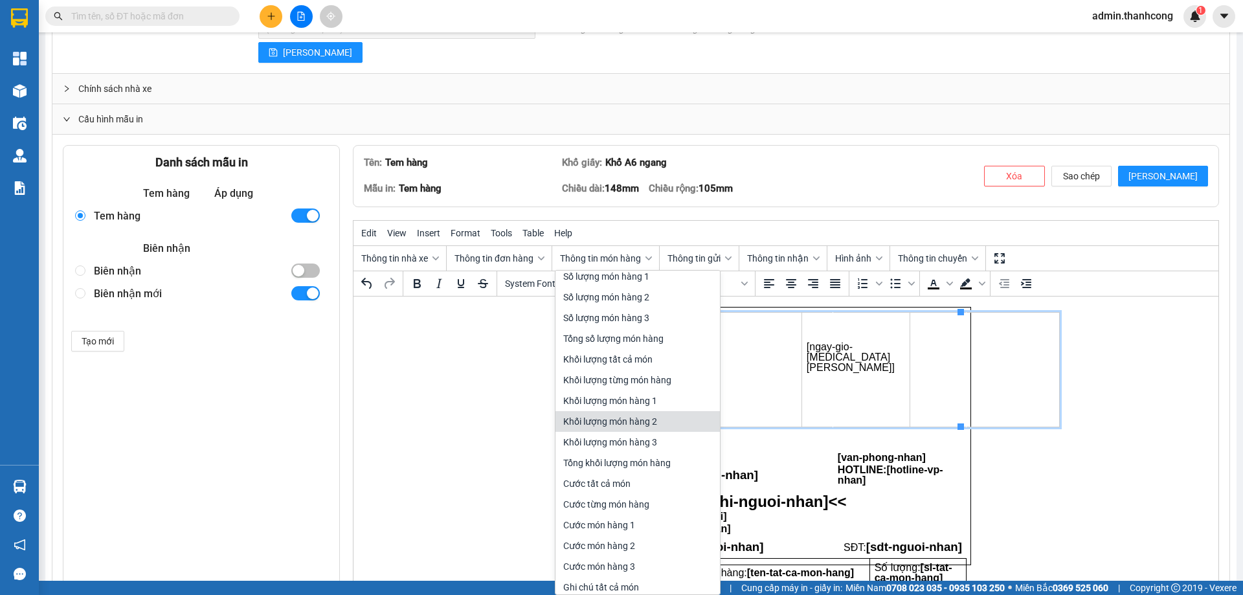
click at [806, 374] on p "Rich Text Area. Press ALT-0 for help." at bounding box center [855, 379] width 98 height 10
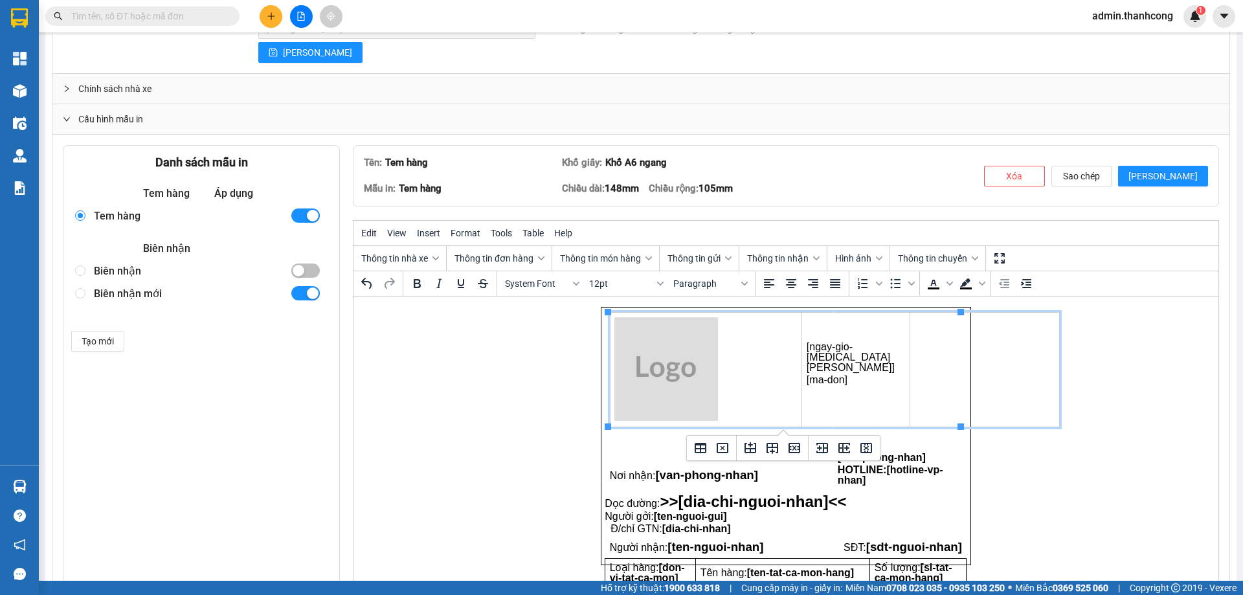
click at [806, 360] on span "[ngay-gio-[MEDICAL_DATA][PERSON_NAME]]" at bounding box center [850, 356] width 88 height 32
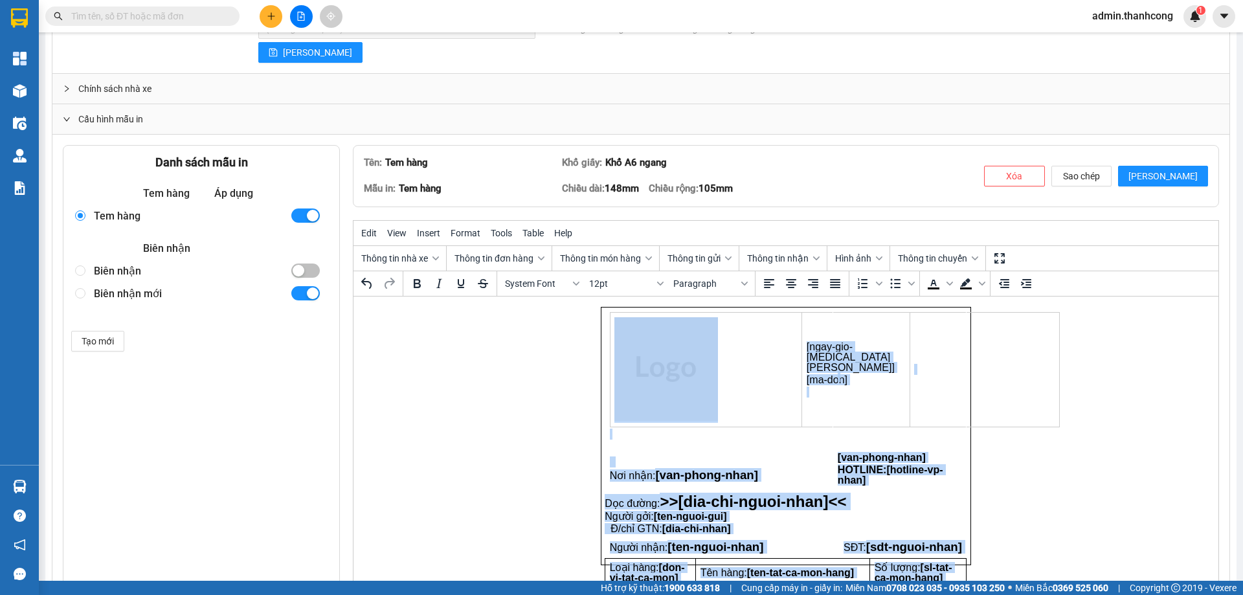
click at [806, 360] on span "[ngay-gio-[MEDICAL_DATA][PERSON_NAME]]" at bounding box center [850, 356] width 88 height 32
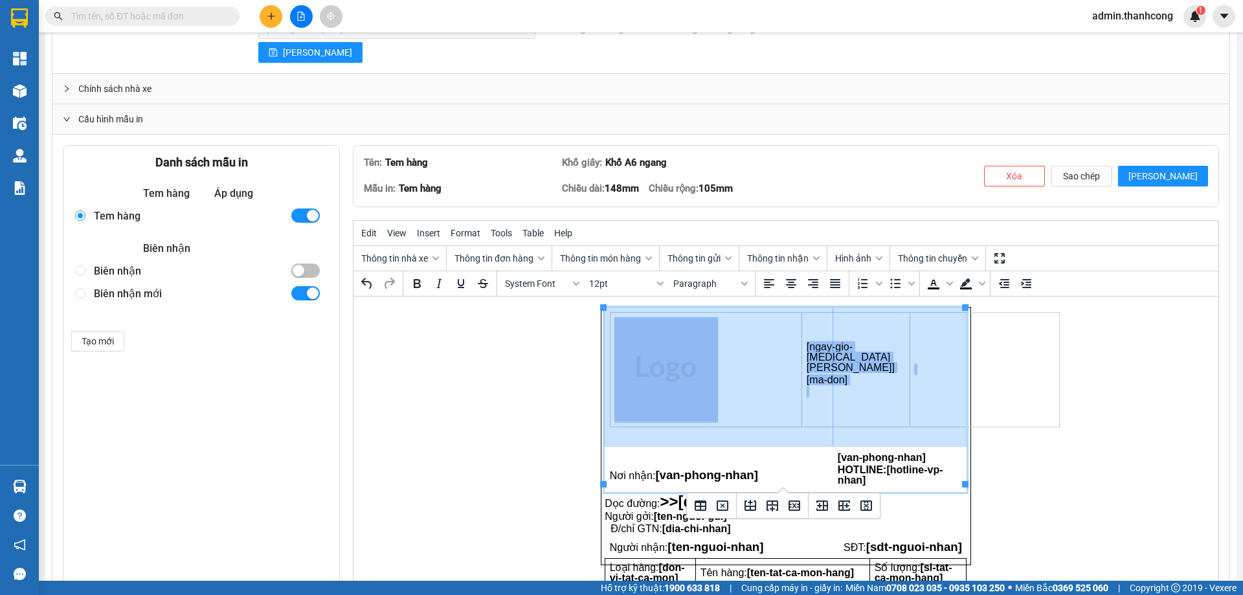
drag, startPoint x: 816, startPoint y: 372, endPoint x: 765, endPoint y: 352, distance: 54.7
click at [765, 352] on tr "[ngay-gio-tao-don] [ma-don]﻿" at bounding box center [785, 376] width 361 height 139
click at [833, 373] on td "Rich Text Area. Press ALT-0 for help." at bounding box center [899, 376] width 133 height 139
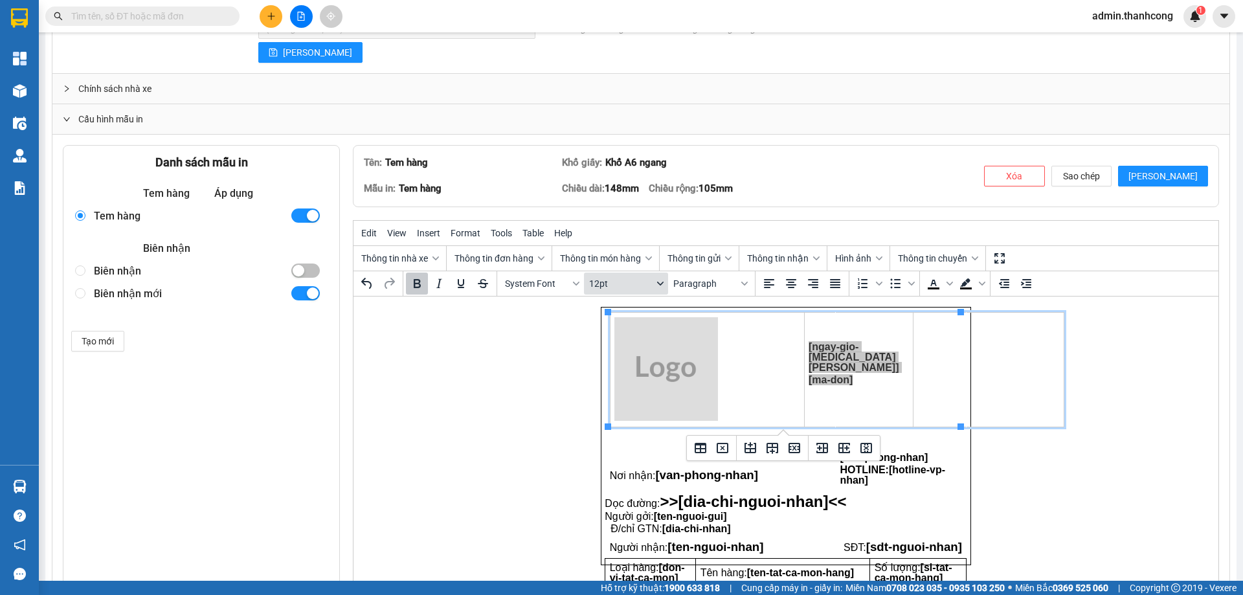
click at [596, 283] on span "12pt" at bounding box center [620, 283] width 63 height 10
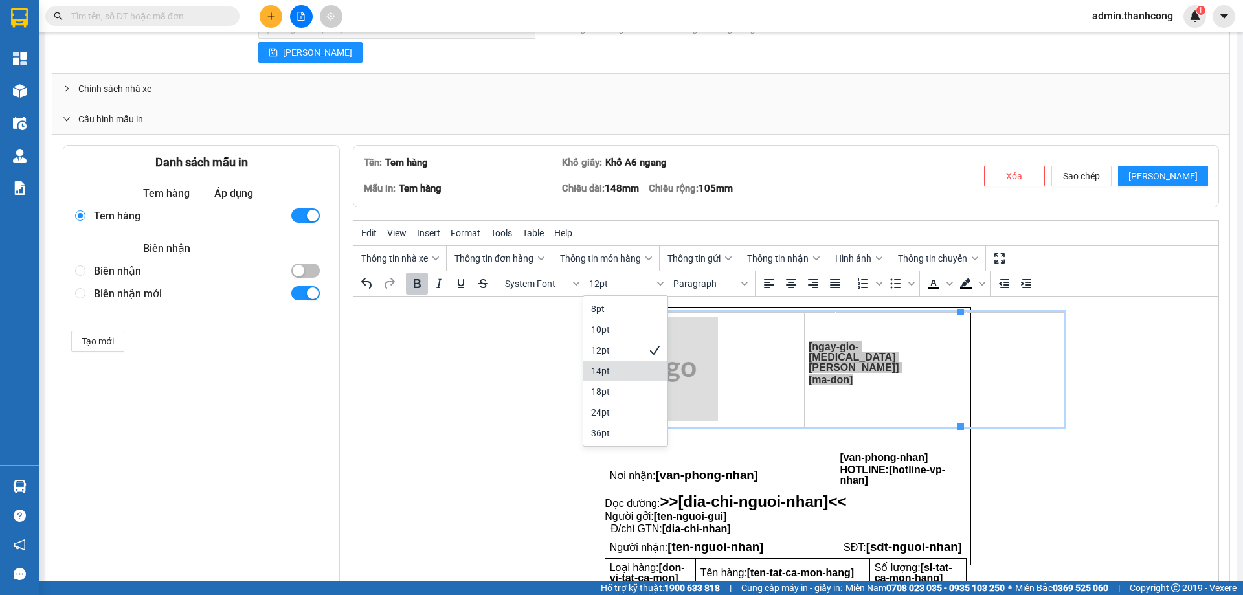
click at [614, 377] on div "14pt" at bounding box center [616, 371] width 50 height 16
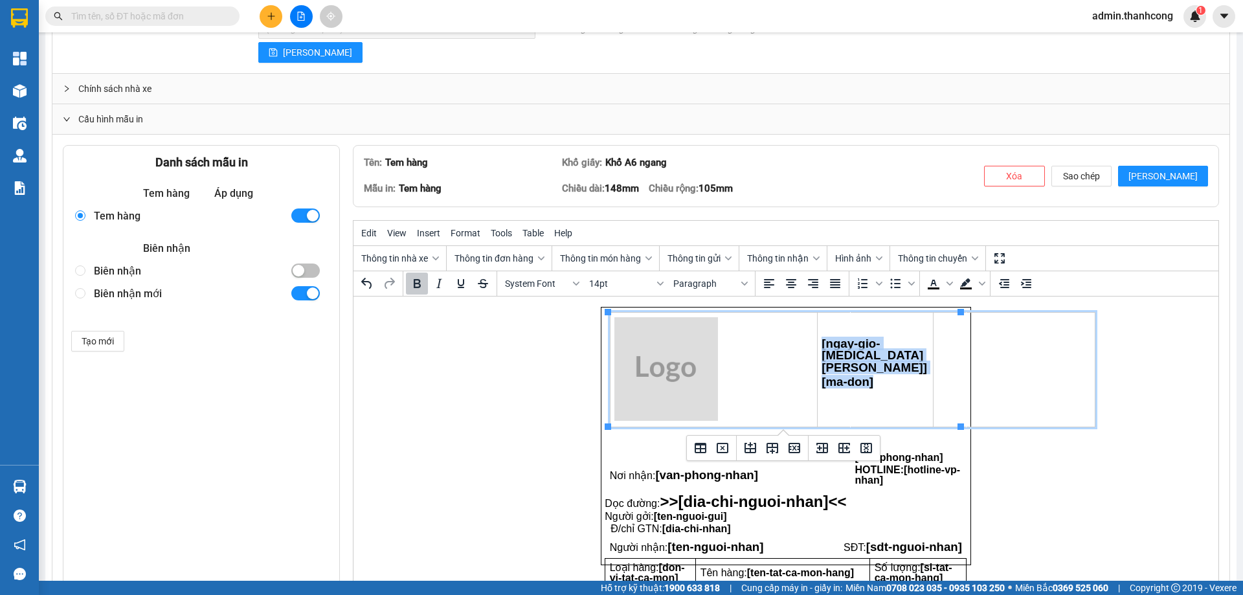
click at [951, 361] on td "Rich Text Area. Press ALT-0 for help." at bounding box center [908, 376] width 116 height 139
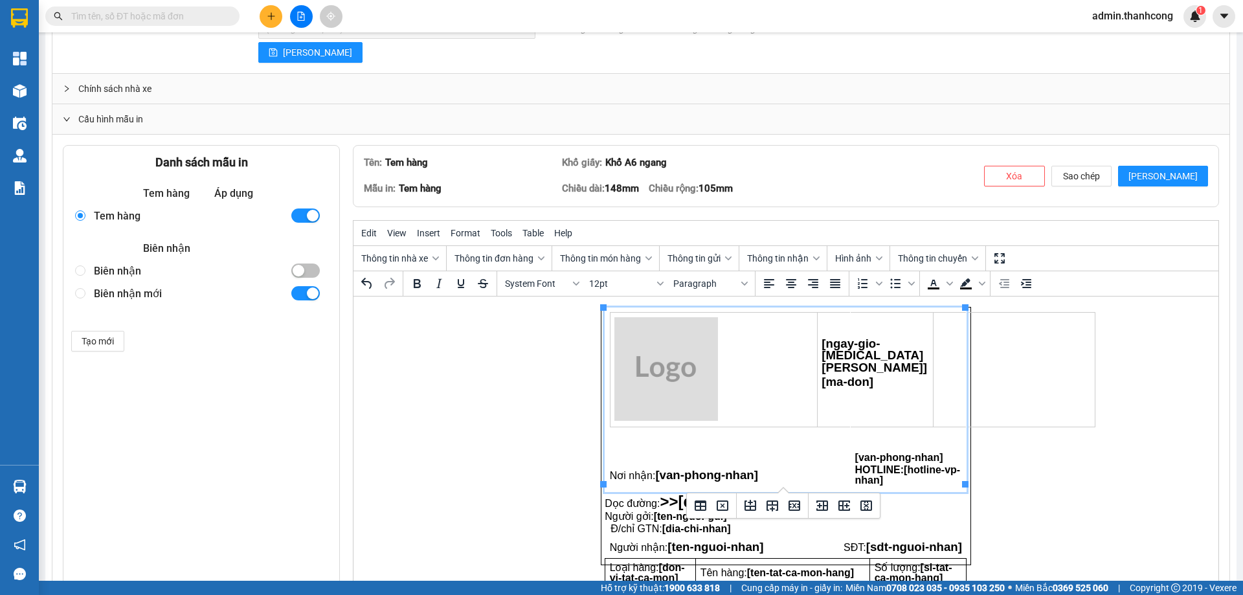
click at [902, 366] on td "Rich Text Area. Press ALT-0 for help." at bounding box center [908, 376] width 116 height 139
click at [877, 332] on td "Rich Text Area. Press ALT-0 for help." at bounding box center [908, 376] width 116 height 139
click at [852, 368] on td "Rich Text Area. Press ALT-0 for help." at bounding box center [908, 376] width 116 height 139
click at [867, 340] on td "Rich Text Area. Press ALT-0 for help." at bounding box center [908, 376] width 116 height 139
drag, startPoint x: 799, startPoint y: 482, endPoint x: 799, endPoint y: 430, distance: 52.4
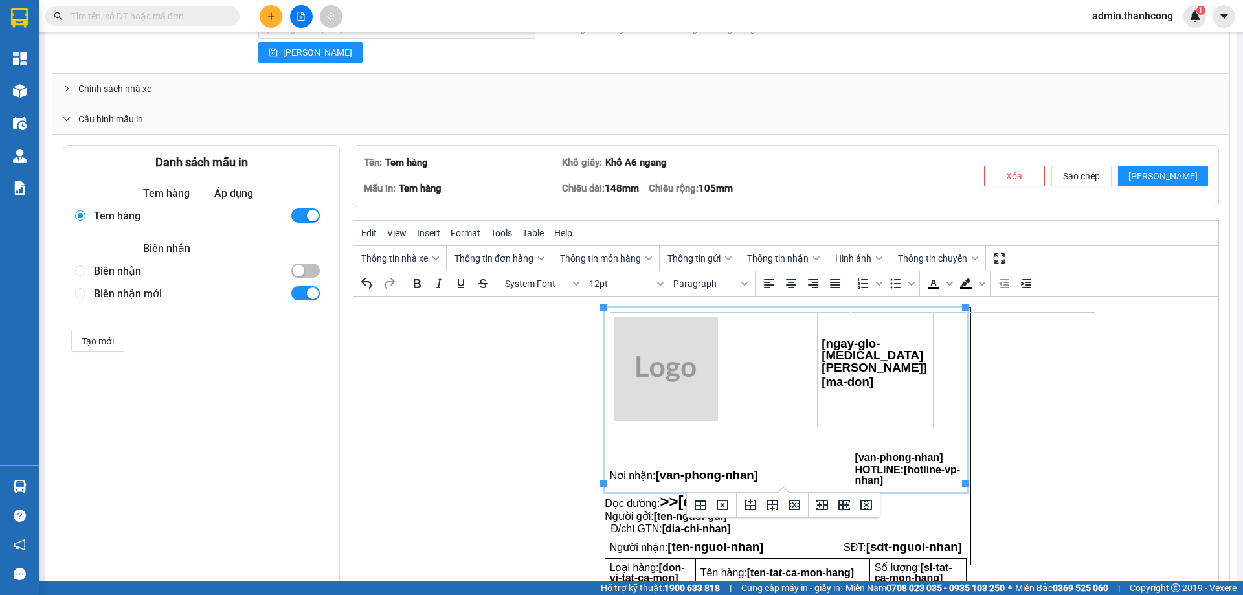
click at [850, 347] on td "Rich Text Area. Press ALT-0 for help." at bounding box center [908, 376] width 116 height 139
click at [861, 338] on td "Rich Text Area. Press ALT-0 for help." at bounding box center [908, 376] width 116 height 139
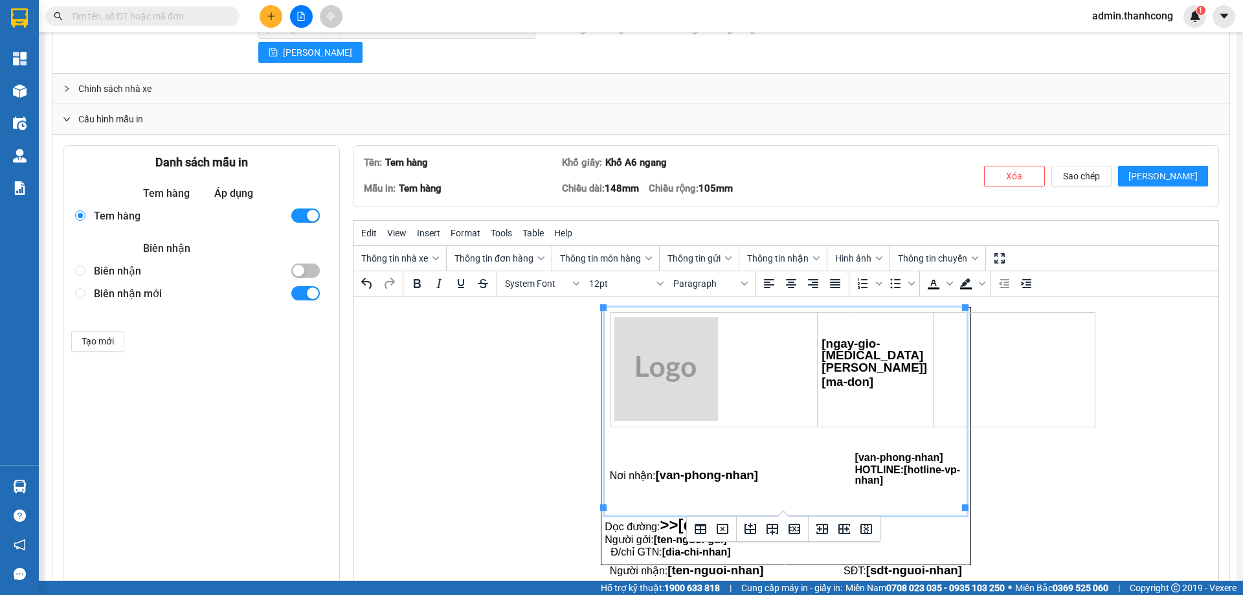
click at [861, 338] on td "Rich Text Area. Press ALT-0 for help." at bounding box center [908, 376] width 116 height 139
click at [881, 377] on td "Rich Text Area. Press ALT-0 for help." at bounding box center [908, 376] width 116 height 139
click at [889, 372] on td "Rich Text Area. Press ALT-0 for help." at bounding box center [908, 376] width 116 height 139
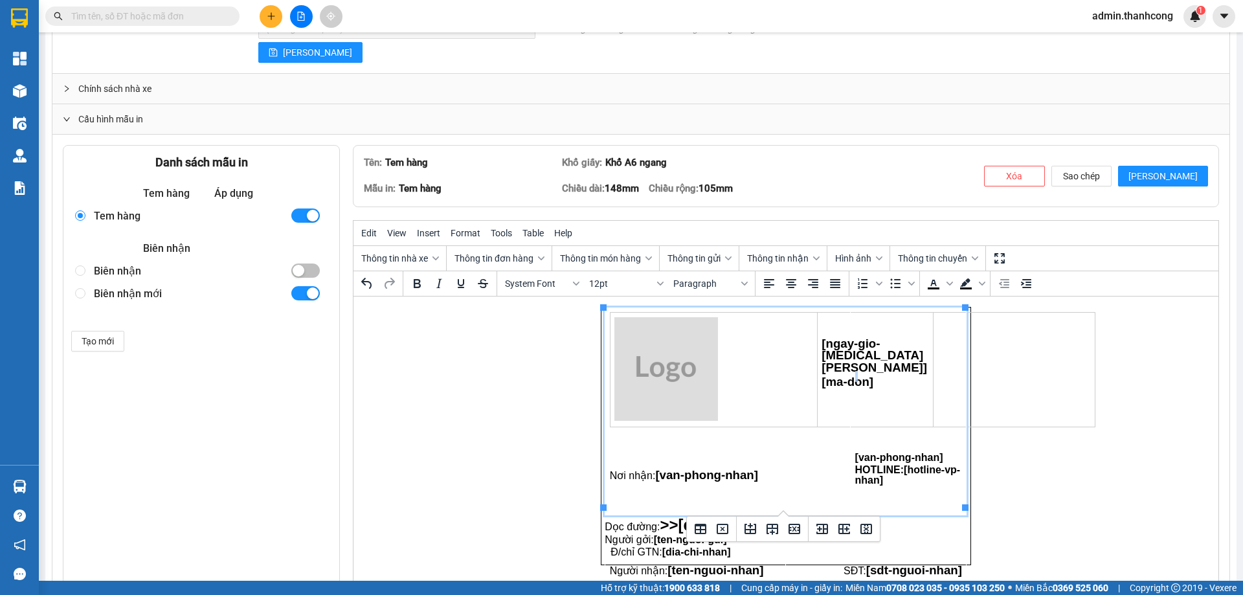
click at [889, 372] on td "Rich Text Area. Press ALT-0 for help." at bounding box center [908, 376] width 116 height 139
click at [914, 339] on td "Rich Text Area. Press ALT-0 for help." at bounding box center [908, 376] width 116 height 139
click at [1100, 354] on html "[ngay-gio-tao-don] [ma-don]﻿ Nơi nhận: [van-phong-nhan] [van-phong-nhan] HOTLIN…" at bounding box center [785, 435] width 865 height 279
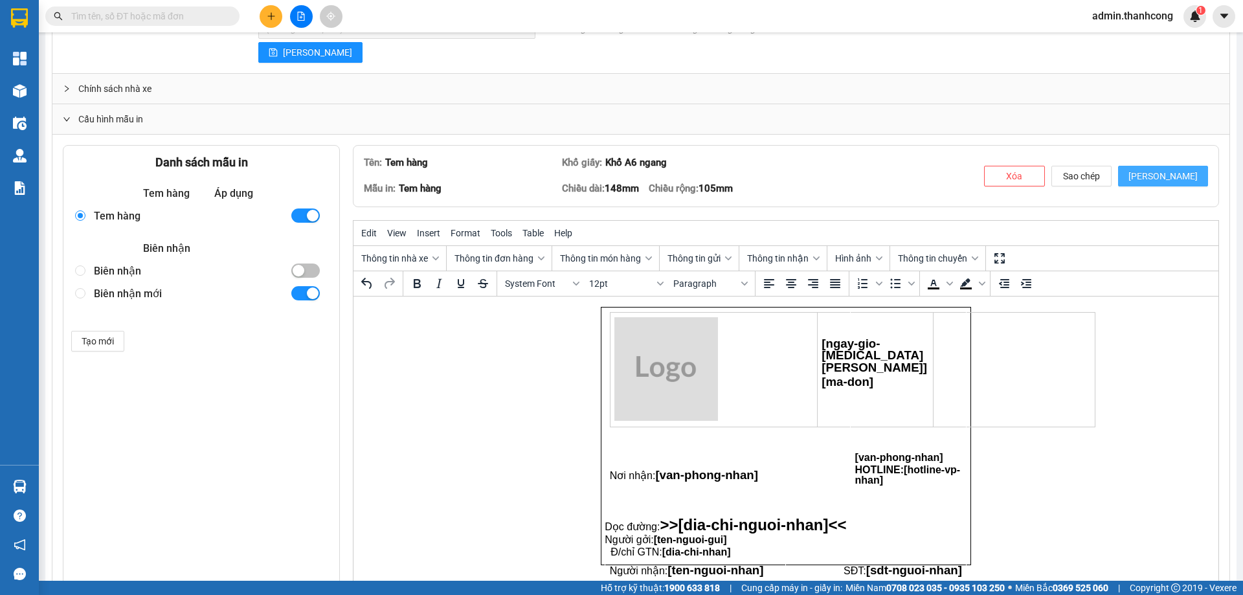
click at [1173, 172] on span "[PERSON_NAME]" at bounding box center [1162, 176] width 69 height 14
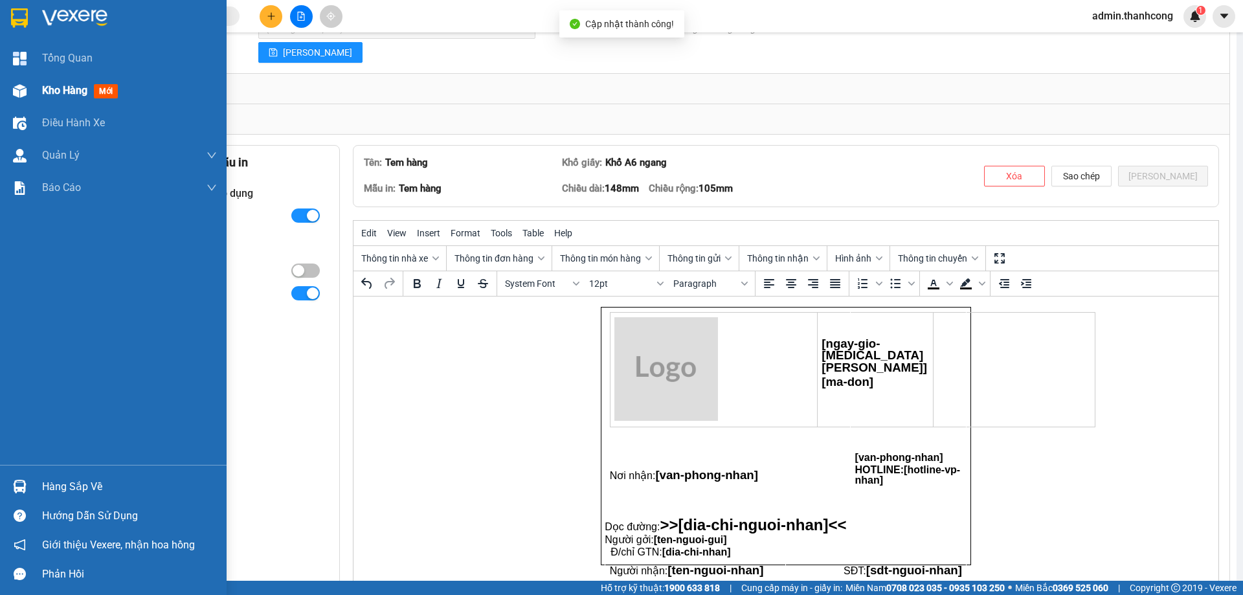
click at [61, 93] on span "Kho hàng" at bounding box center [64, 90] width 45 height 12
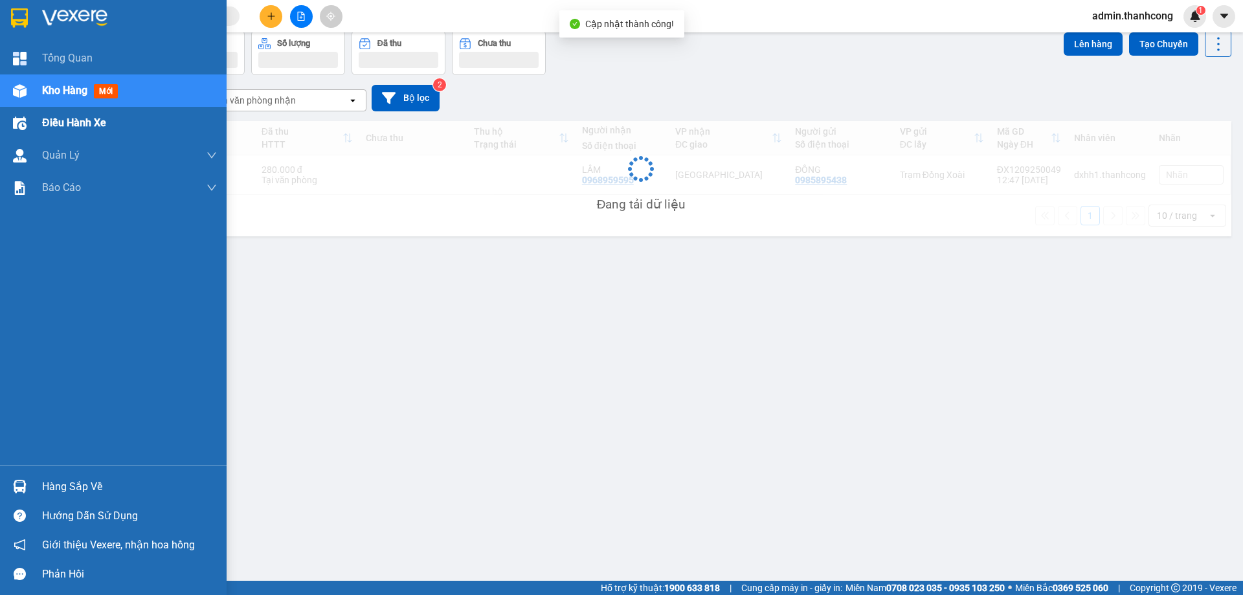
scroll to position [60, 0]
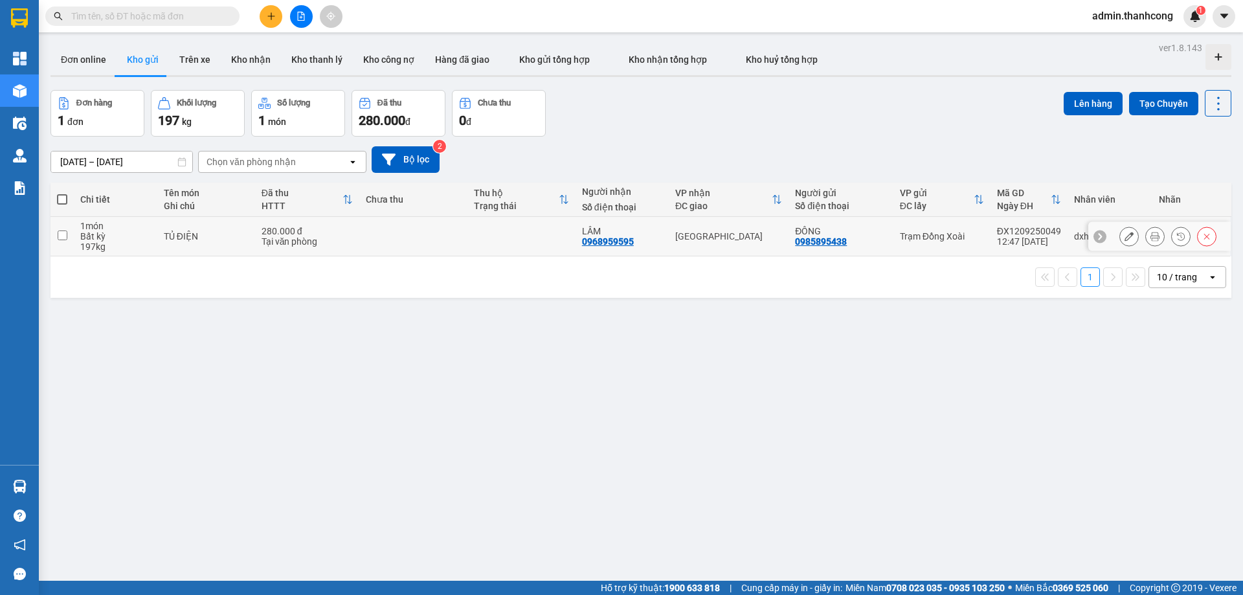
click at [1150, 238] on icon at bounding box center [1154, 236] width 9 height 9
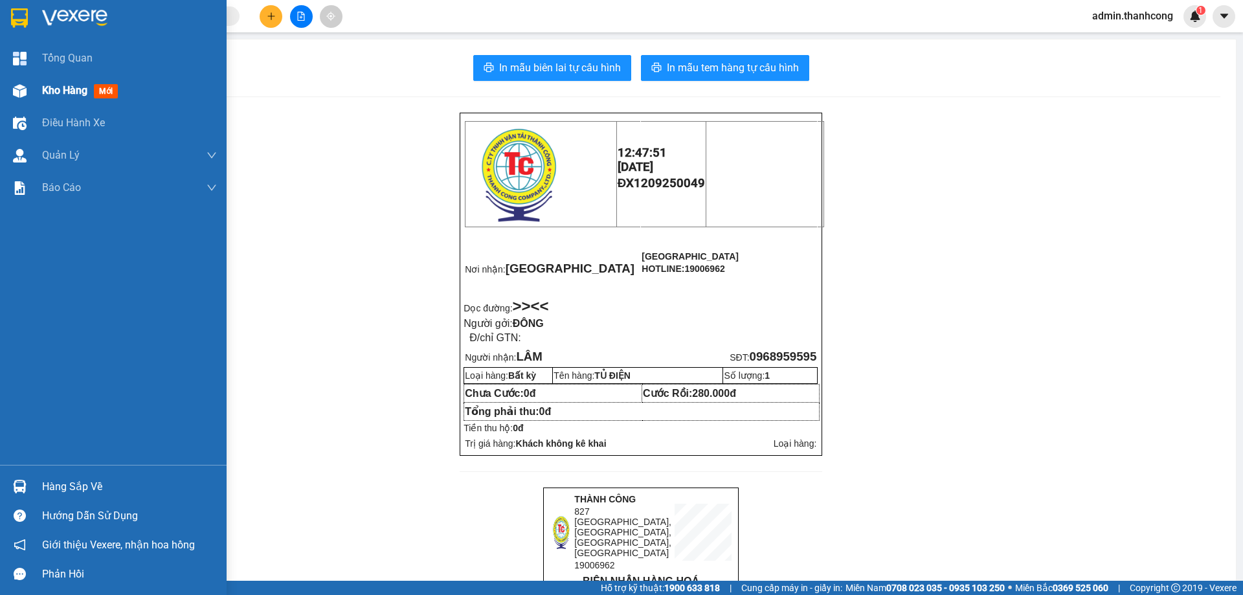
click at [83, 91] on span "Kho hàng" at bounding box center [64, 90] width 45 height 12
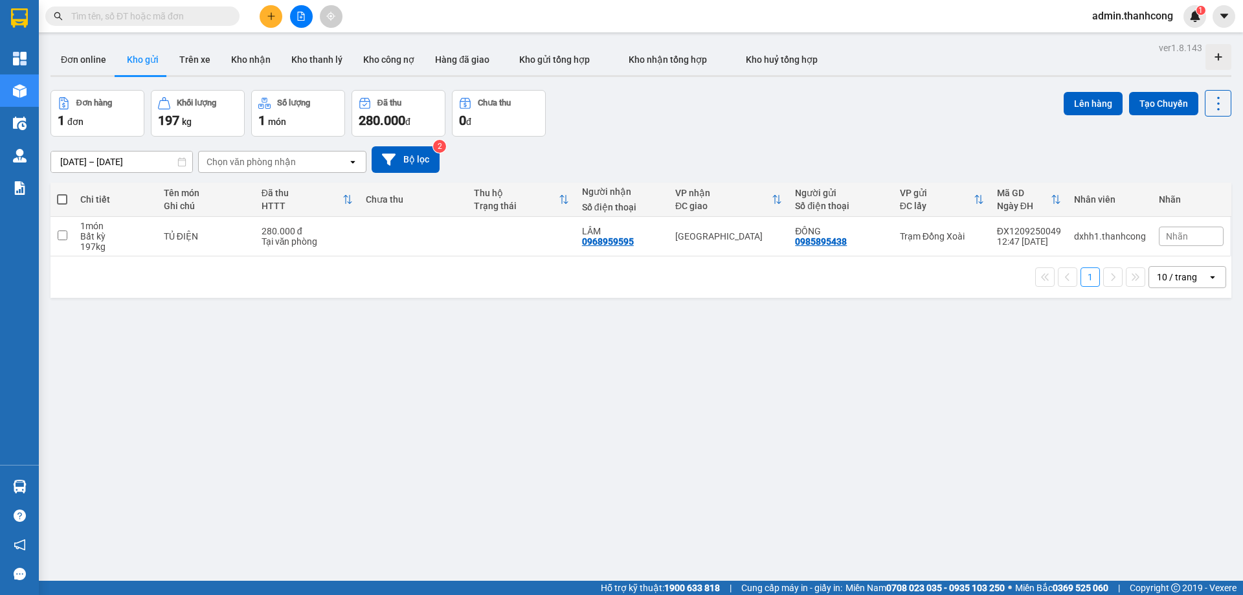
click at [1161, 21] on span "admin.thanhcong" at bounding box center [1133, 16] width 102 height 16
click at [1228, 24] on button at bounding box center [1223, 16] width 23 height 23
click at [1201, 45] on div "Cấu hình nhà xe" at bounding box center [1189, 48] width 65 height 14
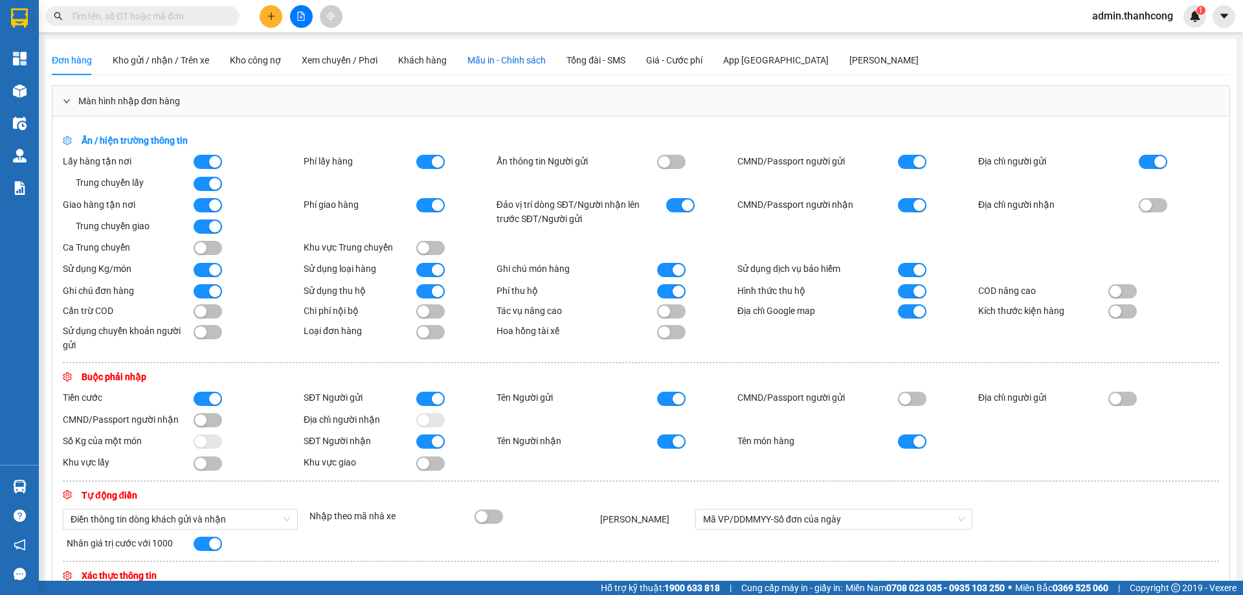
click at [477, 64] on span "Mẫu in - Chính sách" at bounding box center [506, 60] width 78 height 10
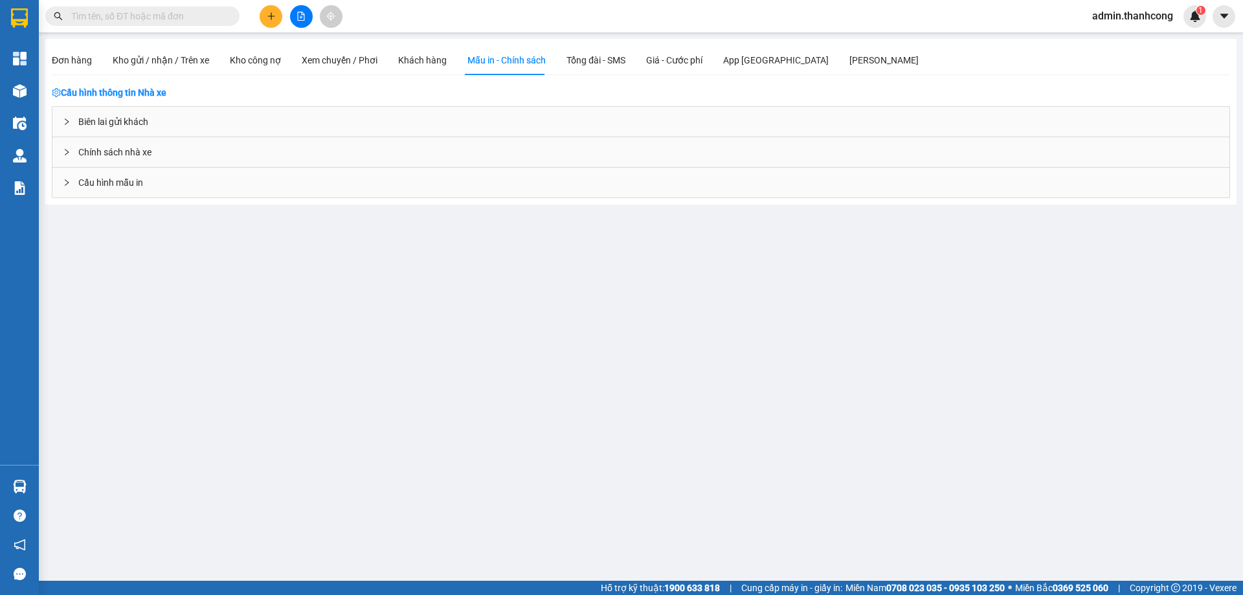
click at [166, 179] on div "Cấu hình mẫu in" at bounding box center [640, 183] width 1177 height 30
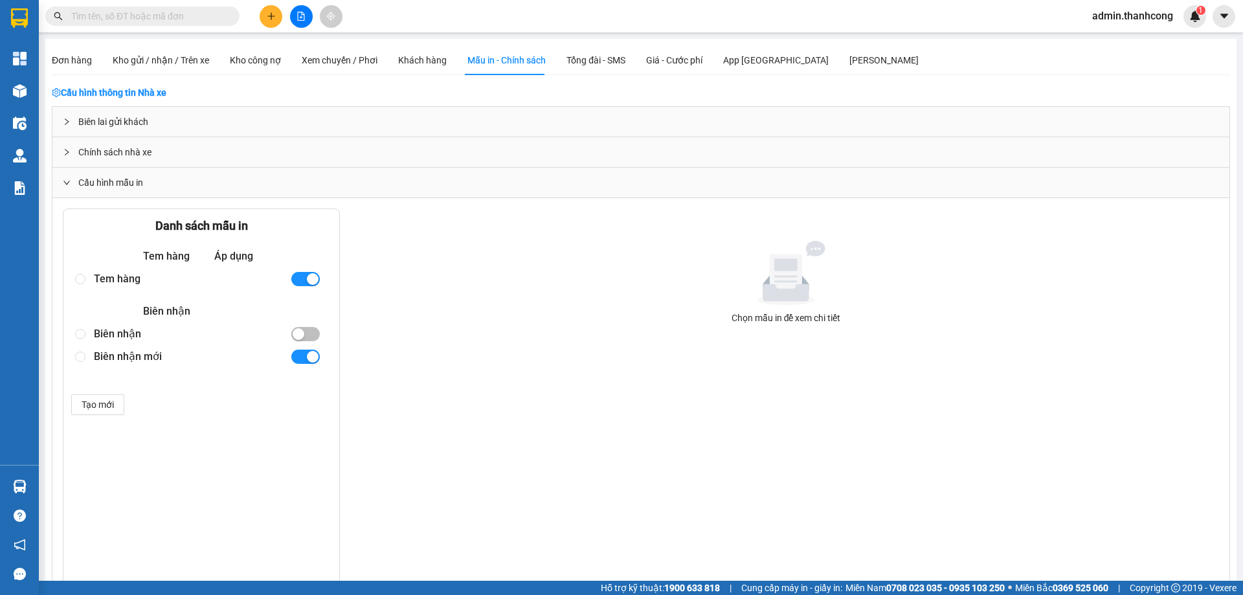
scroll to position [173, 0]
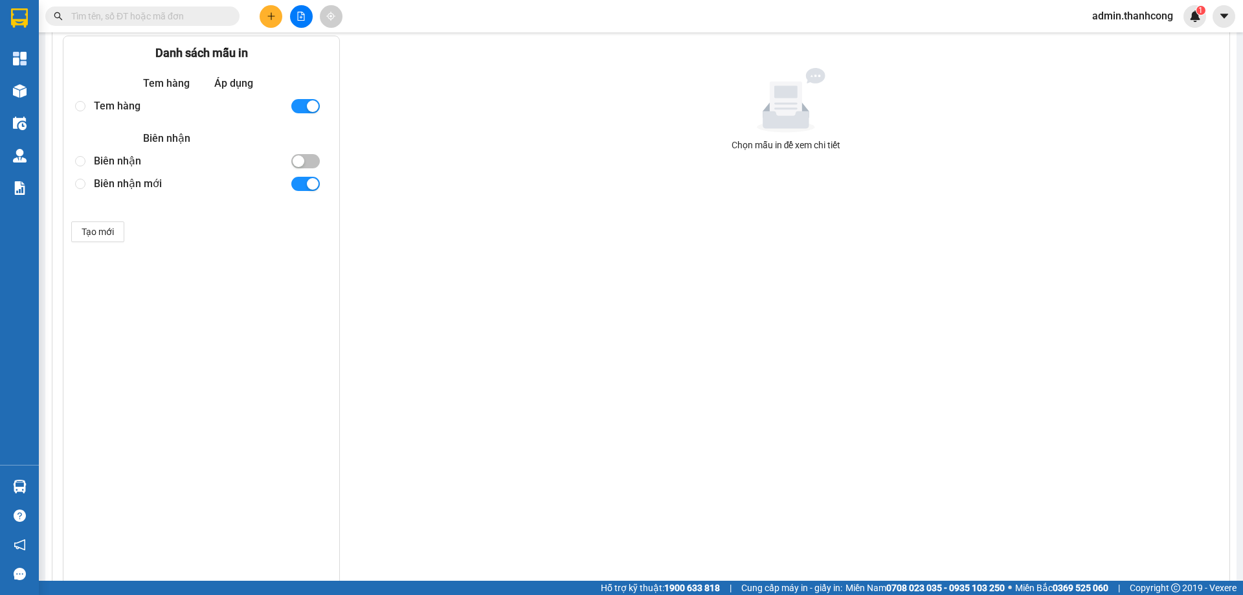
click at [155, 105] on div "Tem hàng" at bounding box center [187, 105] width 186 height 23
radio input "true"
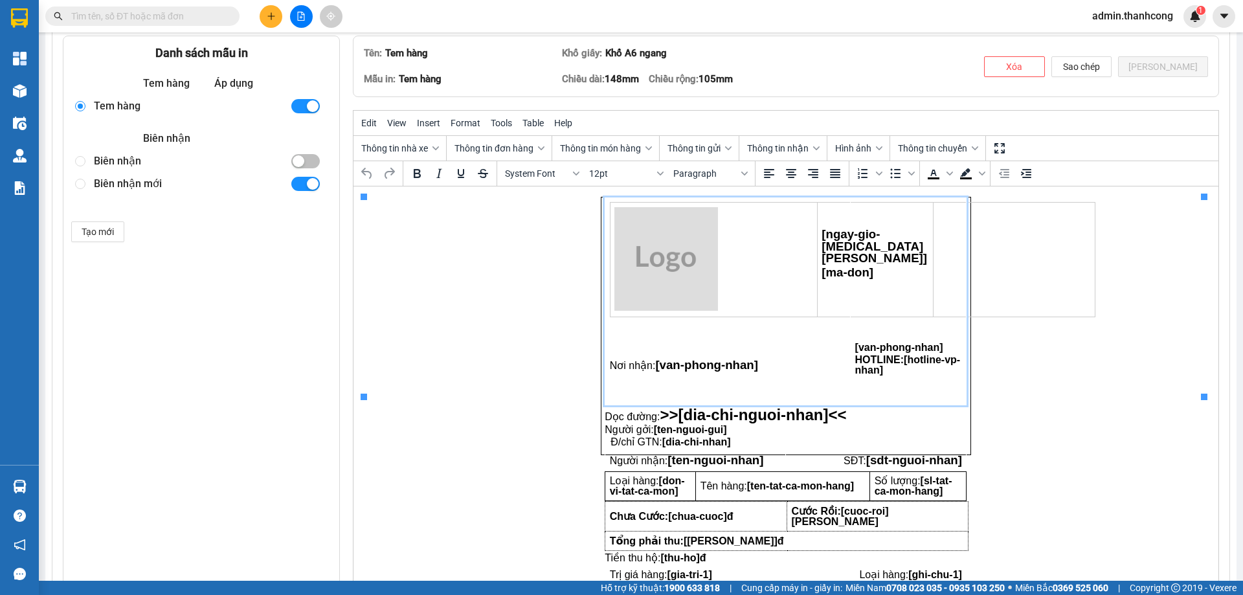
scroll to position [0, 0]
click at [658, 276] on img "Rich Text Area. Press ALT-0 for help." at bounding box center [666, 259] width 104 height 104
drag, startPoint x: 777, startPoint y: 316, endPoint x: 773, endPoint y: 289, distance: 26.7
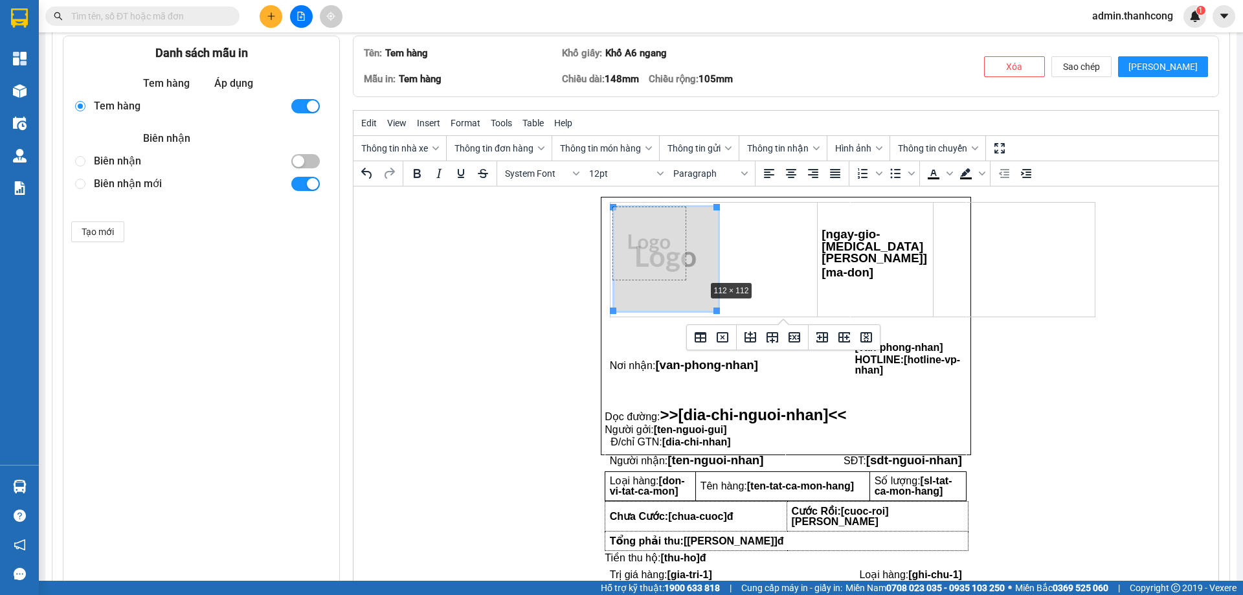
drag, startPoint x: 718, startPoint y: 311, endPoint x: 1094, endPoint y: 502, distance: 422.0
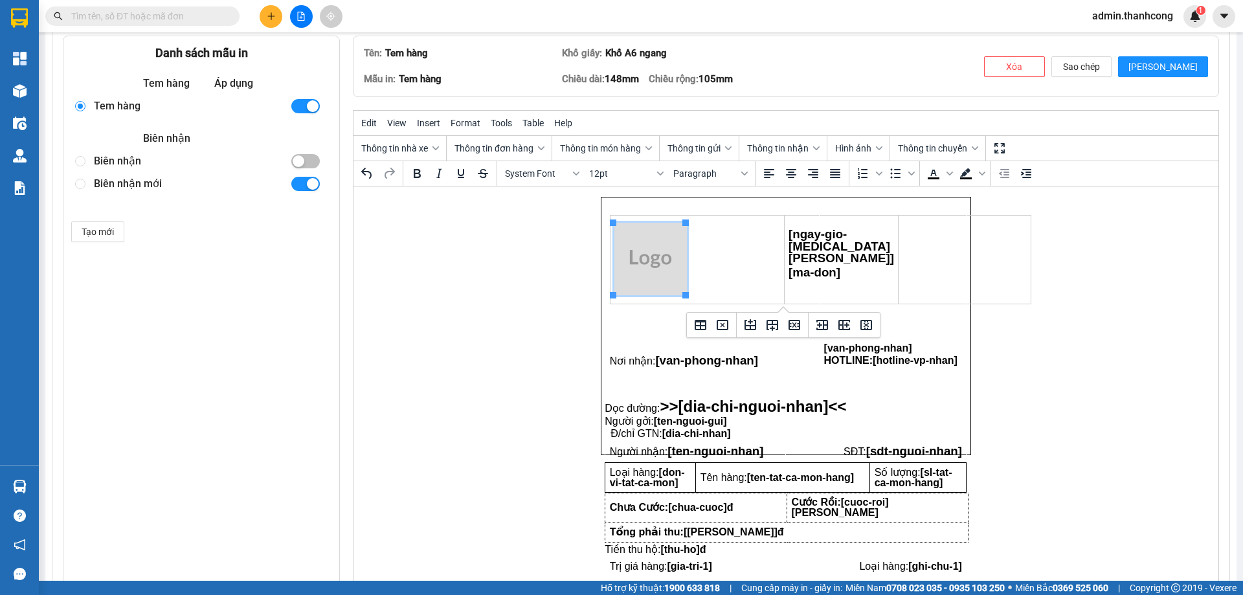
click at [995, 271] on html "[ngay-gio-tao-don] [ma-don] Nơi nhận: [van-phong-nhan] [van-phong-nhan] HOTLINE…" at bounding box center [785, 325] width 865 height 279
click at [819, 329] on td "Rich Text Area. Press ALT-0 for help." at bounding box center [892, 267] width 147 height 139
drag, startPoint x: 790, startPoint y: 396, endPoint x: 790, endPoint y: 336, distance: 60.2
click at [1021, 298] on html "[ngay-gio-tao-don] [ma-don] Nơi nhận: [van-phong-nhan] [van-phong-nhan] HOTLINE…" at bounding box center [785, 325] width 865 height 279
click at [856, 263] on td "Rich Text Area. Press ALT-0 for help." at bounding box center [892, 267] width 147 height 139
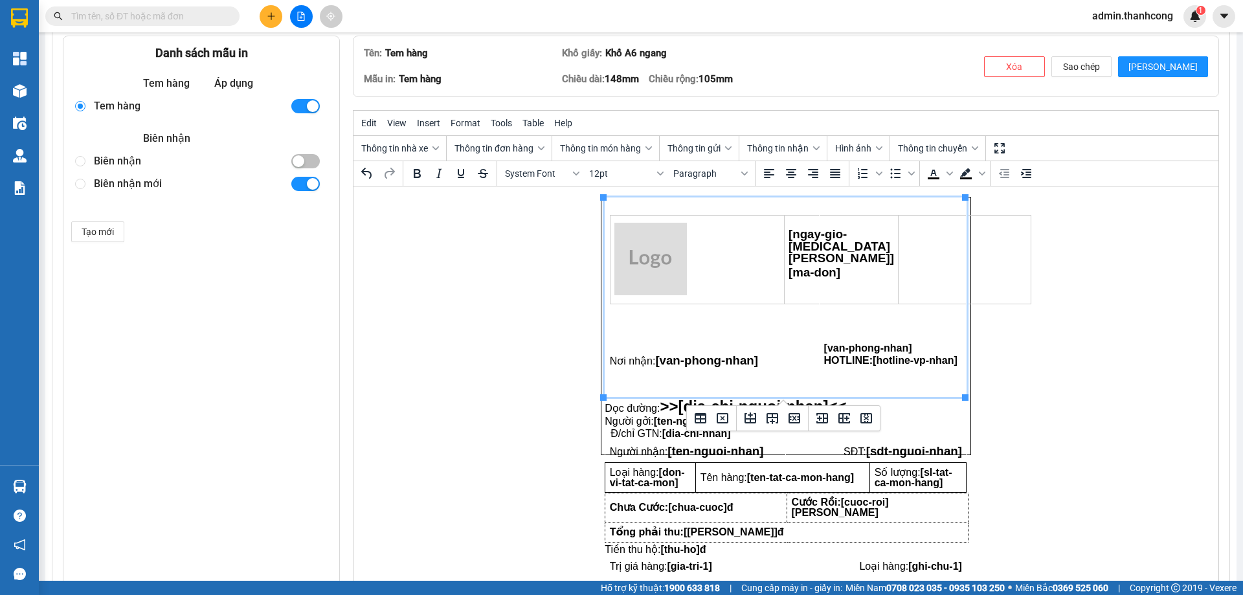
click at [883, 213] on td "Rich Text Area. Press ALT-0 for help." at bounding box center [892, 267] width 147 height 139
click at [875, 238] on td "Rich Text Area. Press ALT-0 for help." at bounding box center [892, 267] width 147 height 139
click at [557, 243] on html "[ngay-gio-tao-don] [ma-don] Nơi nhận: [van-phong-nhan] [van-phong-nhan] HOTLINE…" at bounding box center [785, 325] width 865 height 279
click at [510, 128] on button "Tools" at bounding box center [501, 123] width 32 height 22
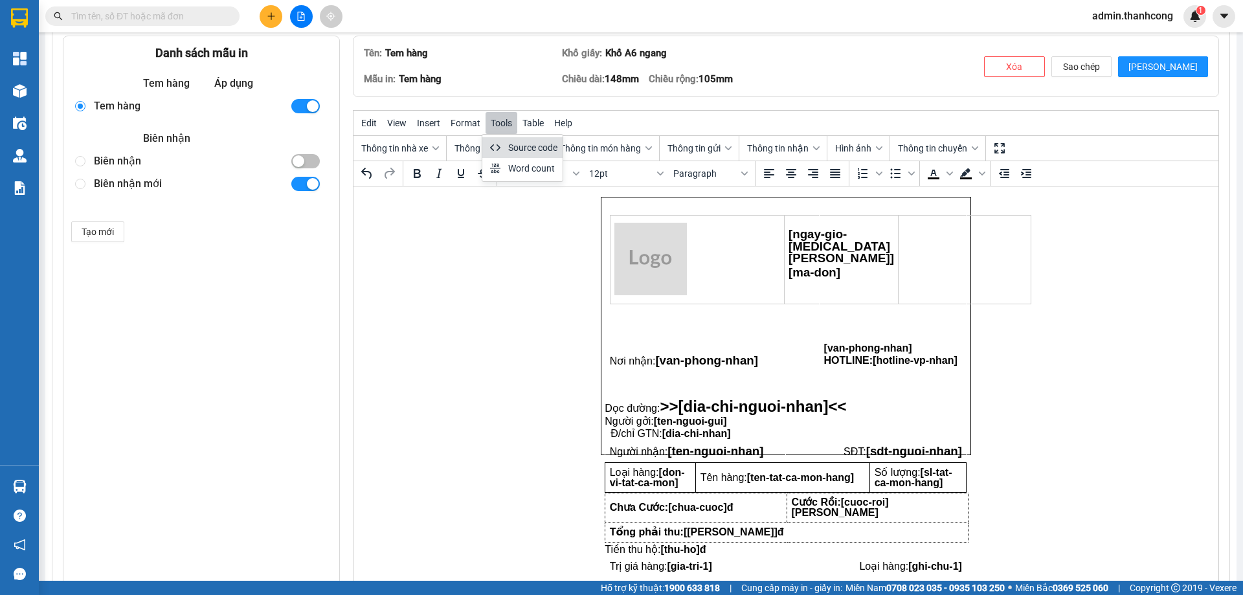
click at [535, 151] on div "Source code" at bounding box center [532, 148] width 49 height 16
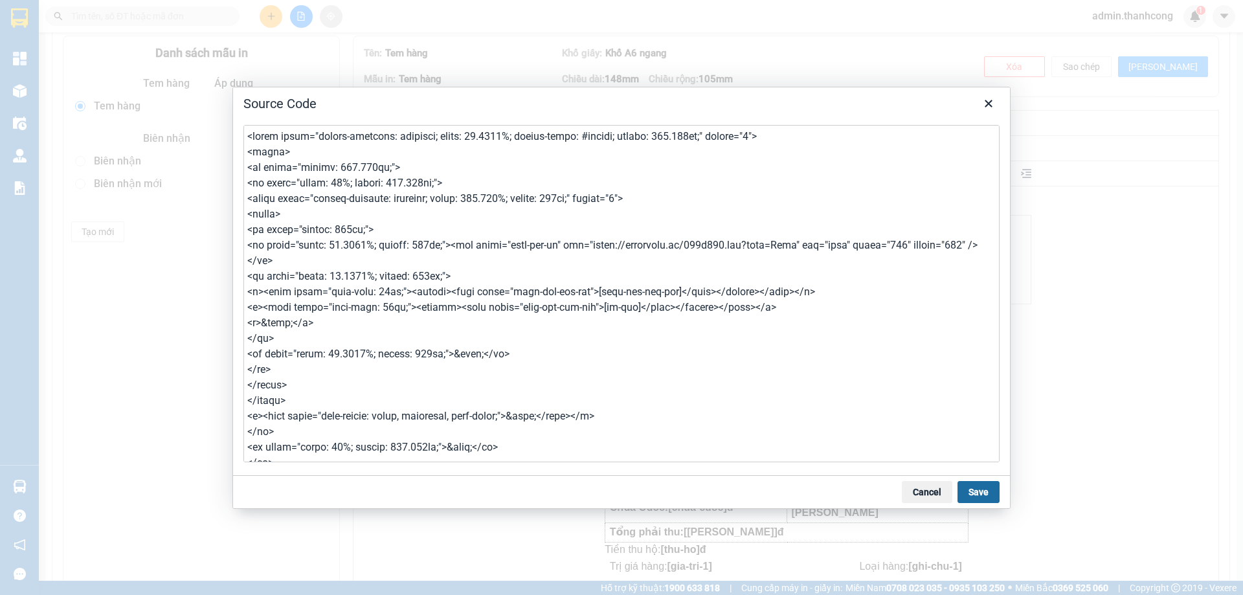
click at [986, 491] on button "Save" at bounding box center [978, 492] width 42 height 22
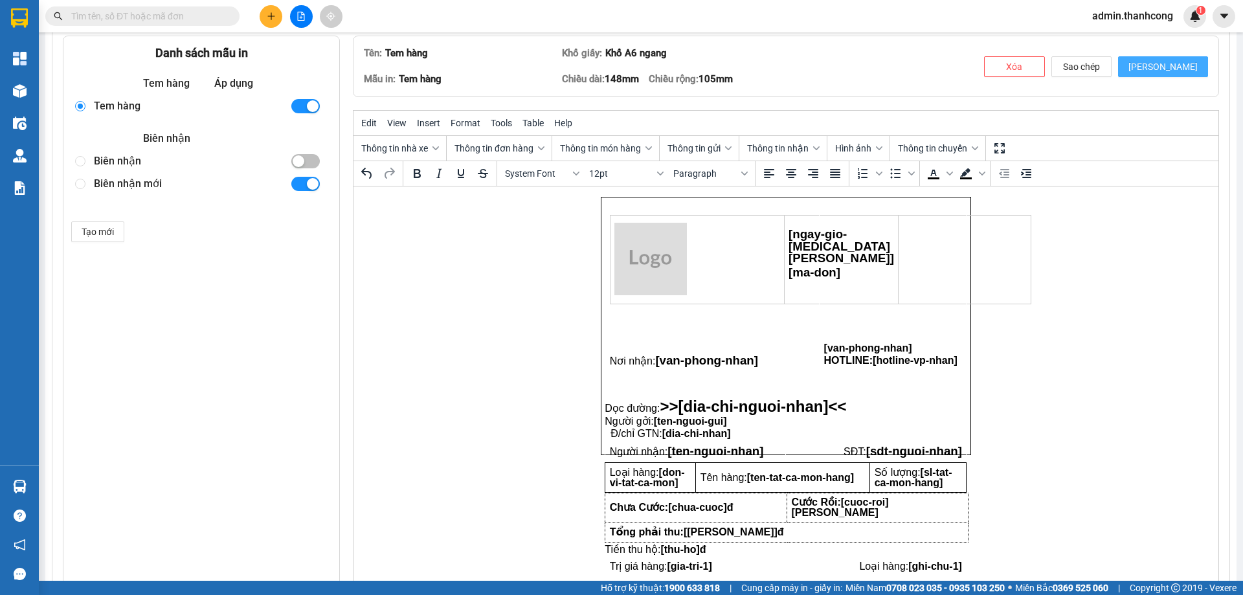
click at [1151, 68] on button "[PERSON_NAME]" at bounding box center [1163, 66] width 90 height 21
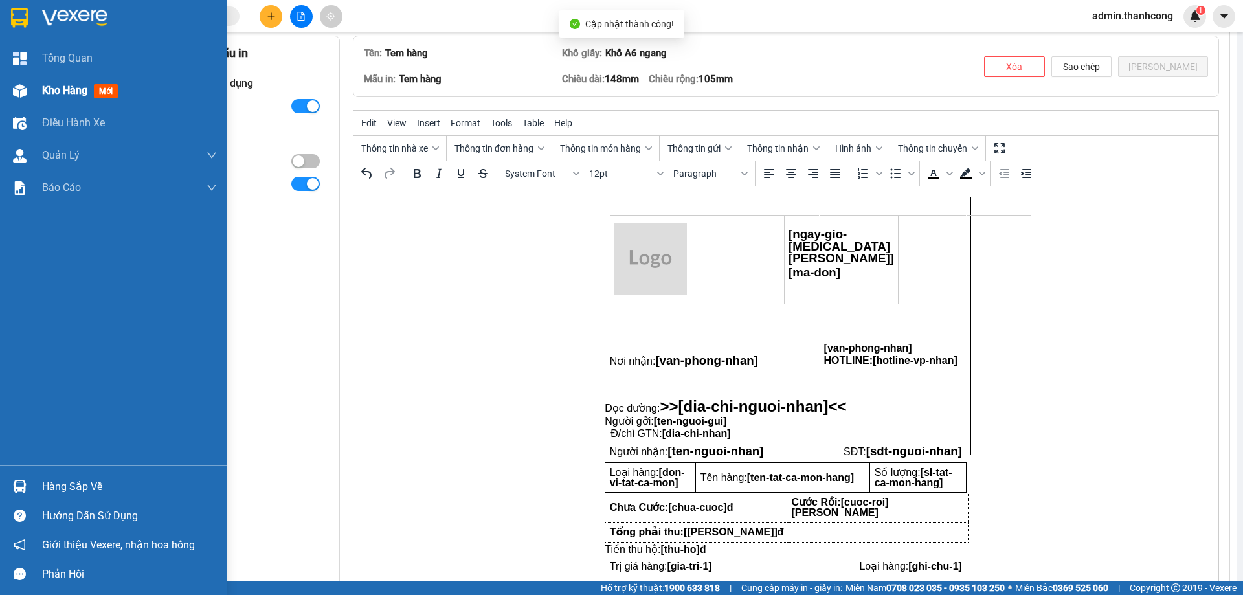
click at [71, 82] on div "Kho hàng mới" at bounding box center [82, 90] width 81 height 16
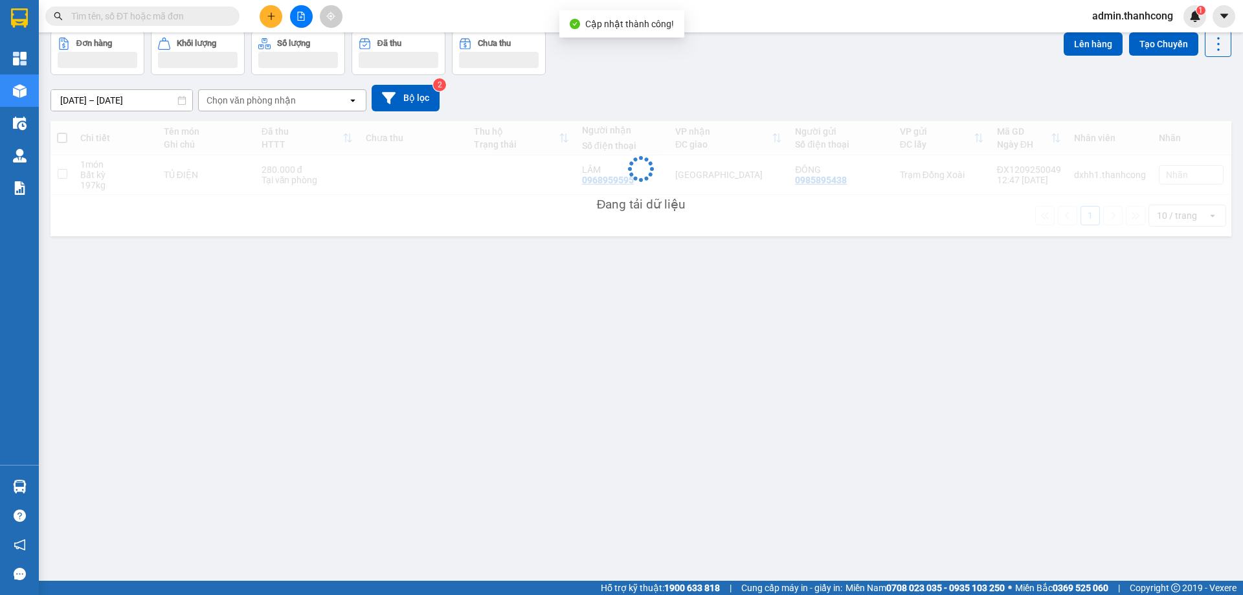
scroll to position [60, 0]
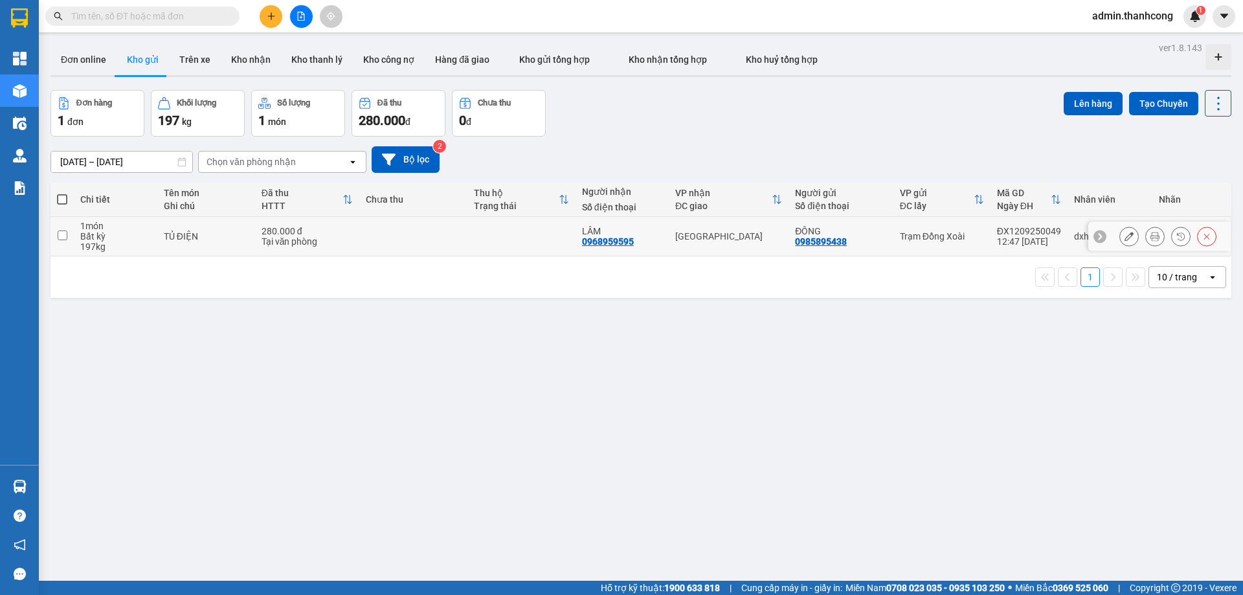
click at [1146, 236] on button at bounding box center [1155, 236] width 18 height 23
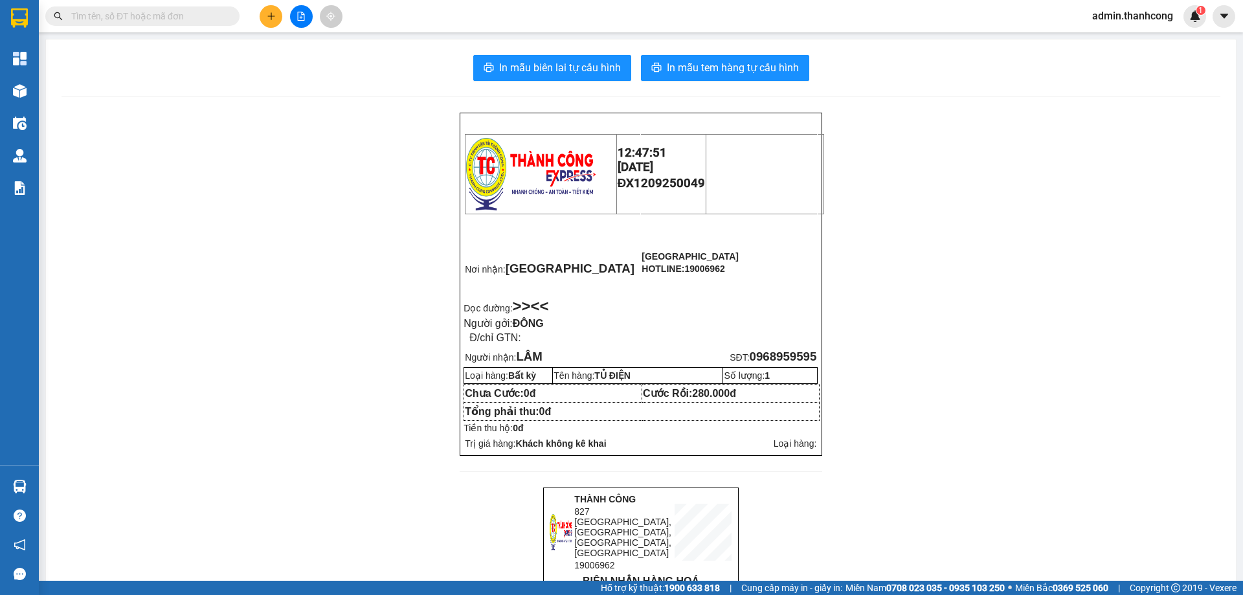
click at [662, 232] on td at bounding box center [729, 181] width 177 height 129
